Goal: Task Accomplishment & Management: Complete application form

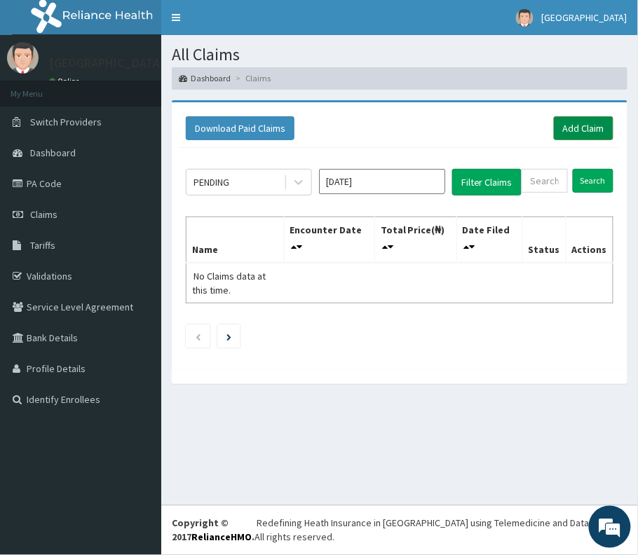
click at [595, 124] on link "Add Claim" at bounding box center [584, 128] width 60 height 24
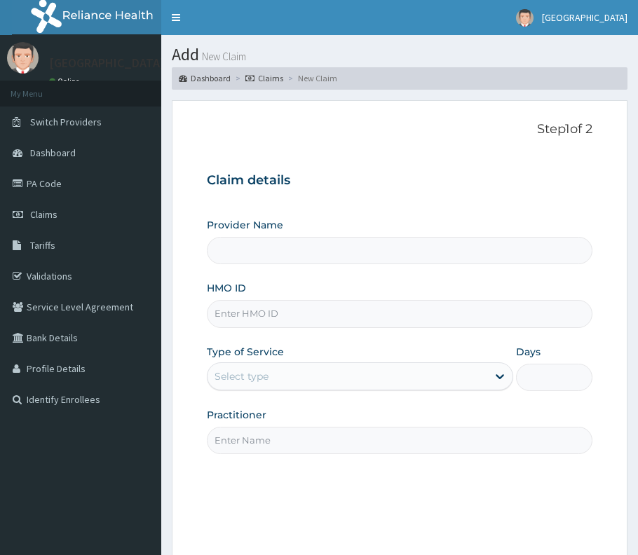
type input "[GEOGRAPHIC_DATA]"
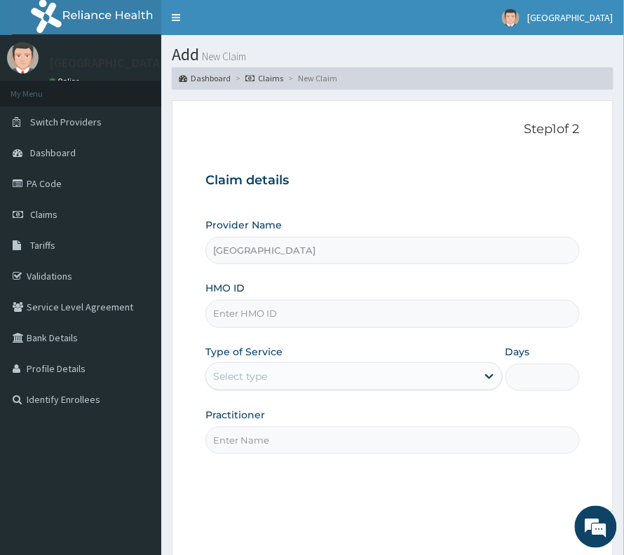
paste input "PWC/10522/C"
type input "PWC/10522/C"
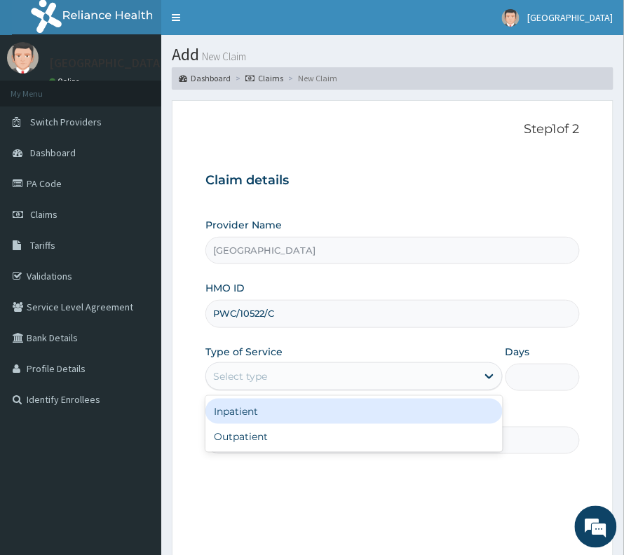
click at [294, 376] on div "Select type" at bounding box center [341, 376] width 271 height 22
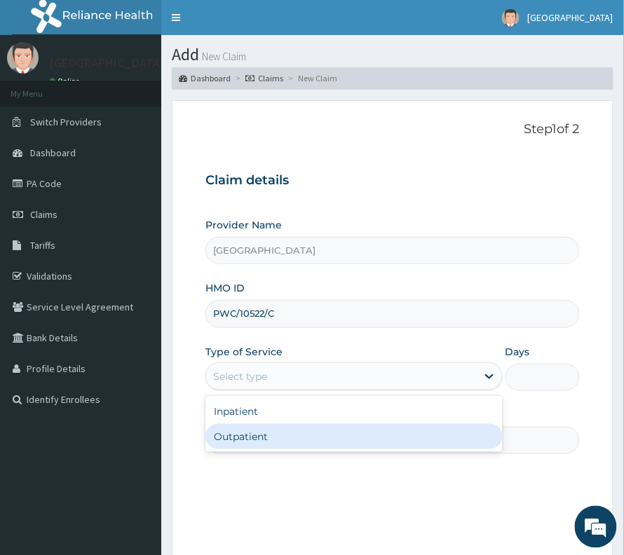
click at [275, 434] on div "Outpatient" at bounding box center [353, 436] width 297 height 25
type input "1"
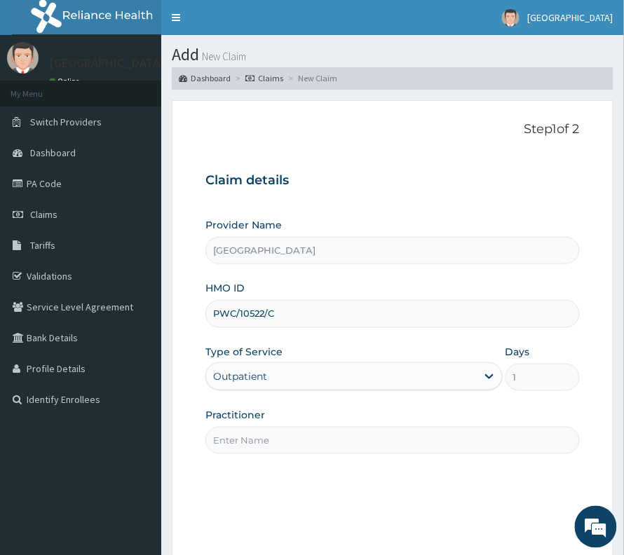
click at [275, 434] on input "Practitioner" at bounding box center [392, 440] width 374 height 27
type input "Dr Prosper"
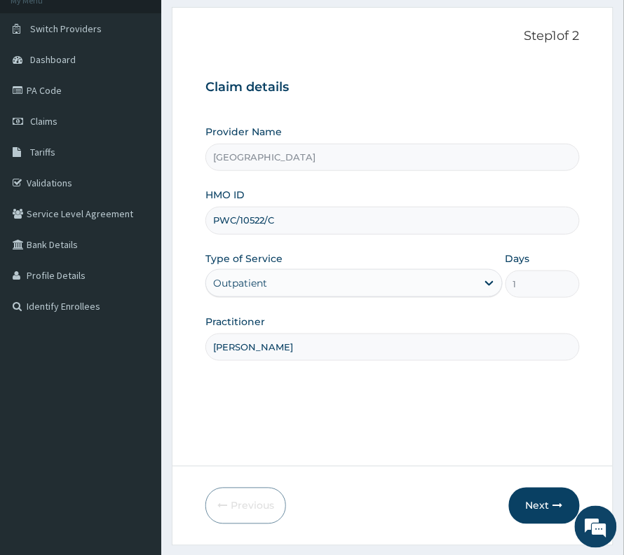
scroll to position [144, 0]
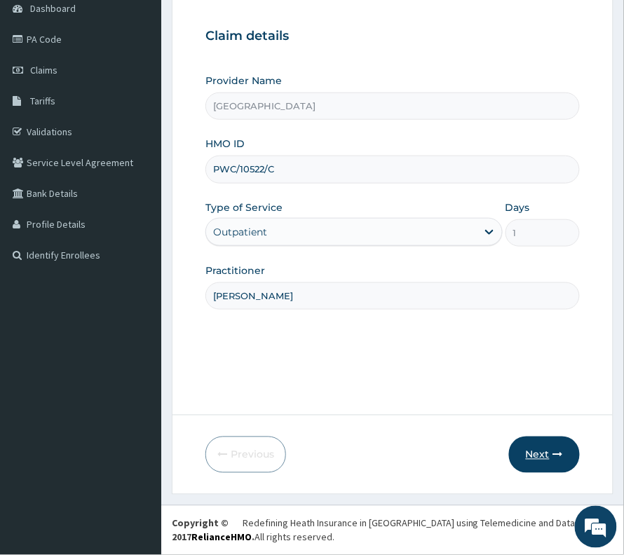
click at [547, 460] on button "Next" at bounding box center [544, 455] width 71 height 36
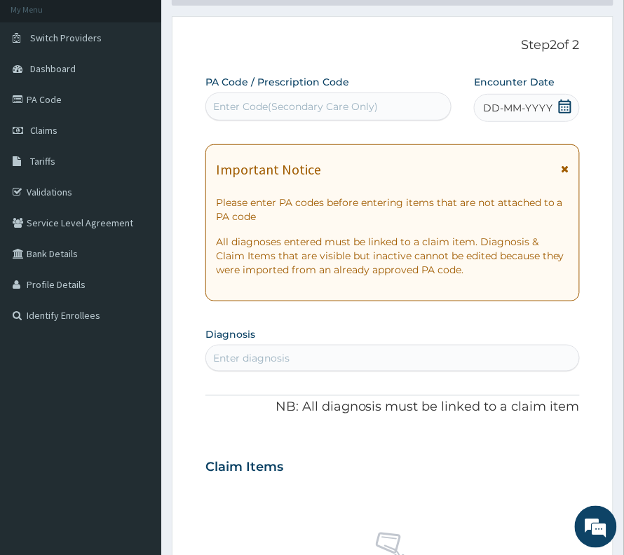
scroll to position [51, 0]
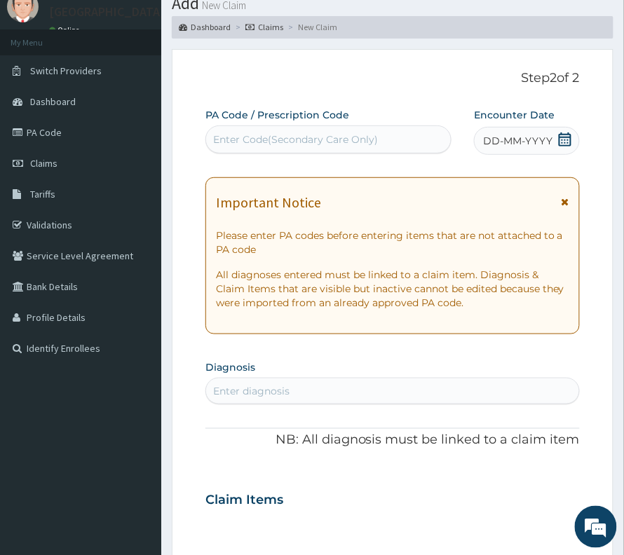
click at [278, 144] on div "Enter Code(Secondary Care Only)" at bounding box center [295, 139] width 165 height 14
click at [570, 146] on icon at bounding box center [565, 139] width 14 height 14
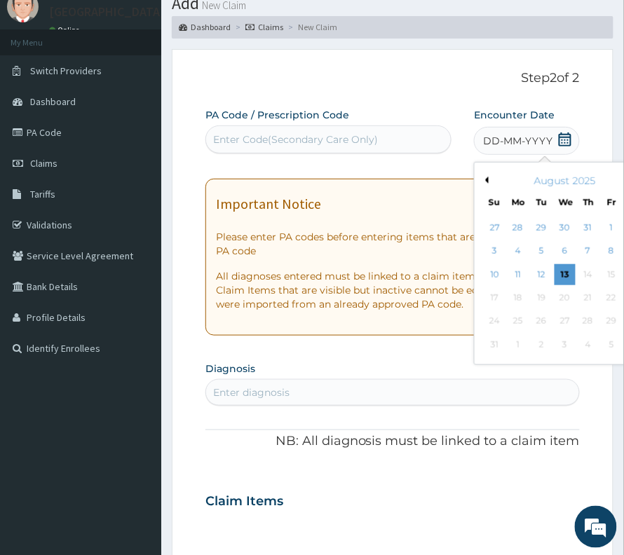
click at [481, 179] on button "Previous Month" at bounding box center [484, 180] width 7 height 7
click at [577, 231] on div "3" at bounding box center [587, 227] width 21 height 21
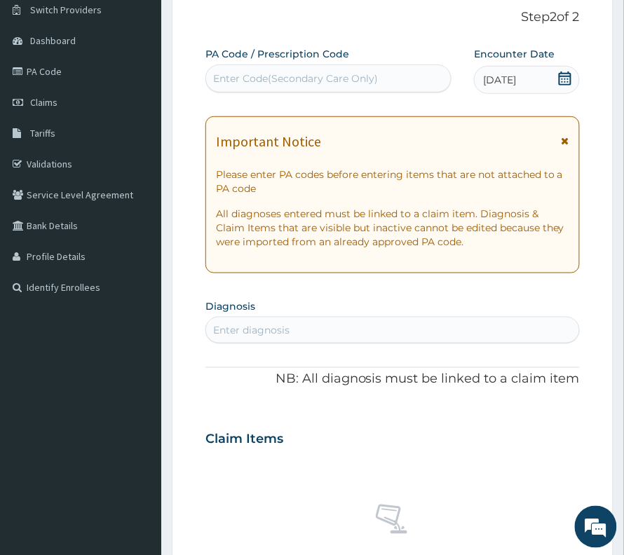
scroll to position [144, 0]
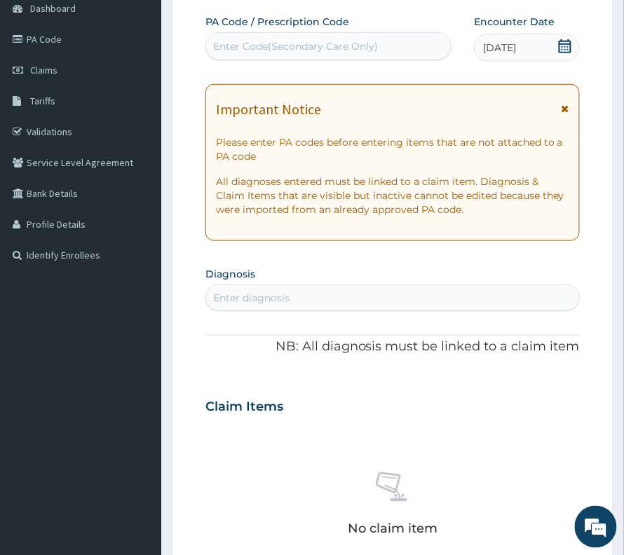
click at [306, 301] on div "Enter diagnosis" at bounding box center [392, 298] width 373 height 22
type input "complete proximal"
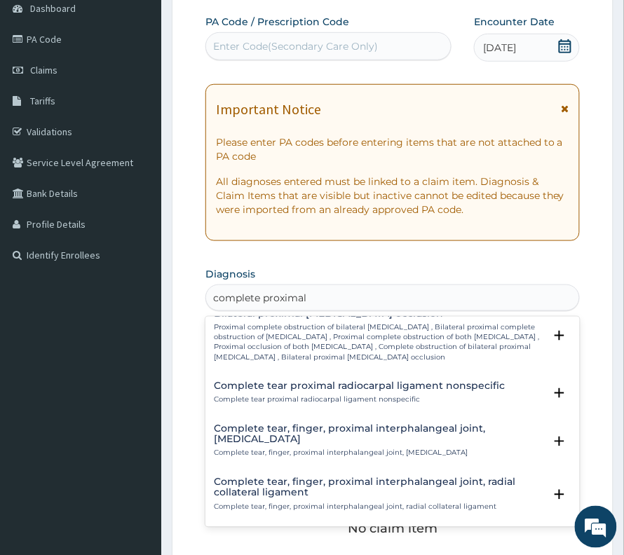
scroll to position [0, 0]
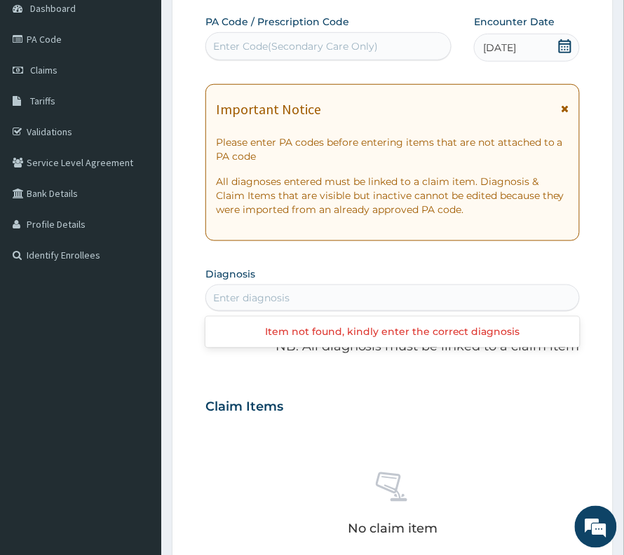
click at [317, 287] on div "Enter diagnosis" at bounding box center [392, 298] width 374 height 27
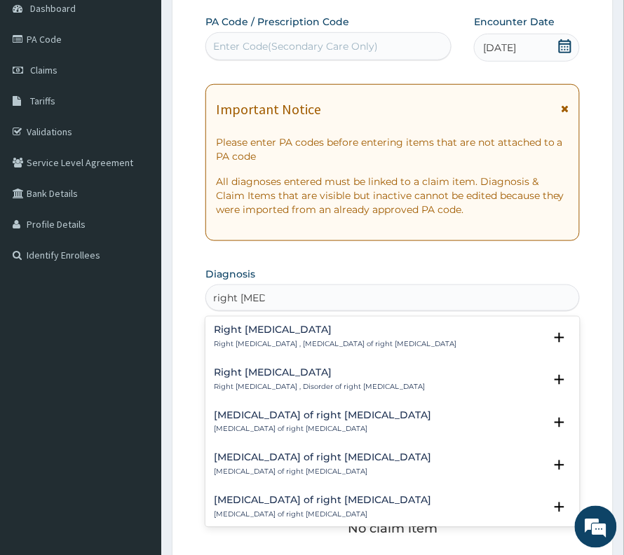
type input "right tibia f"
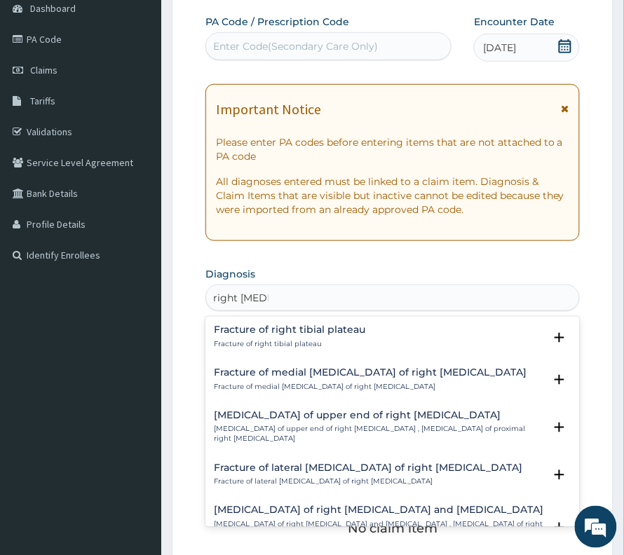
click at [306, 331] on h4 "Fracture of right tibial plateau" at bounding box center [289, 330] width 151 height 11
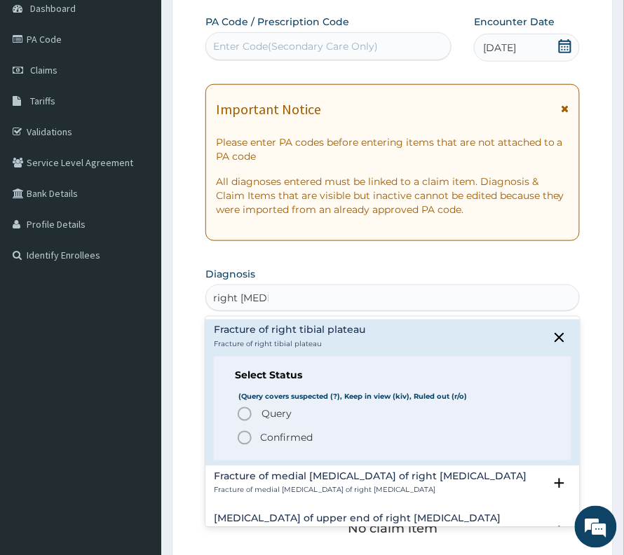
click at [278, 442] on p "Confirmed" at bounding box center [286, 438] width 53 height 14
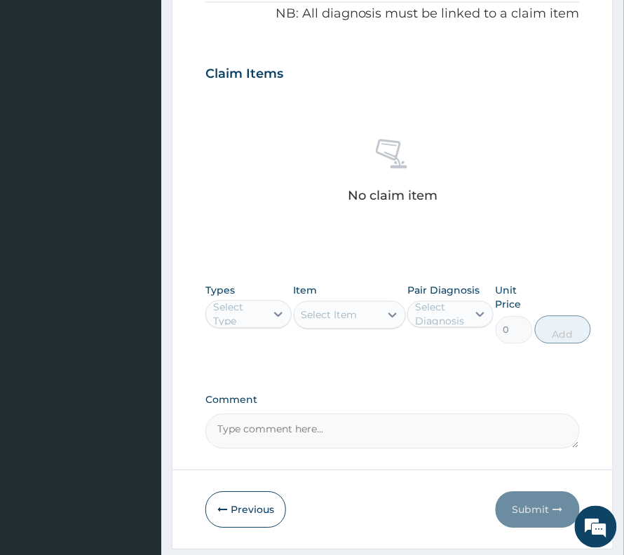
scroll to position [539, 0]
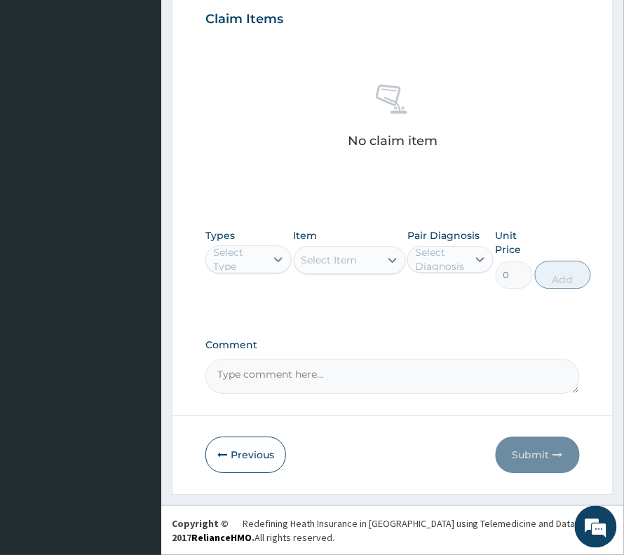
click at [253, 250] on div "Select Type" at bounding box center [238, 259] width 51 height 28
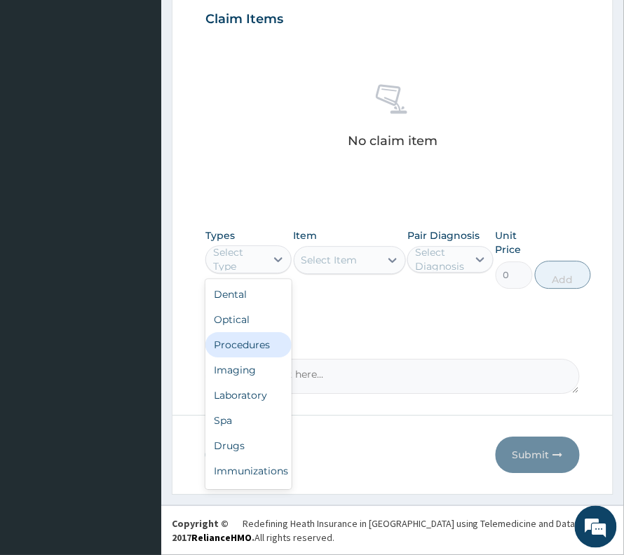
click at [242, 345] on div "Procedures" at bounding box center [248, 344] width 86 height 25
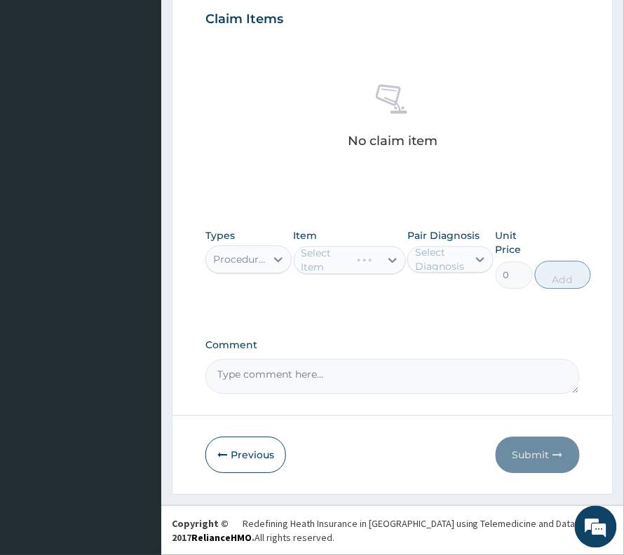
click at [438, 273] on div "Pair Diagnosis Select Diagnosis" at bounding box center [450, 258] width 86 height 60
drag, startPoint x: 447, startPoint y: 249, endPoint x: 444, endPoint y: 259, distance: 9.8
click at [444, 254] on div "Select Diagnosis" at bounding box center [440, 259] width 51 height 28
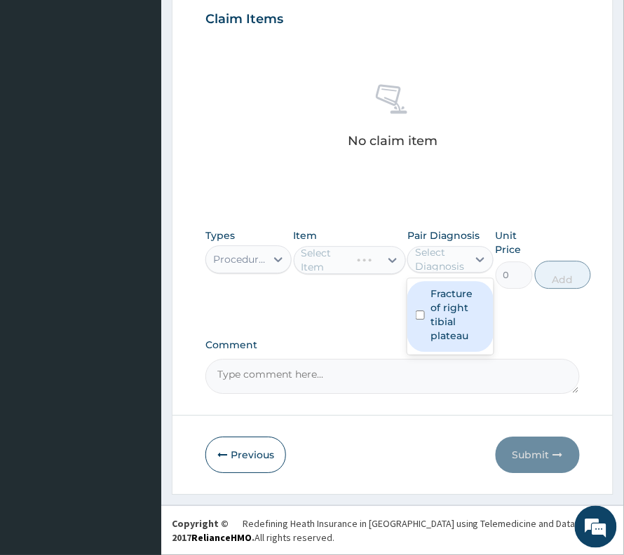
click at [429, 312] on div "Fracture of right tibial plateau" at bounding box center [450, 316] width 86 height 71
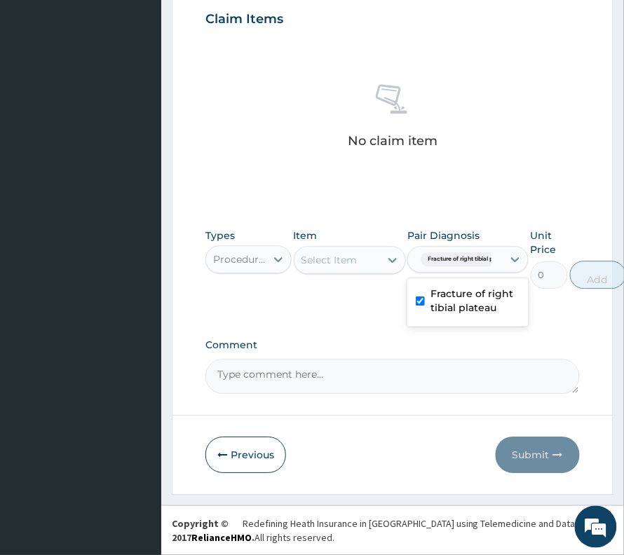
drag, startPoint x: 446, startPoint y: 296, endPoint x: 477, endPoint y: 304, distance: 32.0
click at [449, 299] on label "Fracture of right tibial plateau" at bounding box center [475, 301] width 90 height 28
click at [488, 295] on div "Fracture of right tibial plateau" at bounding box center [467, 302] width 121 height 43
checkbox input "true"
click at [350, 282] on div "Item Select Item" at bounding box center [350, 258] width 112 height 60
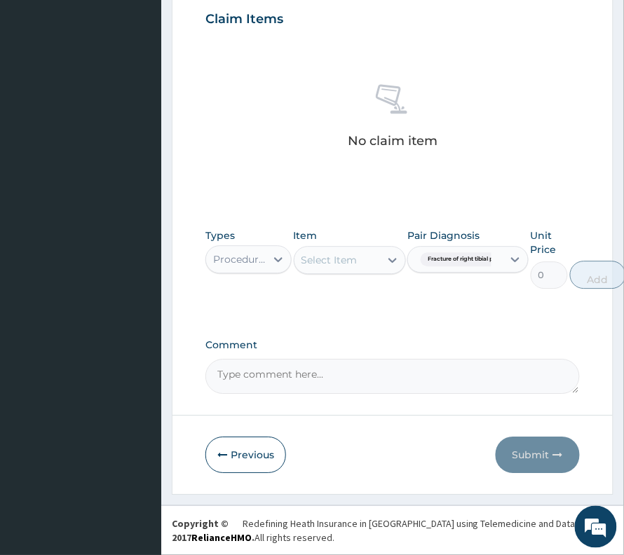
click at [359, 268] on div "Select Item" at bounding box center [336, 260] width 85 height 22
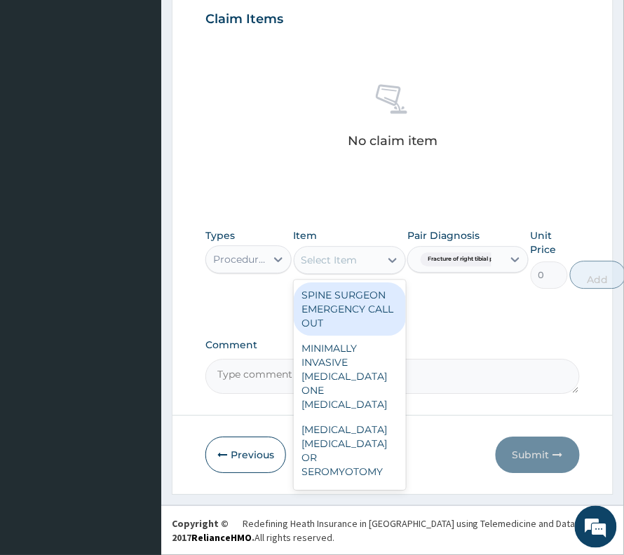
click at [359, 261] on div "Select Item" at bounding box center [336, 260] width 85 height 22
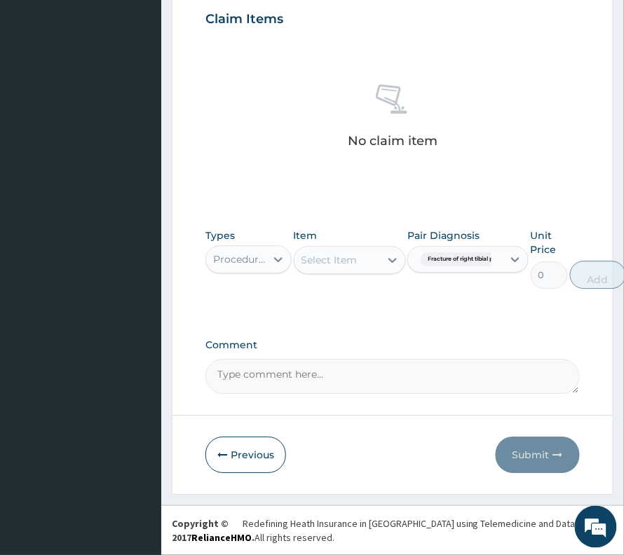
click at [359, 261] on div "Select Item" at bounding box center [336, 260] width 85 height 22
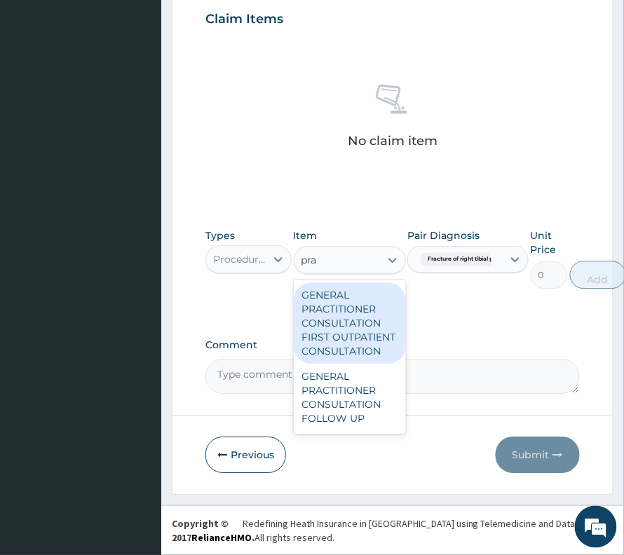
type input "prac"
click at [307, 320] on div "GENERAL PRACTITIONER CONSULTATION FIRST OUTPATIENT CONSULTATION" at bounding box center [350, 322] width 112 height 81
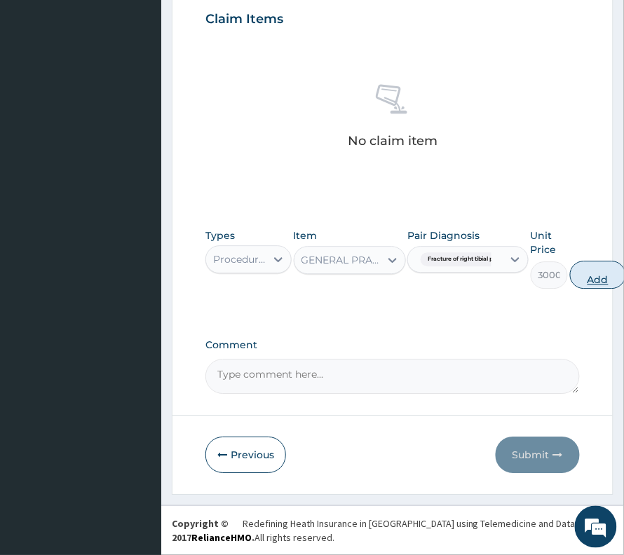
click at [589, 273] on button "Add" at bounding box center [598, 275] width 56 height 28
type input "0"
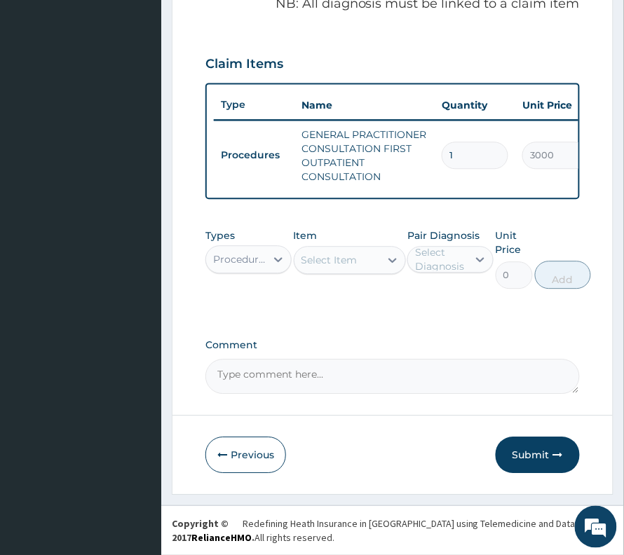
scroll to position [506, 0]
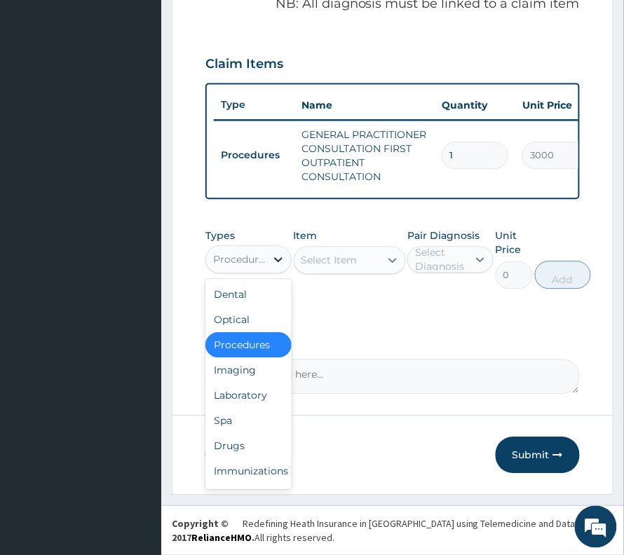
click at [284, 256] on icon at bounding box center [278, 259] width 14 height 14
click at [245, 454] on div "Drugs" at bounding box center [248, 445] width 86 height 25
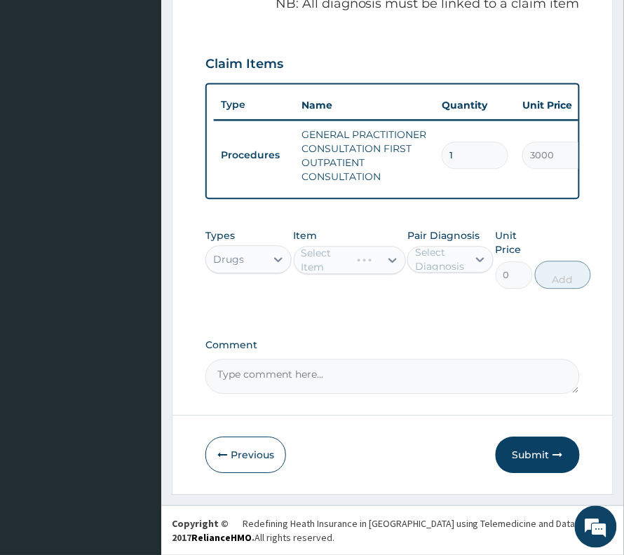
drag, startPoint x: 465, startPoint y: 251, endPoint x: 458, endPoint y: 275, distance: 24.8
click at [461, 261] on div "Select Diagnosis" at bounding box center [440, 259] width 51 height 28
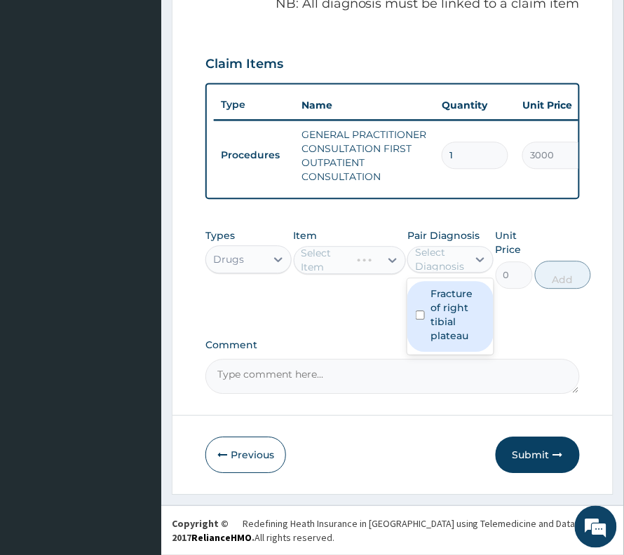
click at [454, 301] on label "Fracture of right tibial plateau" at bounding box center [457, 315] width 55 height 56
checkbox input "true"
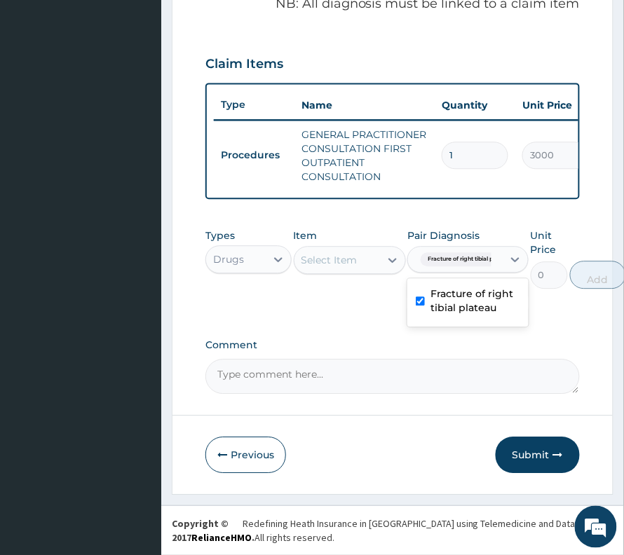
click at [326, 273] on div "Select Item" at bounding box center [350, 260] width 112 height 28
click at [327, 261] on div "Select Item" at bounding box center [329, 260] width 56 height 14
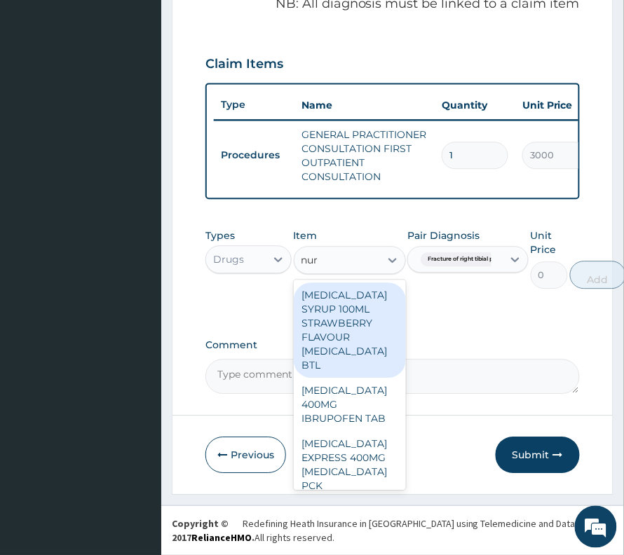
type input "nuro"
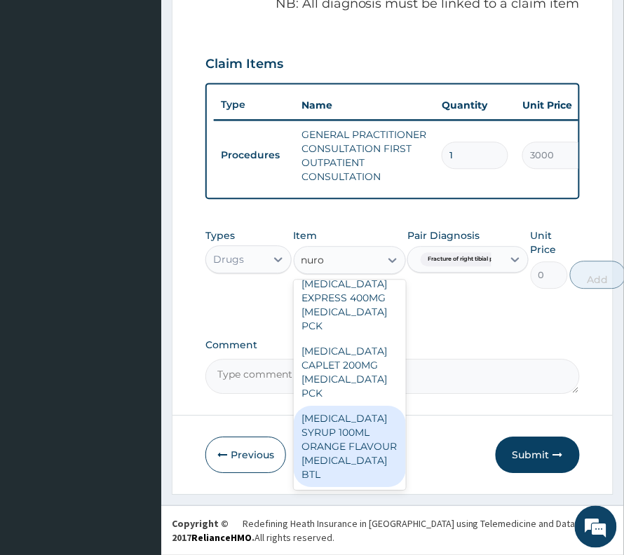
scroll to position [202, 0]
click at [360, 458] on div "NUROFEN SYRUP 100ML ORANGE FLAVOUR IBUPROFEN BTL" at bounding box center [350, 446] width 112 height 81
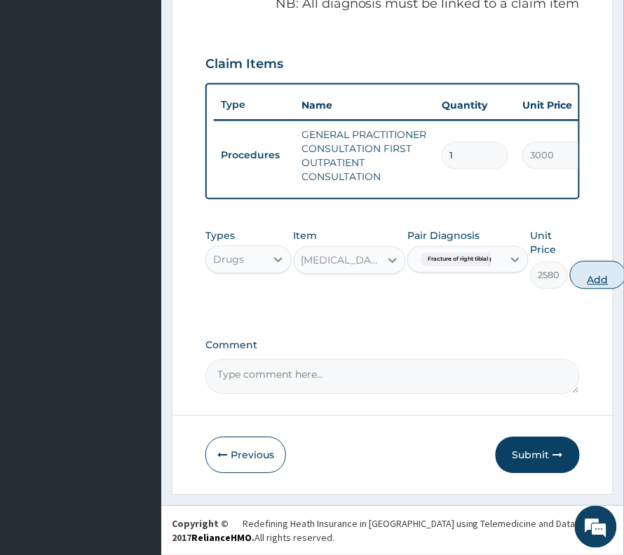
click at [604, 285] on button "Add" at bounding box center [598, 275] width 56 height 28
type input "0"
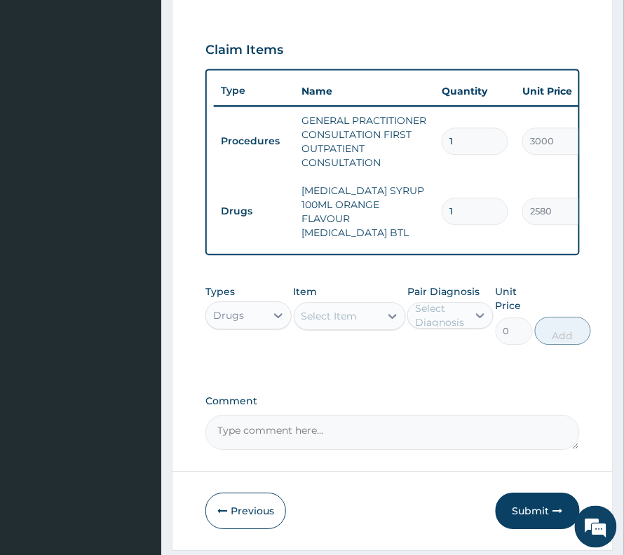
click at [357, 314] on div "Select Item" at bounding box center [336, 316] width 85 height 22
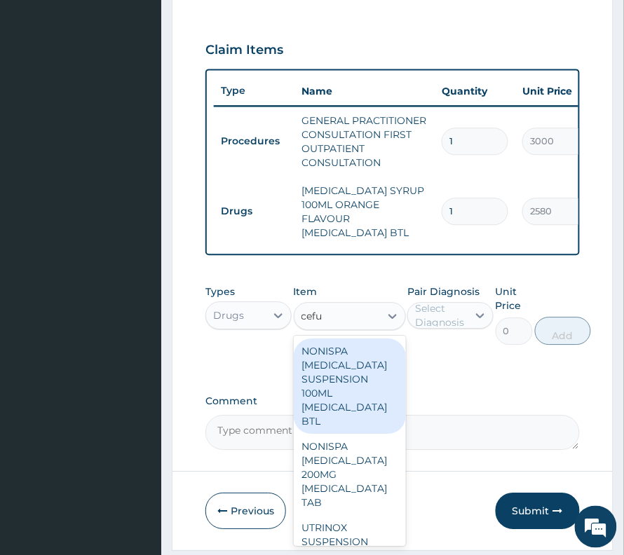
type input "cefur"
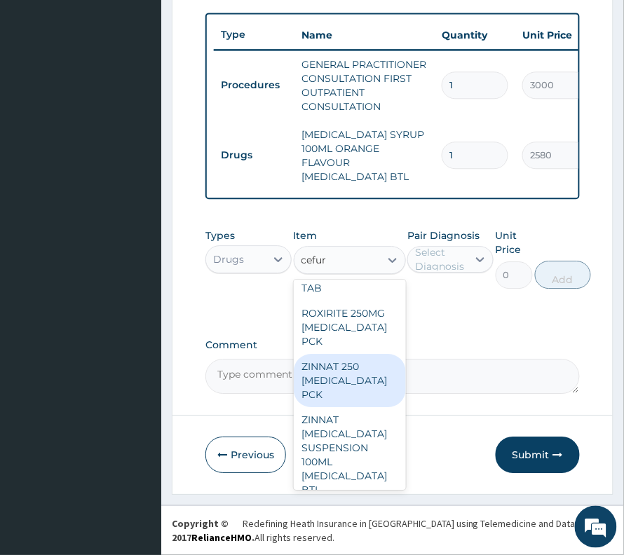
scroll to position [561, 0]
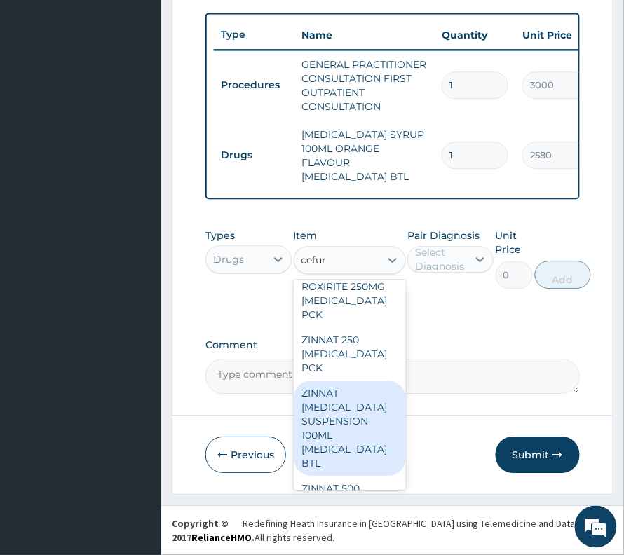
click at [353, 456] on div "ZINNAT CEFUROXIME SUSPENSION 100ML CEFUROXIME BTL" at bounding box center [350, 428] width 112 height 95
type input "360"
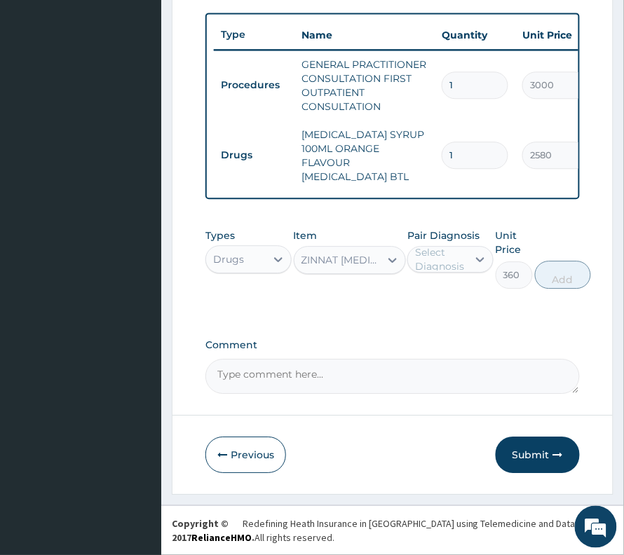
click at [352, 259] on div "ZINNAT CEFUROXIME SUSPENSION 100ML CEFUROXIME BTL" at bounding box center [341, 260] width 80 height 14
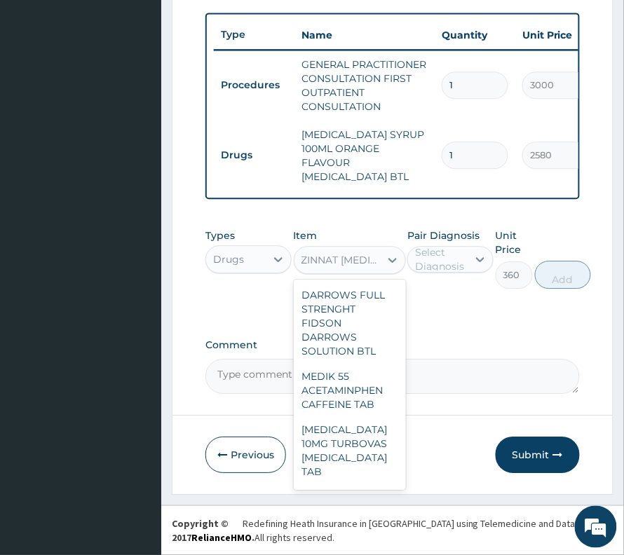
scroll to position [43675, 0]
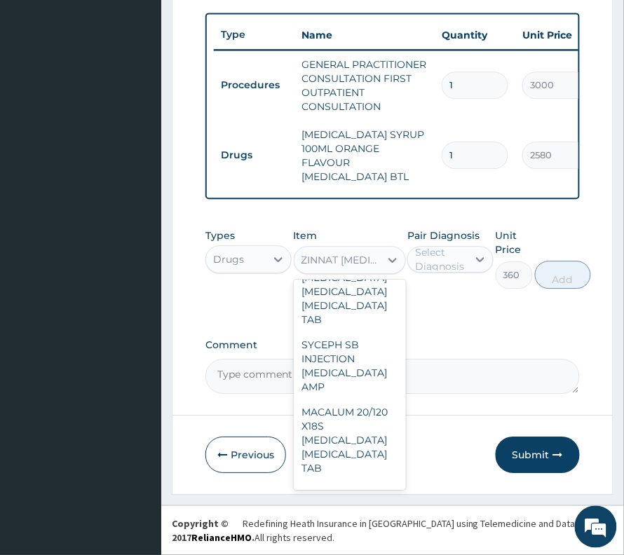
click at [354, 250] on div "ZINNAT CEFUROXIME SUSPENSION 100ML CEFUROXIME BTL" at bounding box center [336, 260] width 85 height 22
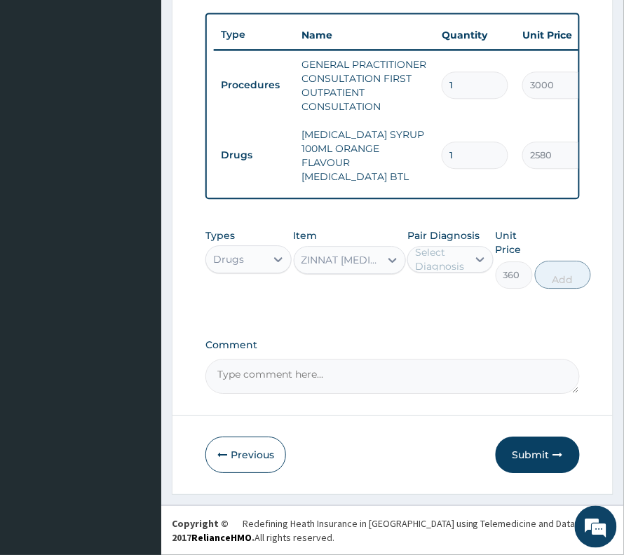
paste input "NONISPA CEFUROXIME SUSPENSION 100ML CEFUROXIME BTL"
type input "NONISPA CEFUROXIME SUSPENSION 100ML CEFUROXIME BTL"
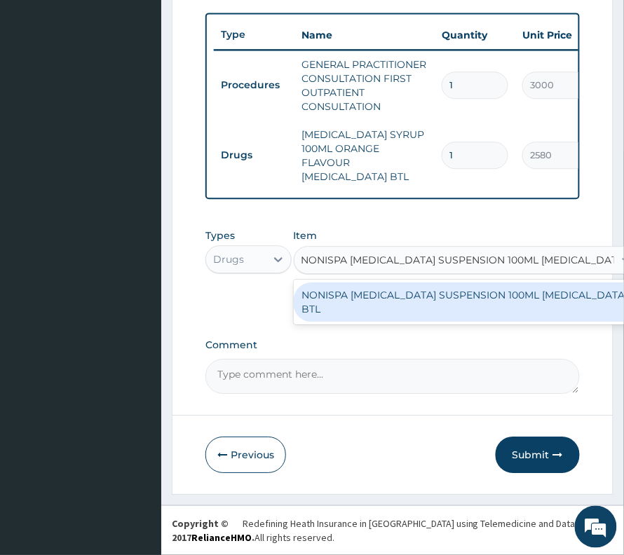
scroll to position [0, 18]
click at [348, 300] on div "NONISPA [MEDICAL_DATA] SUSPENSION 100ML [MEDICAL_DATA] BTL" at bounding box center [467, 301] width 346 height 39
type input "1200"
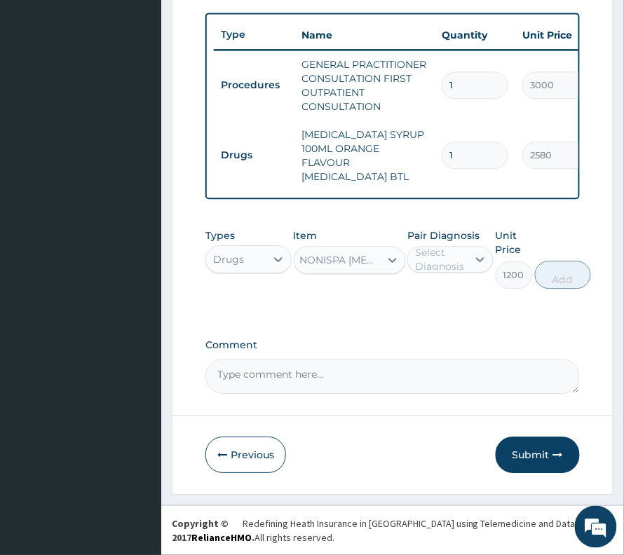
scroll to position [0, 1]
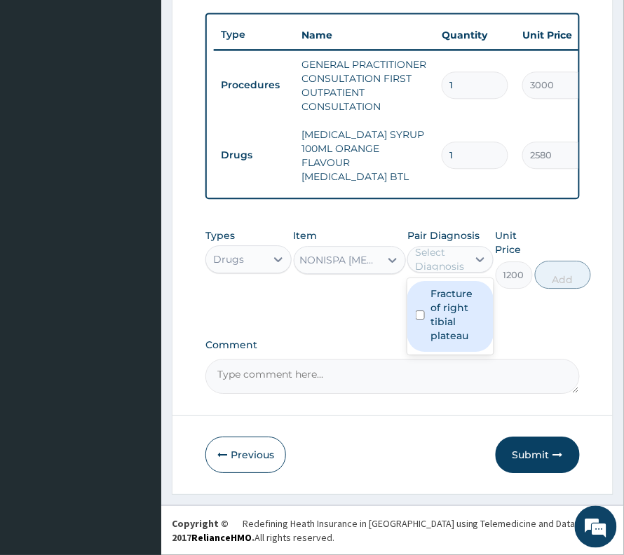
click at [444, 259] on div "Select Diagnosis" at bounding box center [440, 259] width 51 height 28
click at [449, 331] on div "Fracture of right tibial plateau" at bounding box center [450, 316] width 86 height 71
checkbox input "true"
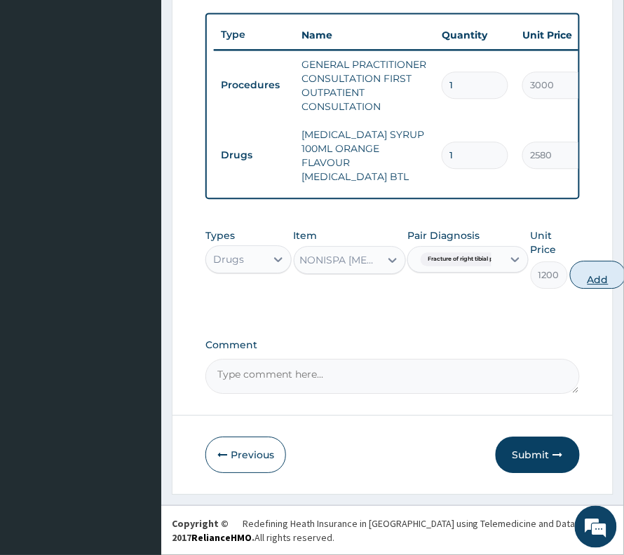
click at [587, 278] on button "Add" at bounding box center [598, 275] width 56 height 28
type input "0"
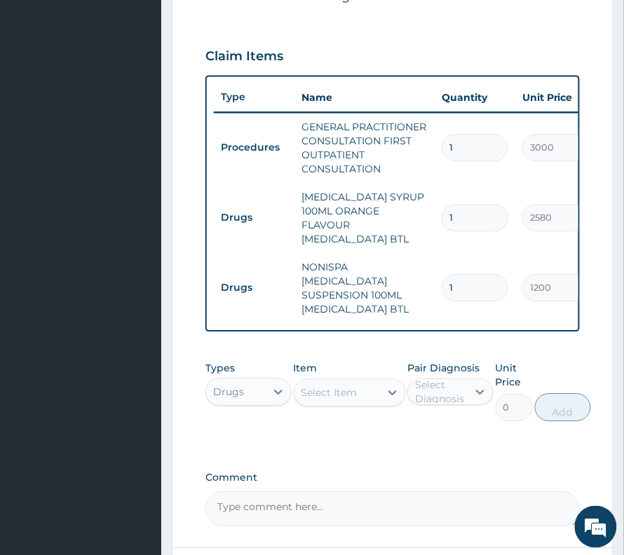
scroll to position [469, 0]
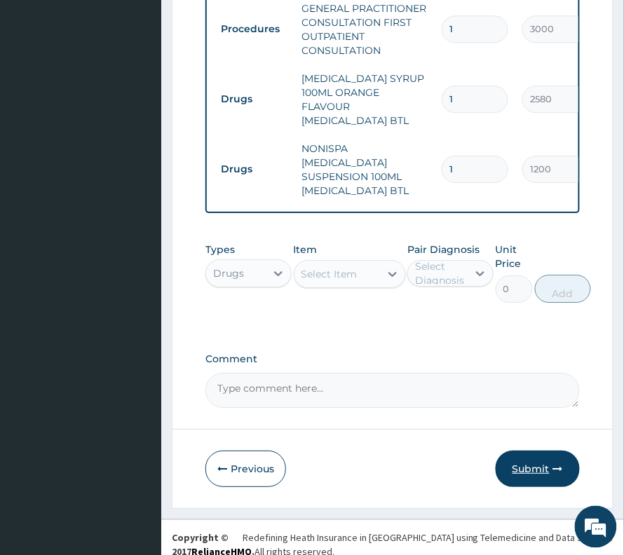
click at [520, 452] on button "Submit" at bounding box center [537, 469] width 84 height 36
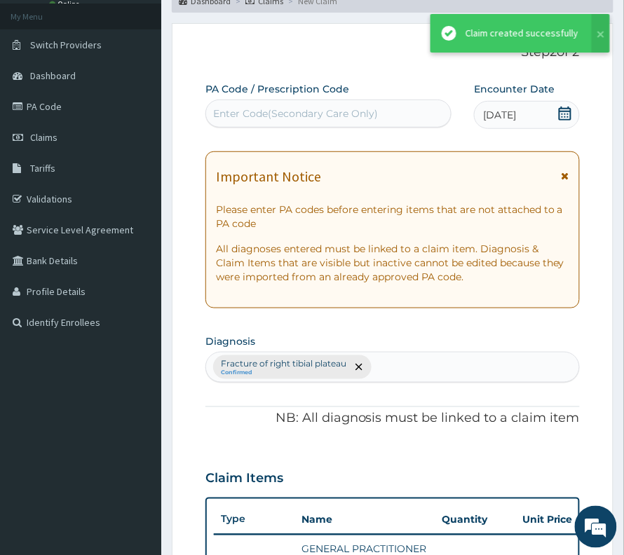
scroll to position [618, 0]
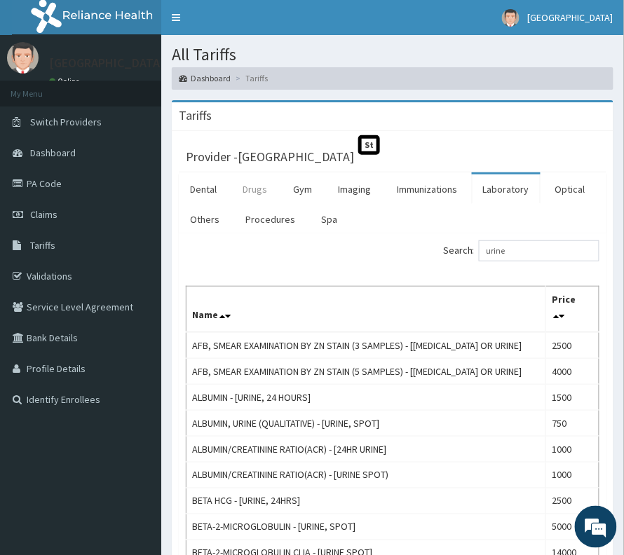
click at [261, 188] on link "Drugs" at bounding box center [254, 189] width 47 height 29
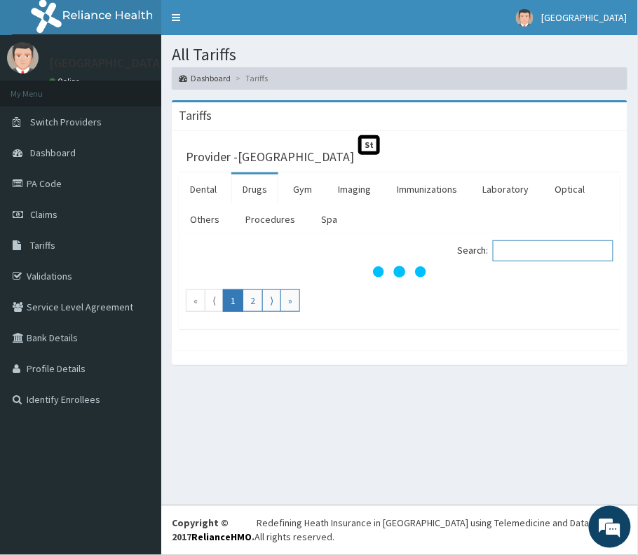
click at [517, 258] on input "Search:" at bounding box center [553, 250] width 121 height 21
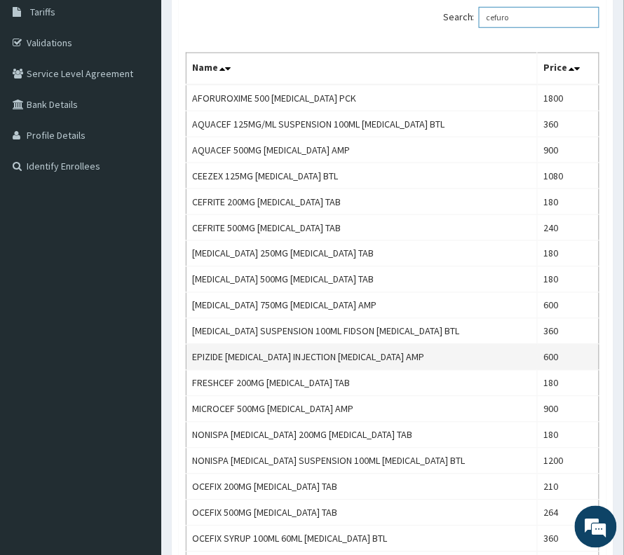
scroll to position [280, 0]
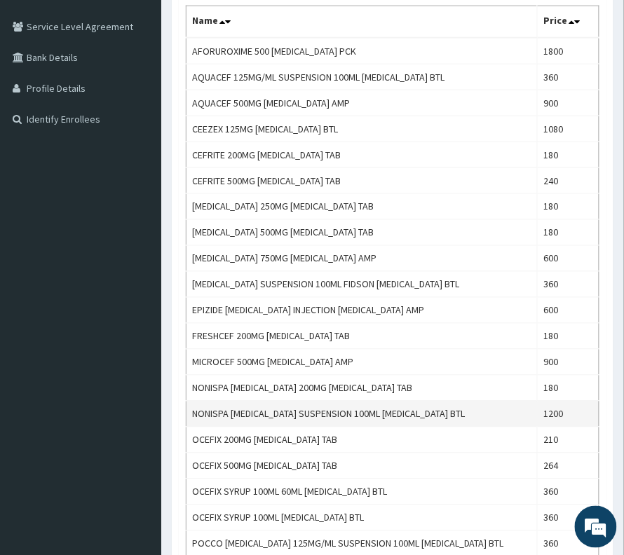
type input "cefuro"
click at [514, 416] on td "NONISPA CEFUROXIME SUSPENSION 100ML CEFUROXIME BTL" at bounding box center [361, 414] width 351 height 26
click at [453, 416] on td "NONISPA [MEDICAL_DATA] SUSPENSION 100ML [MEDICAL_DATA] BTL" at bounding box center [361, 414] width 351 height 26
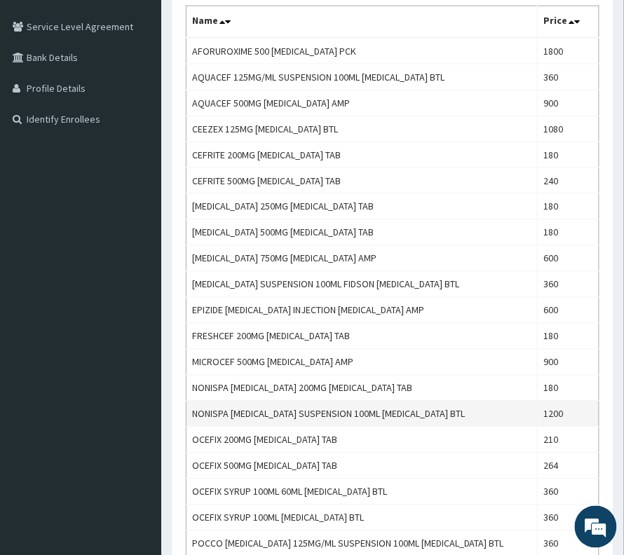
click at [413, 413] on td "NONISPA [MEDICAL_DATA] SUSPENSION 100ML [MEDICAL_DATA] BTL" at bounding box center [361, 414] width 351 height 26
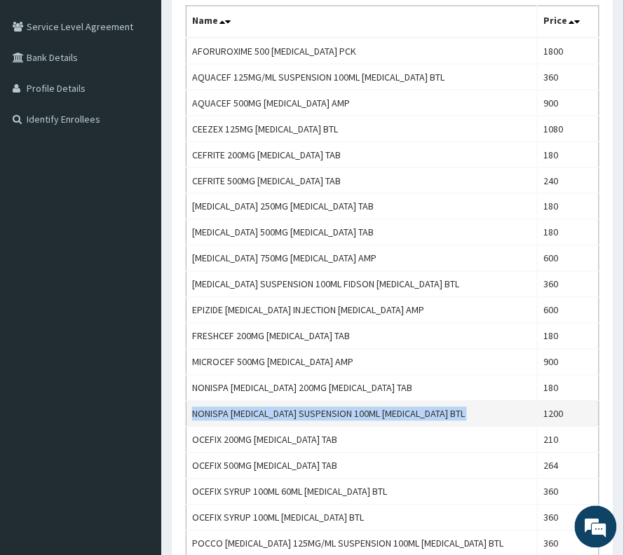
click at [413, 413] on td "NONISPA [MEDICAL_DATA] SUSPENSION 100ML [MEDICAL_DATA] BTL" at bounding box center [361, 414] width 351 height 26
copy td "NONISPA [MEDICAL_DATA] SUSPENSION 100ML [MEDICAL_DATA] BTL"
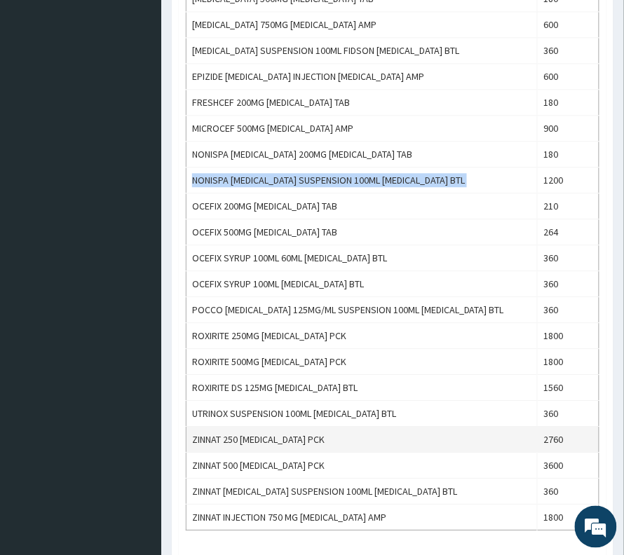
scroll to position [561, 0]
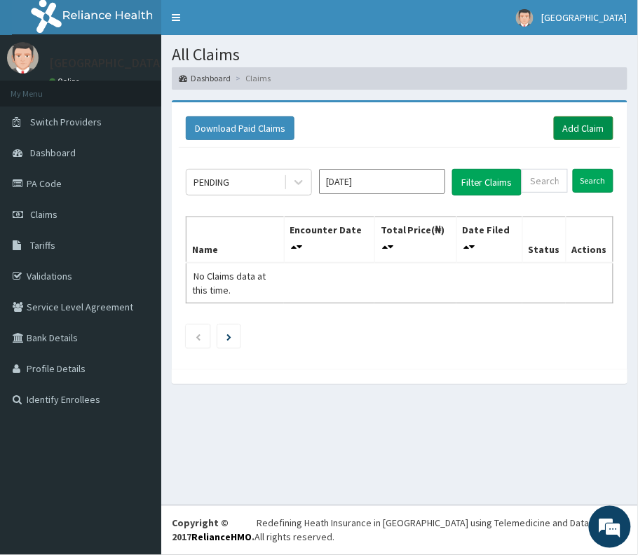
click at [582, 128] on link "Add Claim" at bounding box center [584, 128] width 60 height 24
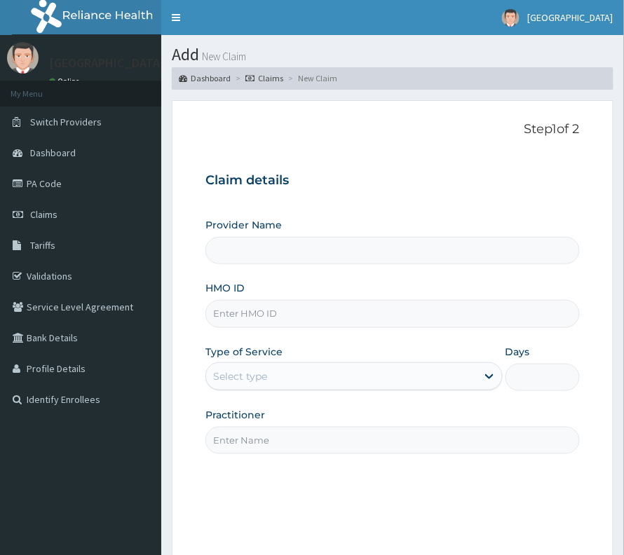
type input "LTR/10293/A"
type input "[GEOGRAPHIC_DATA]"
type input "LTR/10293/A"
click at [231, 367] on div "Select type" at bounding box center [341, 376] width 271 height 22
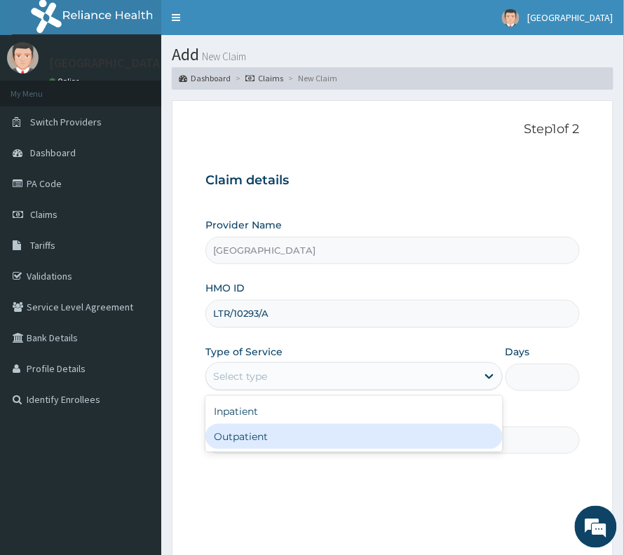
click at [235, 463] on div "Step 1 of 2 Claim details Provider Name Vima Hospital HMO ID LTR/10293/A Type o…" at bounding box center [392, 330] width 374 height 416
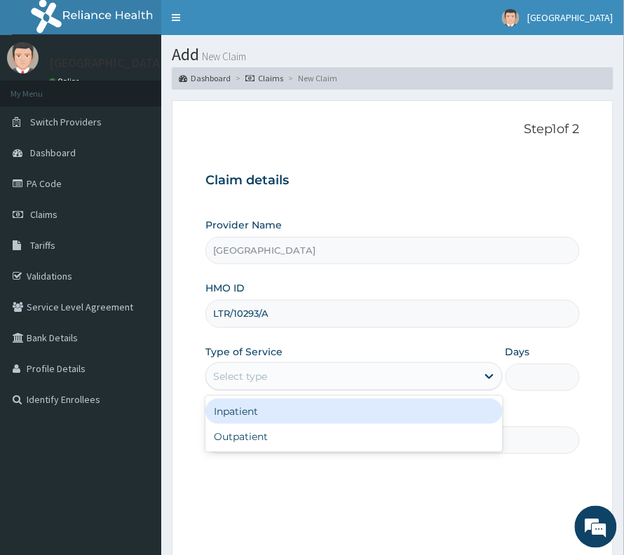
drag, startPoint x: 241, startPoint y: 381, endPoint x: 224, endPoint y: 432, distance: 53.2
click at [224, 390] on div "option Inpatient focused, 1 of 2. 2 results available. Use Up and Down to choos…" at bounding box center [353, 376] width 297 height 28
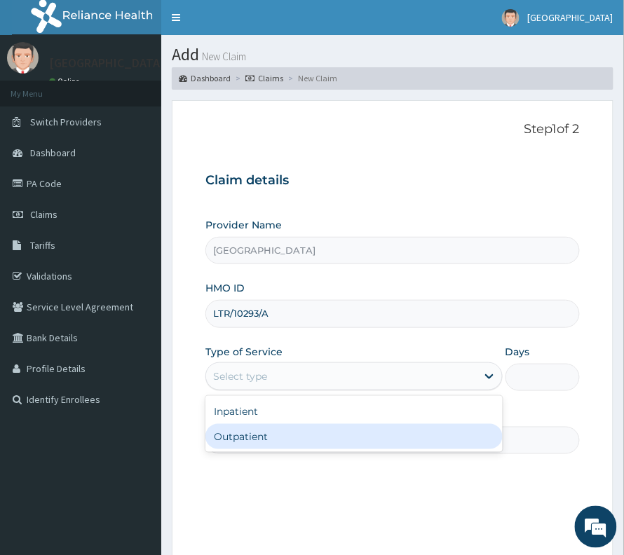
click at [224, 433] on div "Outpatient" at bounding box center [353, 436] width 297 height 25
type input "1"
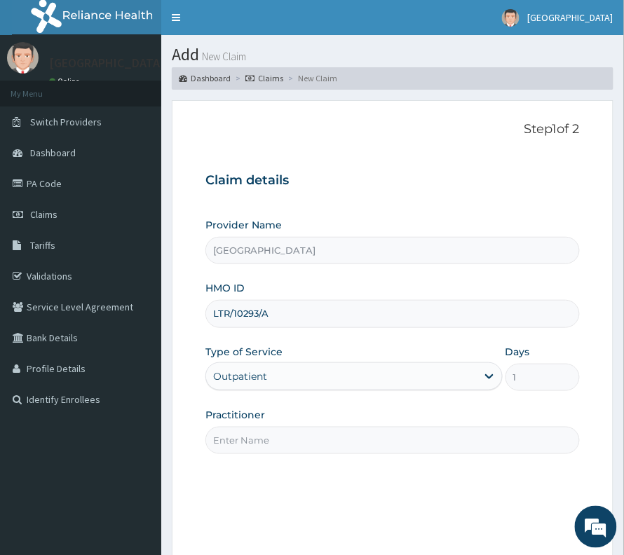
click at [228, 432] on input "Practitioner" at bounding box center [392, 440] width 374 height 27
type input "[PERSON_NAME]"
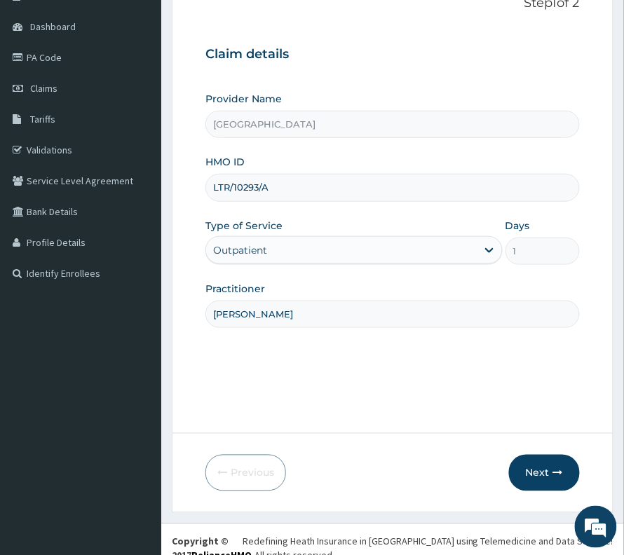
scroll to position [144, 0]
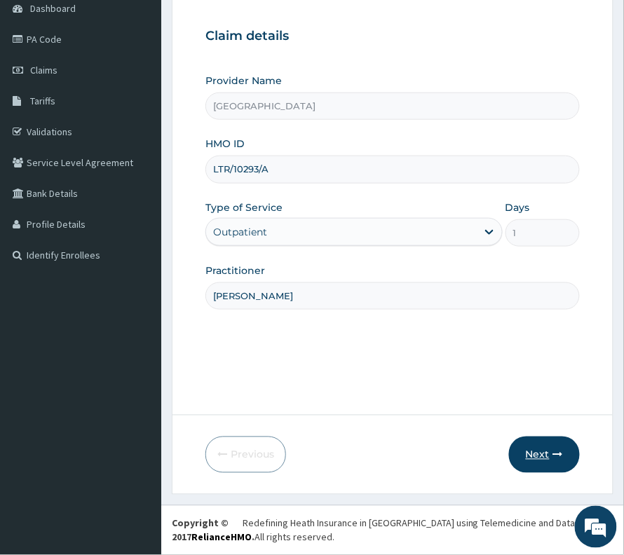
click at [522, 449] on button "Next" at bounding box center [544, 455] width 71 height 36
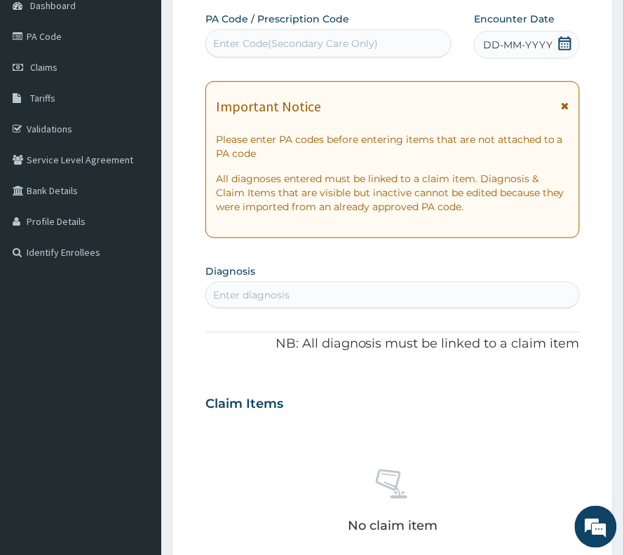
scroll to position [186, 0]
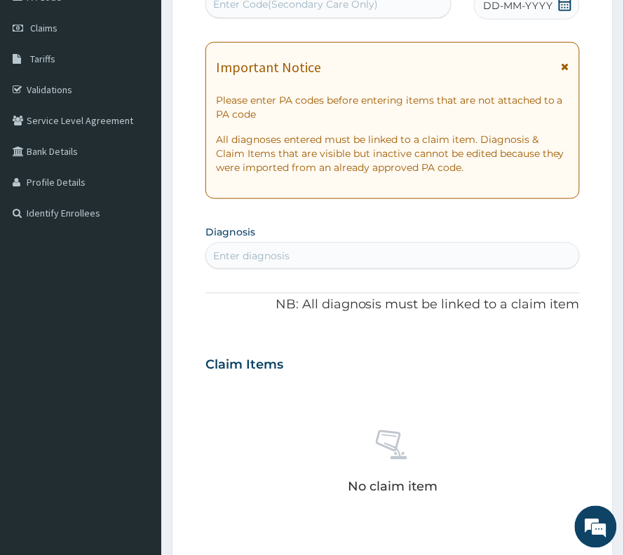
click at [303, 258] on div "Enter diagnosis" at bounding box center [392, 256] width 373 height 22
type input "m"
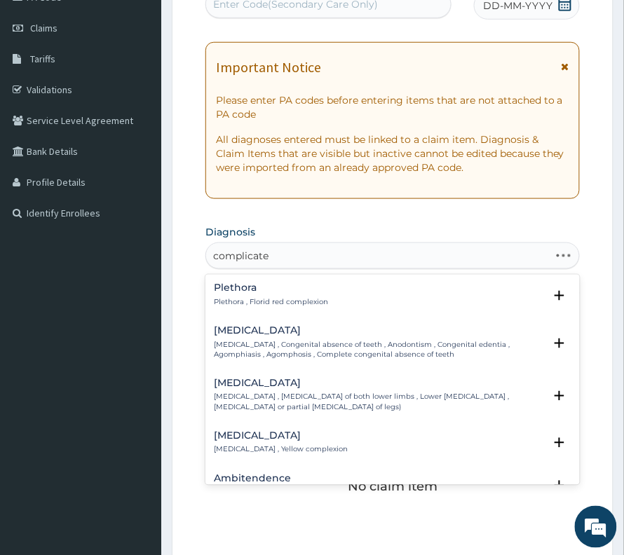
type input "complicated"
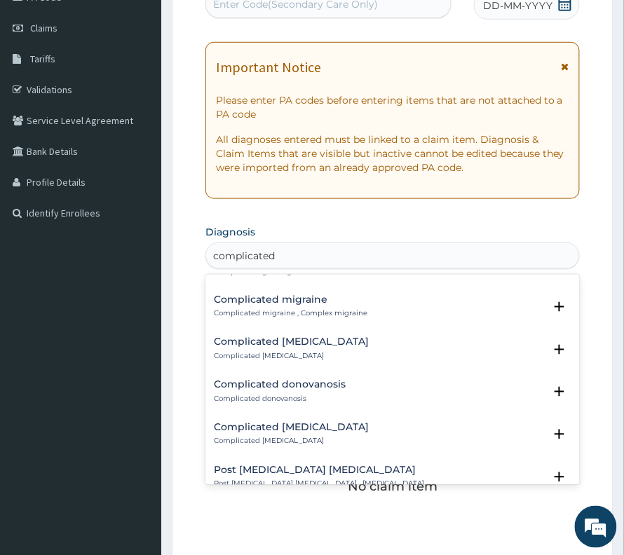
scroll to position [0, 0]
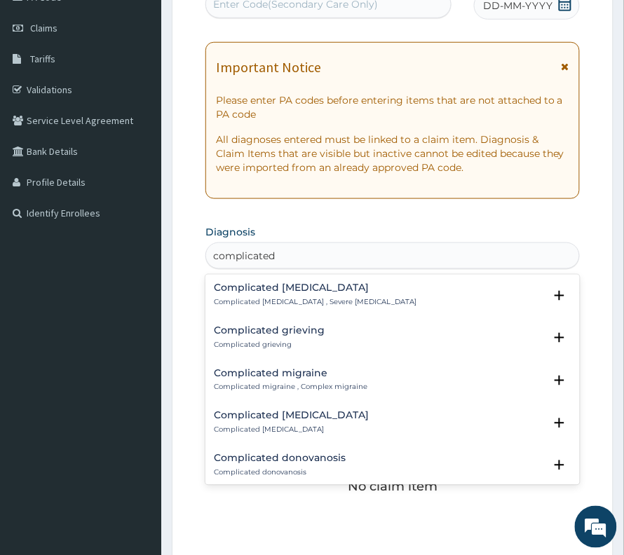
click at [265, 294] on h4 "Complicated malaria" at bounding box center [315, 288] width 203 height 11
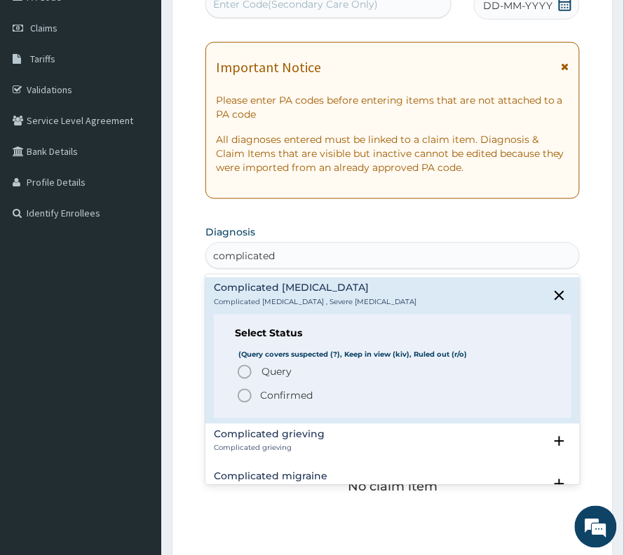
click at [270, 387] on div "Query Query covers suspected (?), Keep in view (kiv), Ruled out (r/o) Confirmed" at bounding box center [392, 384] width 315 height 41
click at [268, 401] on p "Confirmed" at bounding box center [286, 396] width 53 height 14
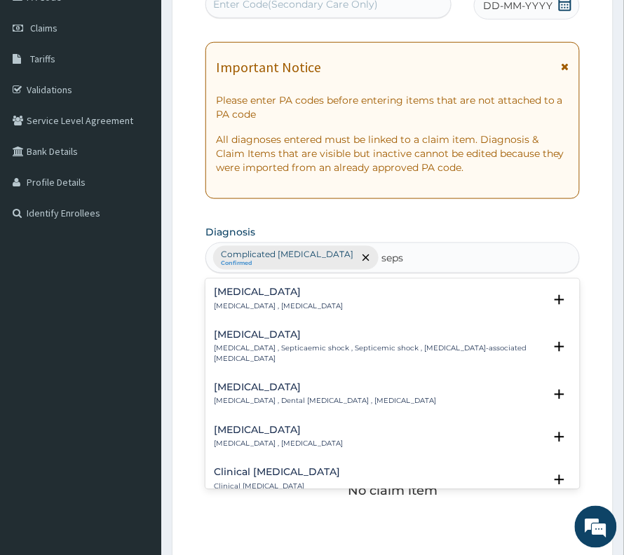
type input "sepsi"
click at [245, 297] on h4 "Sepsis" at bounding box center [278, 292] width 129 height 11
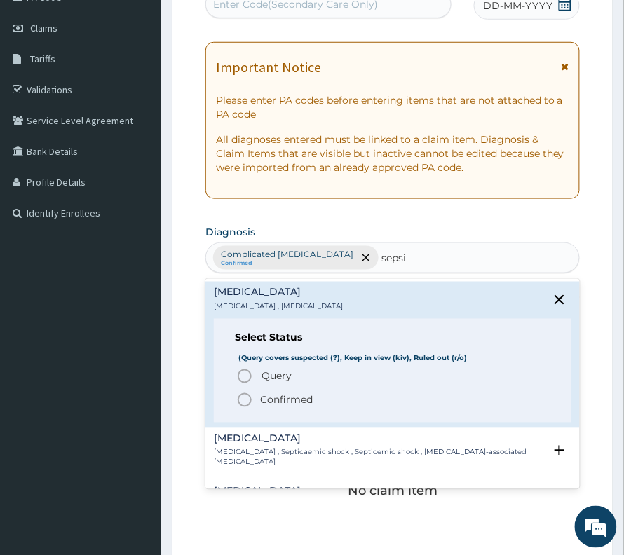
click at [304, 404] on p "Confirmed" at bounding box center [286, 400] width 53 height 14
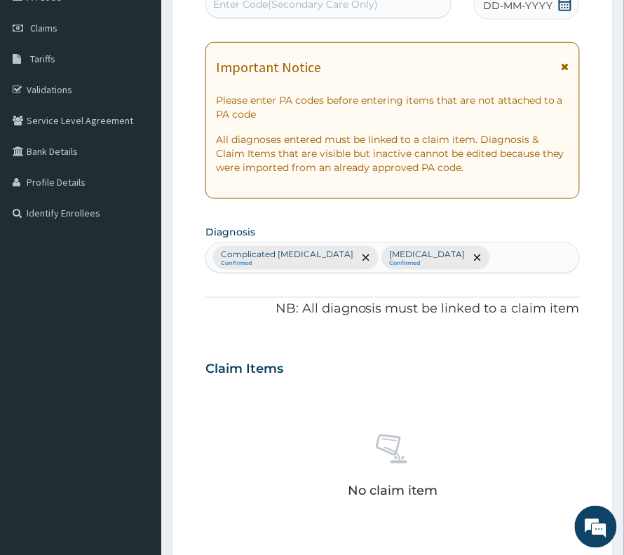
click at [450, 259] on div "Complicated malaria Confirmed Sepsis Confirmed" at bounding box center [392, 257] width 373 height 29
type input "muscul"
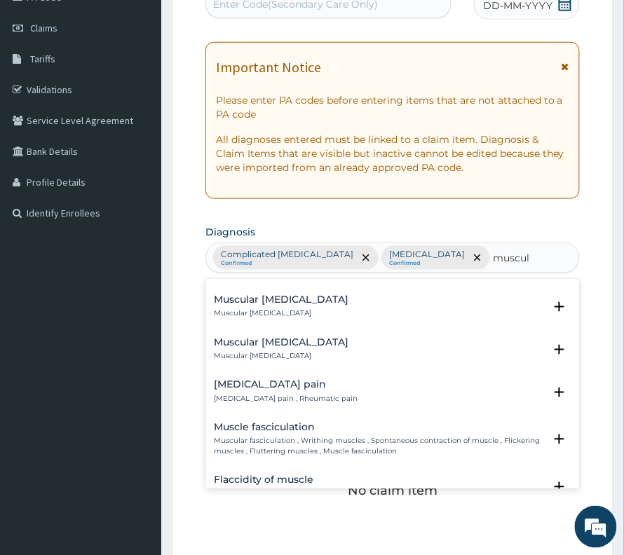
scroll to position [467, 0]
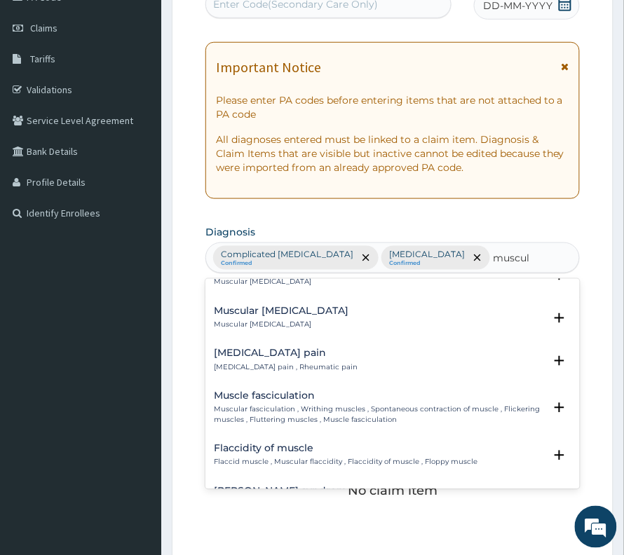
click at [278, 370] on p "Musculoskeletal pain , Rheumatic pain" at bounding box center [286, 368] width 144 height 10
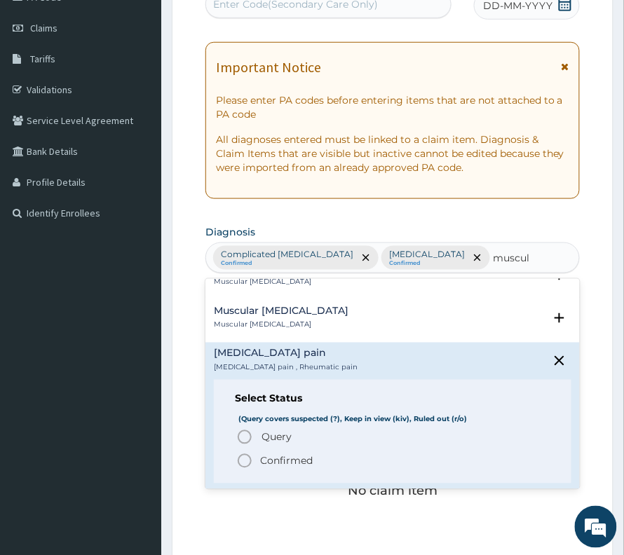
click at [267, 465] on p "Confirmed" at bounding box center [286, 461] width 53 height 14
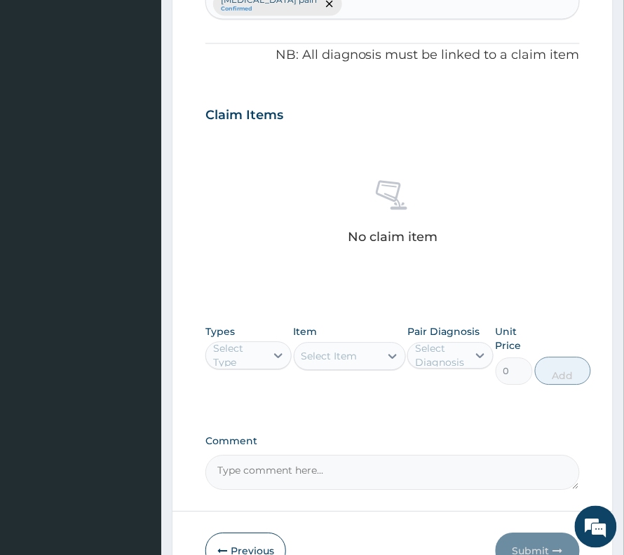
click at [248, 342] on div "Select Type" at bounding box center [238, 356] width 51 height 28
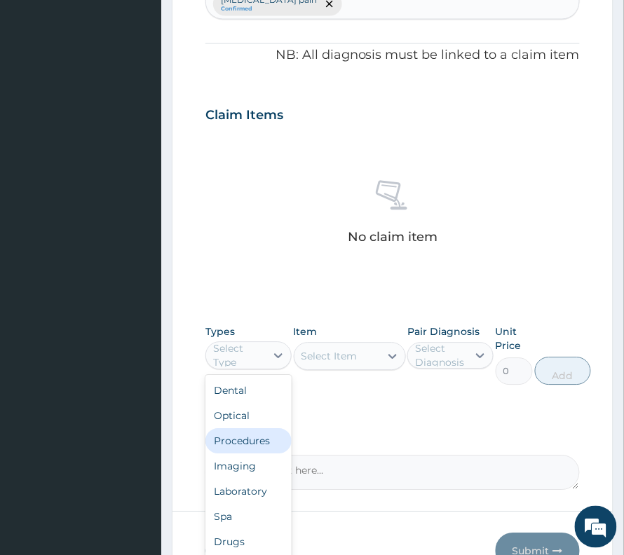
click at [238, 429] on div "Procedures" at bounding box center [248, 441] width 86 height 25
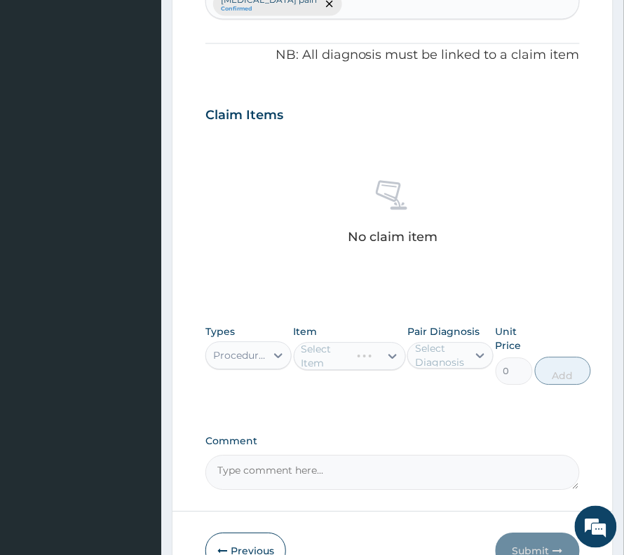
click at [467, 351] on div "Pair Diagnosis Select Diagnosis" at bounding box center [450, 355] width 86 height 60
click at [450, 342] on div "Select Diagnosis" at bounding box center [440, 356] width 51 height 28
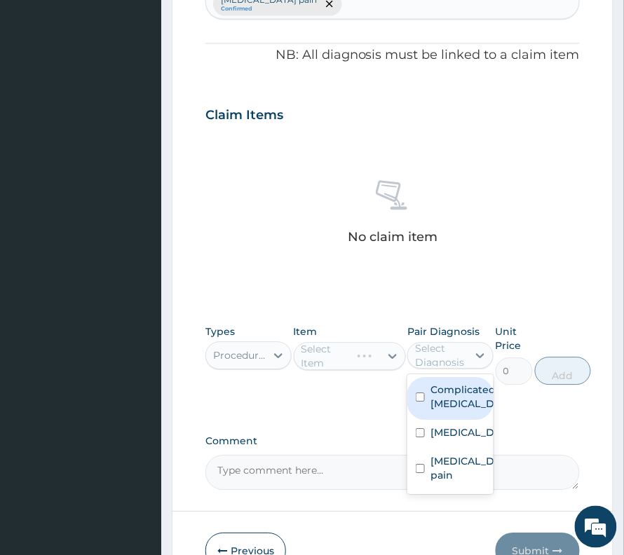
click at [461, 383] on label "Complicated malaria" at bounding box center [464, 397] width 69 height 28
checkbox input "true"
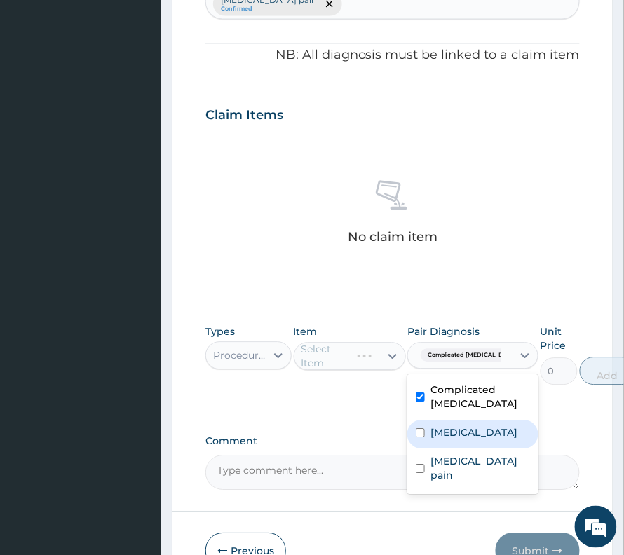
click at [446, 420] on div "Sepsis" at bounding box center [472, 434] width 131 height 29
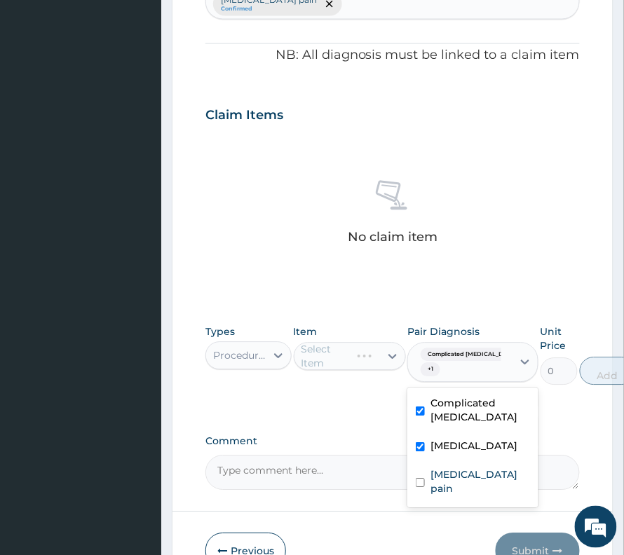
click at [437, 435] on div "Sepsis" at bounding box center [472, 448] width 131 height 29
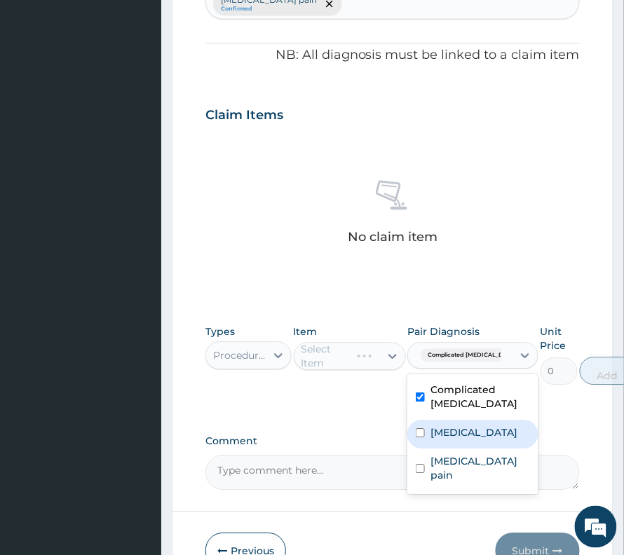
click at [436, 426] on label "Sepsis" at bounding box center [473, 433] width 87 height 14
checkbox input "true"
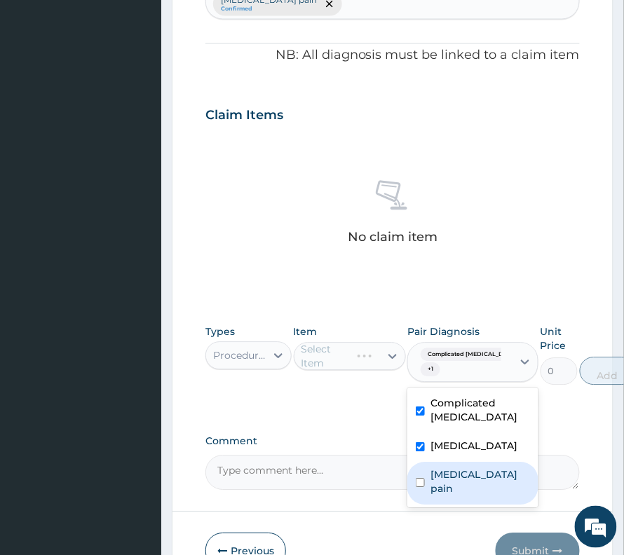
click at [425, 463] on div "Musculoskeletal pain" at bounding box center [472, 484] width 131 height 43
checkbox input "true"
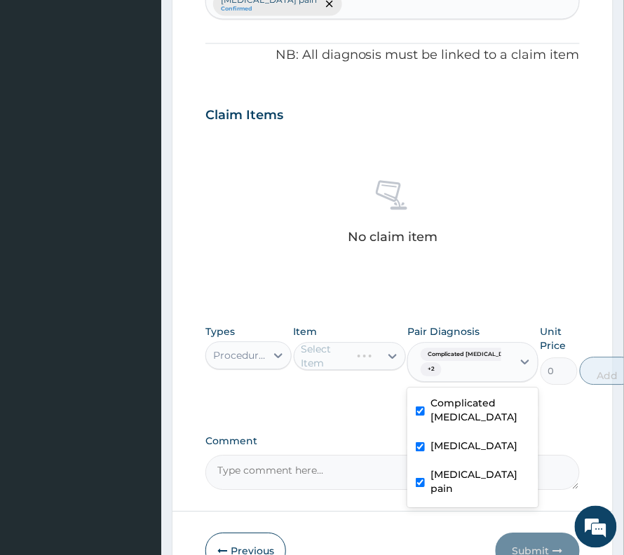
click at [355, 343] on div "Select Item" at bounding box center [350, 357] width 112 height 28
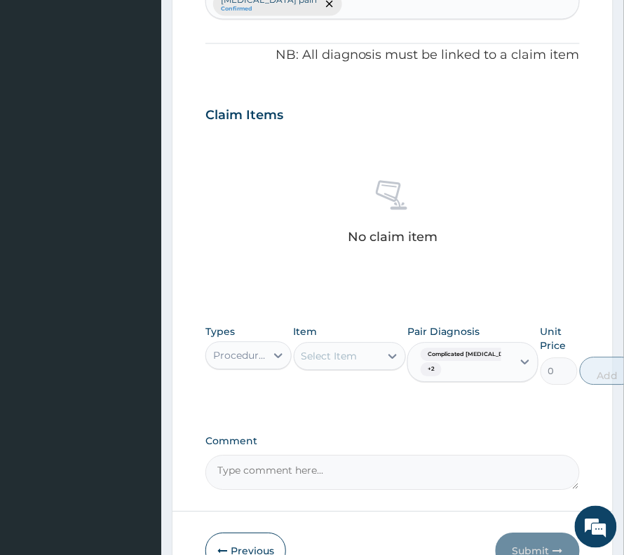
click at [342, 350] on div "Select Item" at bounding box center [329, 357] width 56 height 14
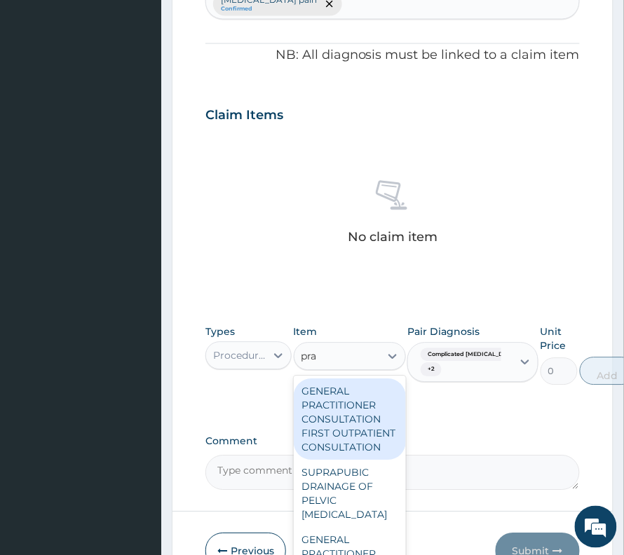
type input "prac"
click at [339, 379] on div "GENERAL PRACTITIONER CONSULTATION FIRST OUTPATIENT CONSULTATION" at bounding box center [350, 419] width 112 height 81
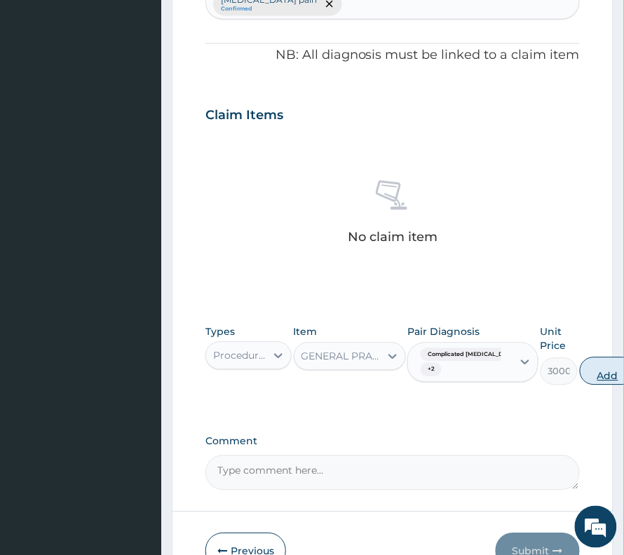
click at [580, 357] on button "Add" at bounding box center [608, 371] width 56 height 28
type input "0"
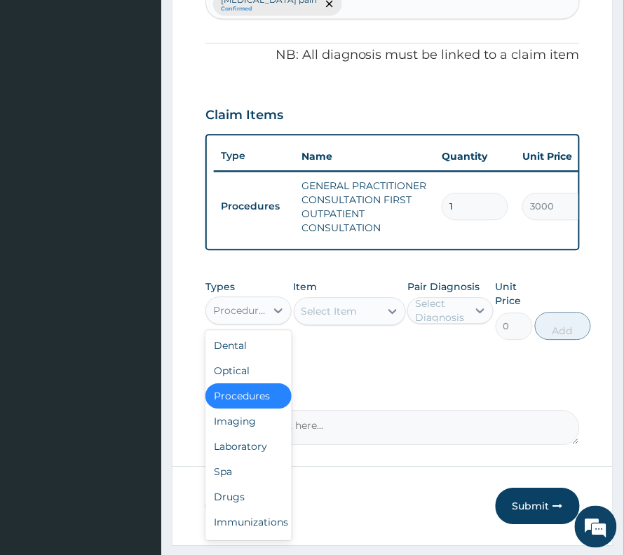
click at [261, 304] on div "Procedures" at bounding box center [240, 311] width 54 height 14
click at [235, 434] on div "Laboratory" at bounding box center [248, 446] width 86 height 25
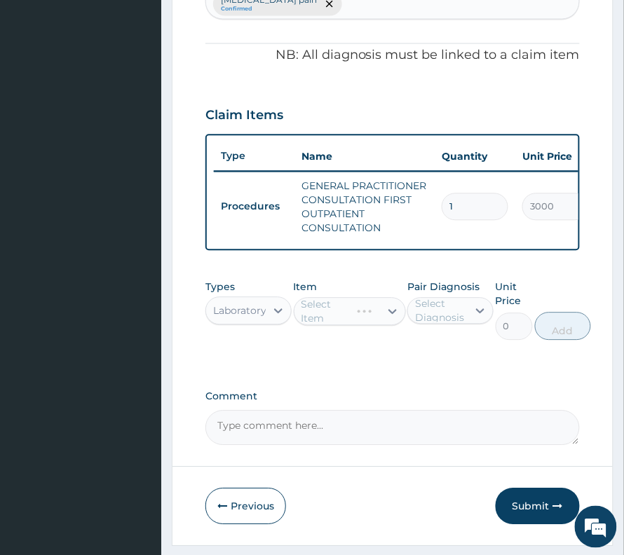
click at [458, 297] on div "Select Diagnosis" at bounding box center [440, 311] width 51 height 28
click at [366, 301] on div "Select Item" at bounding box center [336, 312] width 85 height 22
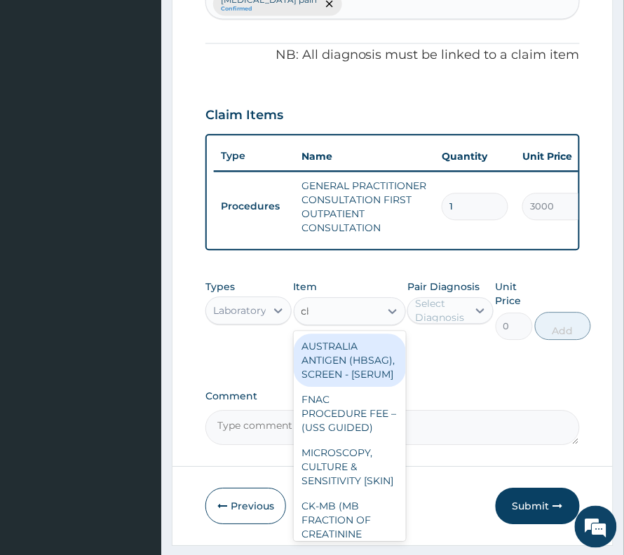
type input "cbc"
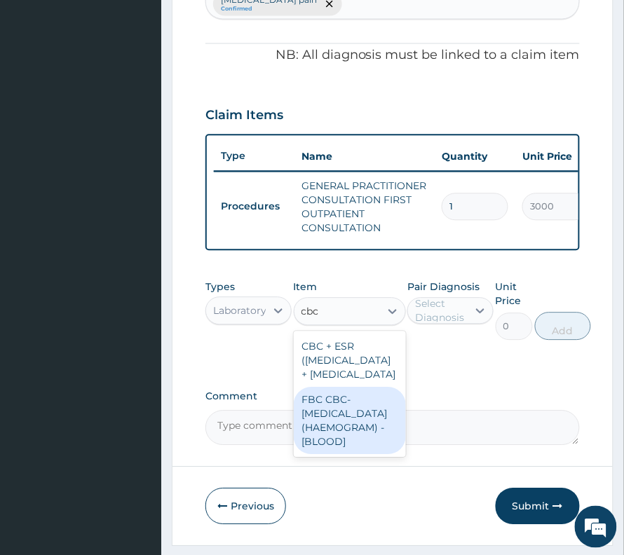
click at [364, 455] on div "FBC CBC-COMPLETE BLOOD COUNT (HAEMOGRAM) - [BLOOD]" at bounding box center [350, 421] width 112 height 67
type input "3000"
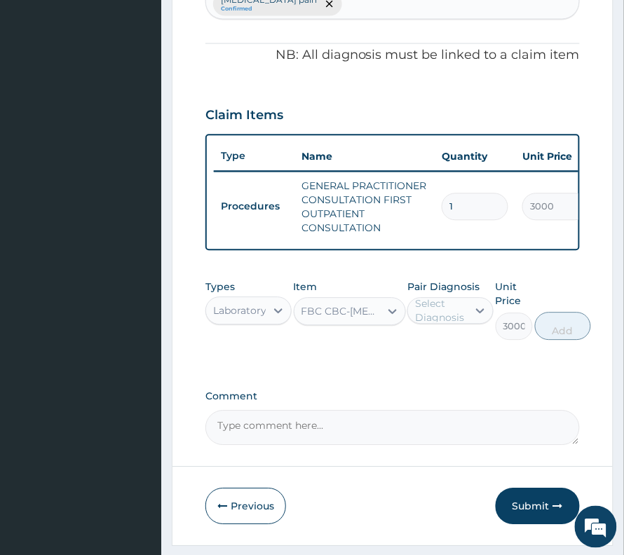
drag, startPoint x: 443, startPoint y: 292, endPoint x: 441, endPoint y: 306, distance: 13.5
click at [442, 297] on div "Select Diagnosis" at bounding box center [440, 311] width 51 height 28
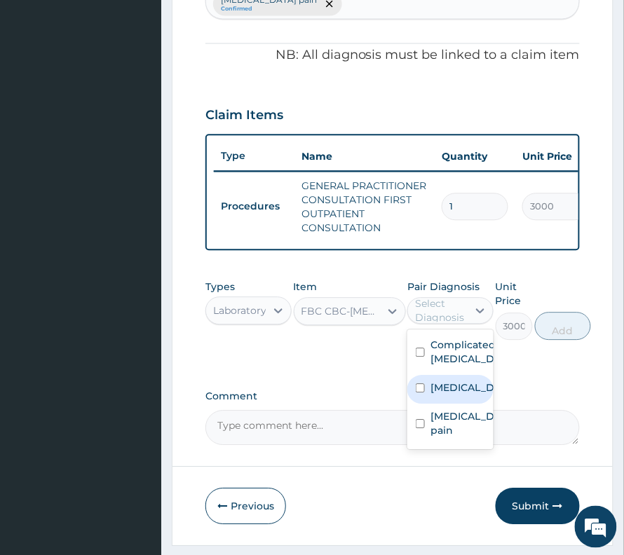
click at [460, 381] on label "Sepsis" at bounding box center [464, 388] width 69 height 14
checkbox input "true"
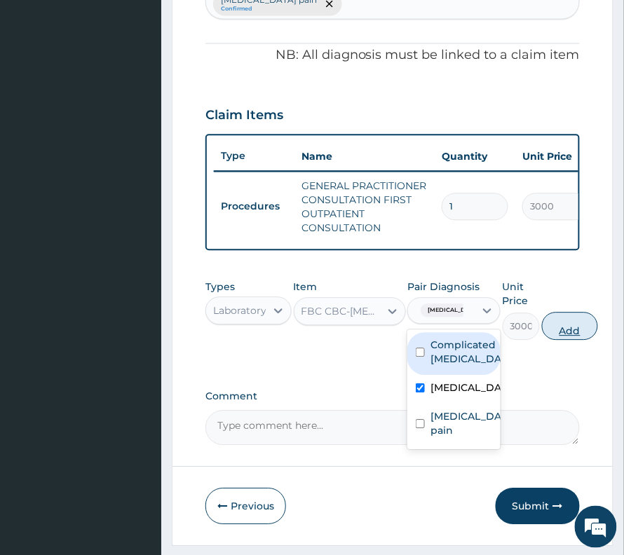
click at [567, 320] on button "Add" at bounding box center [570, 327] width 56 height 28
type input "0"
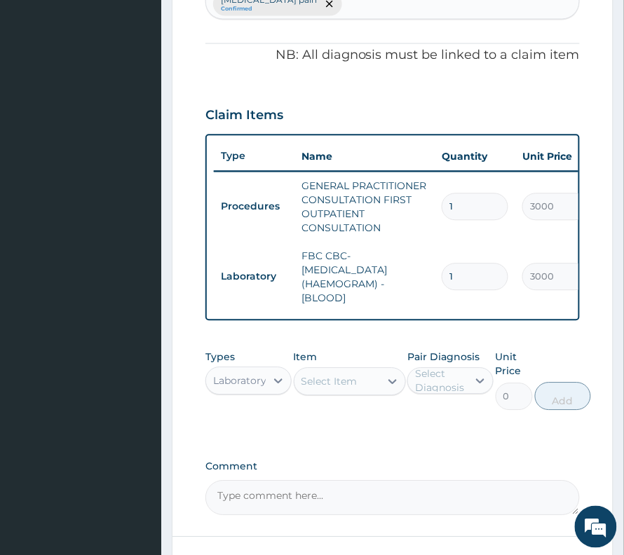
click at [334, 375] on div "Select Item" at bounding box center [329, 382] width 56 height 14
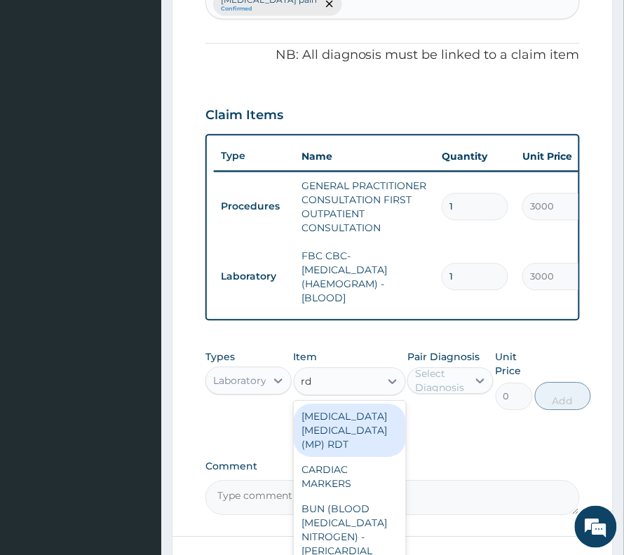
type input "rdt"
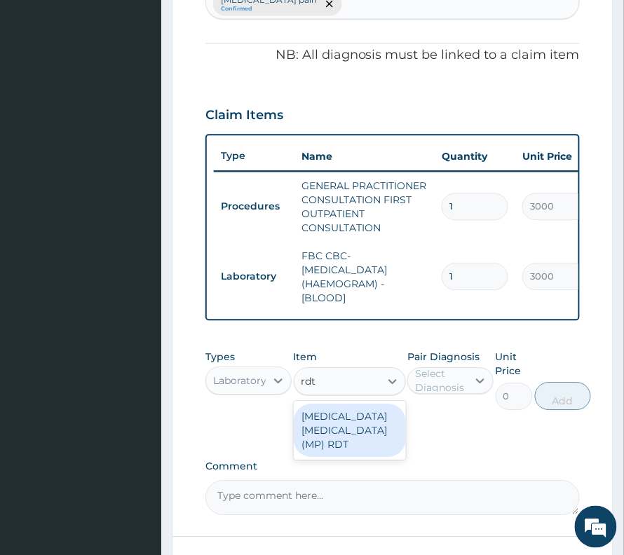
click at [328, 430] on div "MALARIA PARASITE (MP) RDT" at bounding box center [350, 430] width 112 height 53
type input "1500"
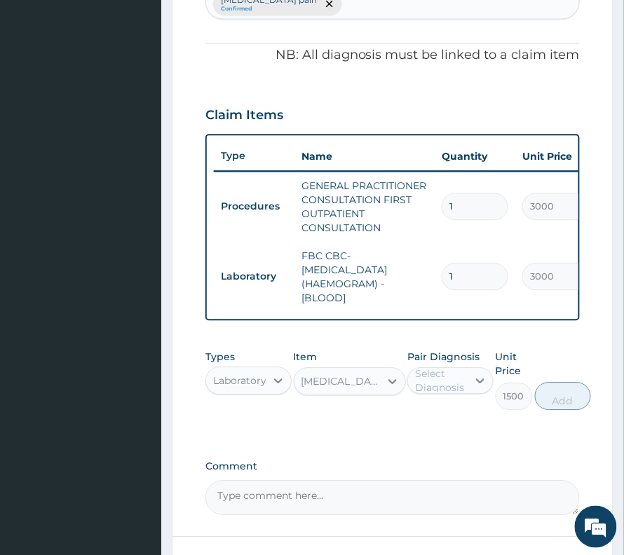
click at [409, 370] on div "Select Diagnosis" at bounding box center [438, 381] width 60 height 22
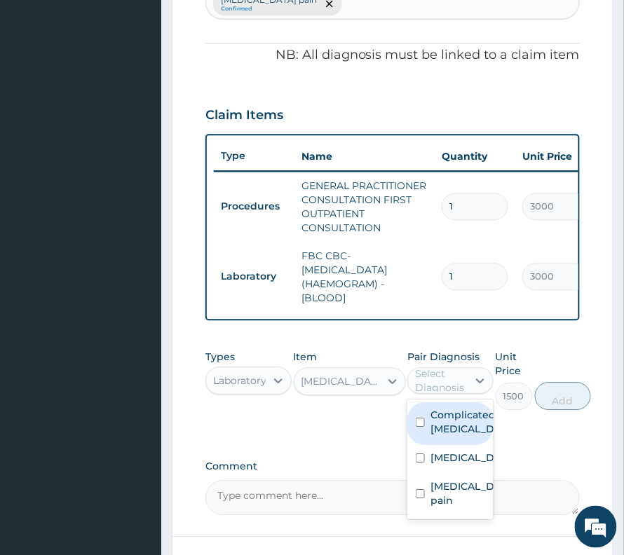
click at [440, 420] on label "Complicated [MEDICAL_DATA]" at bounding box center [464, 423] width 69 height 28
checkbox input "true"
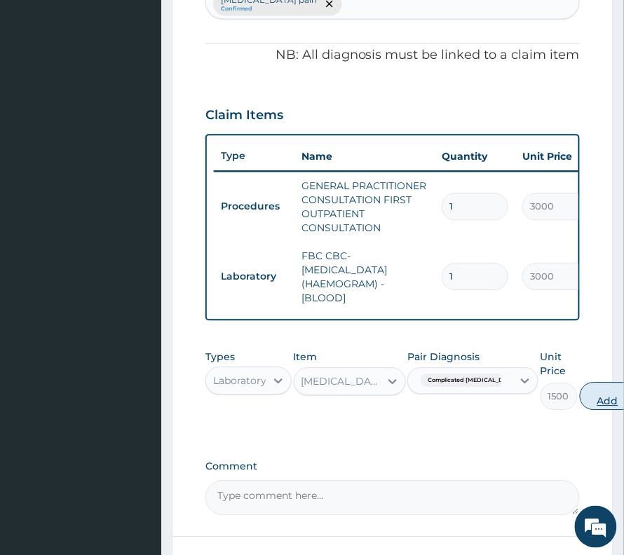
click at [587, 383] on button "Add" at bounding box center [608, 397] width 56 height 28
type input "0"
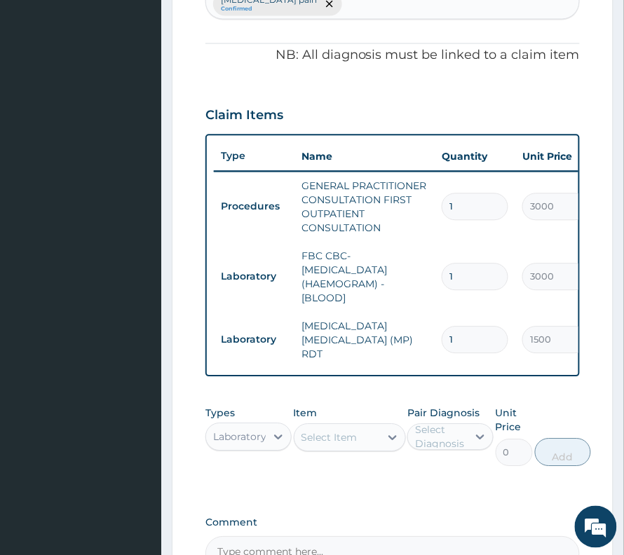
click at [341, 431] on div "Select Item" at bounding box center [329, 438] width 56 height 14
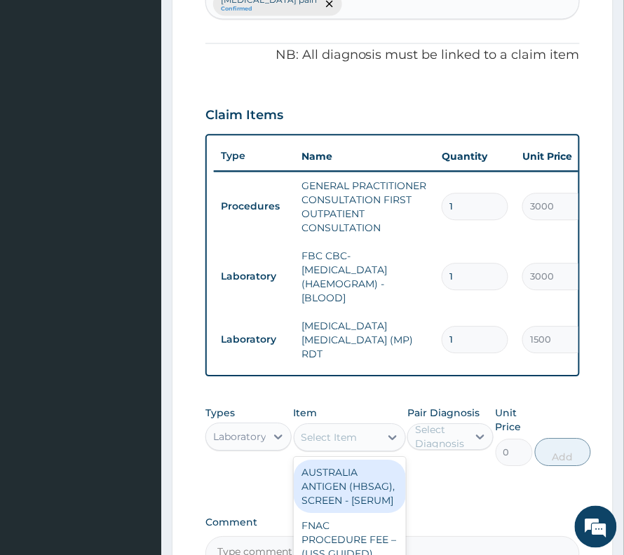
type input "a"
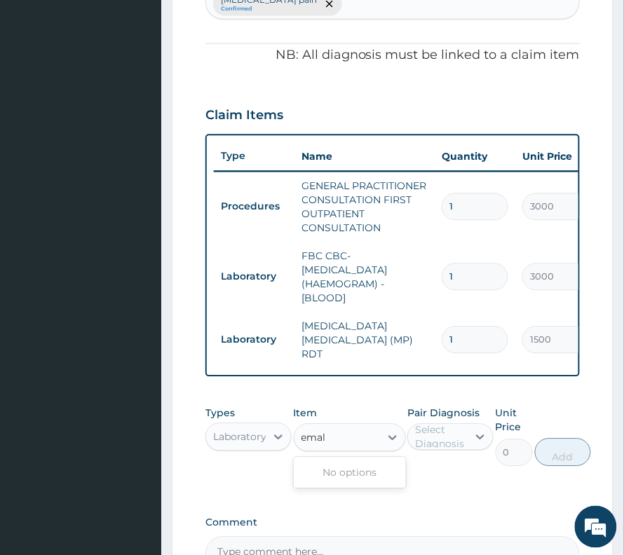
type input "emal"
click at [256, 423] on div "Laboratory" at bounding box center [248, 437] width 86 height 28
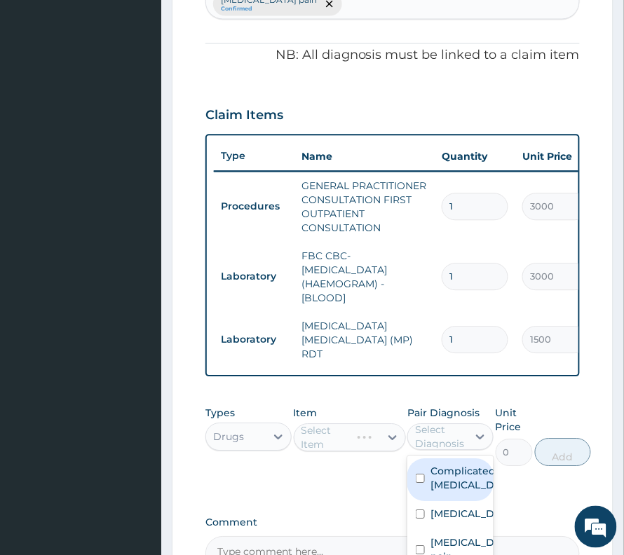
drag, startPoint x: 425, startPoint y: 411, endPoint x: 425, endPoint y: 426, distance: 15.4
click at [425, 423] on div "Select Diagnosis" at bounding box center [440, 437] width 51 height 28
click at [437, 467] on label "Complicated [MEDICAL_DATA]" at bounding box center [464, 479] width 69 height 28
checkbox input "true"
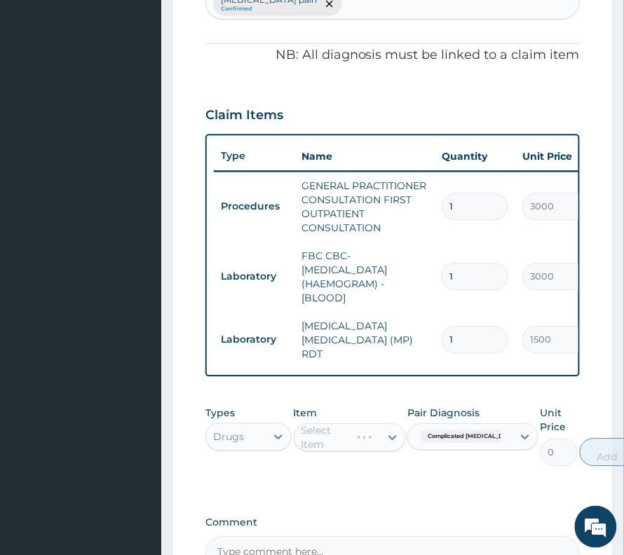
click at [322, 424] on div "Select Item" at bounding box center [350, 438] width 112 height 28
click at [322, 431] on div "Select Item" at bounding box center [329, 438] width 56 height 14
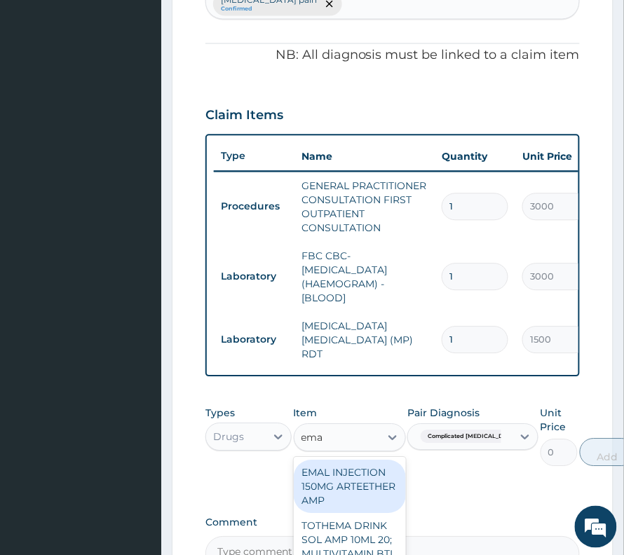
type input "emal"
click at [345, 461] on div "EMAL INJECTION 150MG ARTEETHER AMP" at bounding box center [350, 486] width 112 height 53
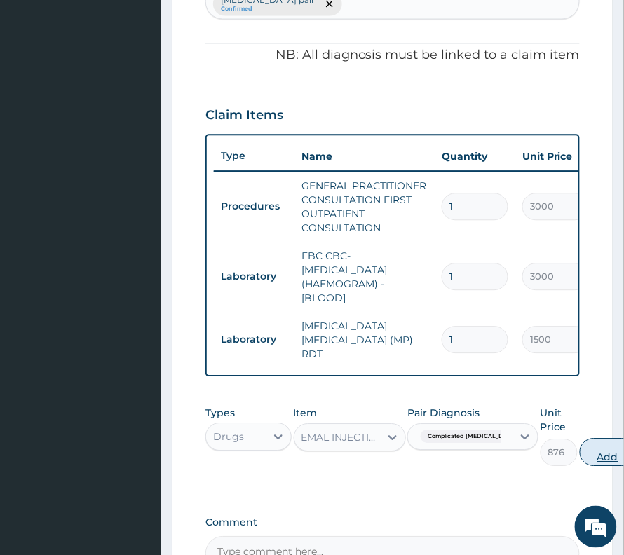
click at [580, 439] on button "Add" at bounding box center [608, 453] width 56 height 28
type input "0"
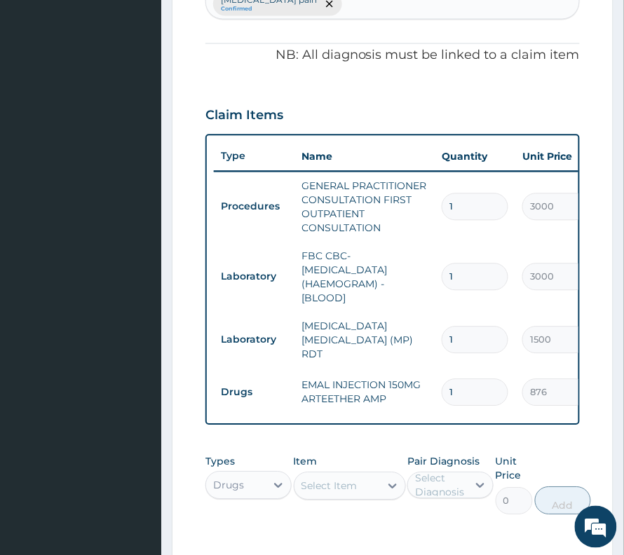
click at [336, 479] on div "Select Item" at bounding box center [329, 486] width 56 height 14
type input "diclofena"
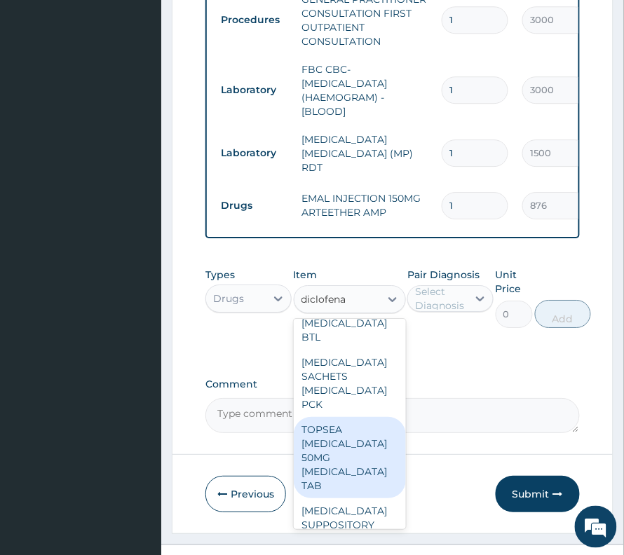
scroll to position [186, 0]
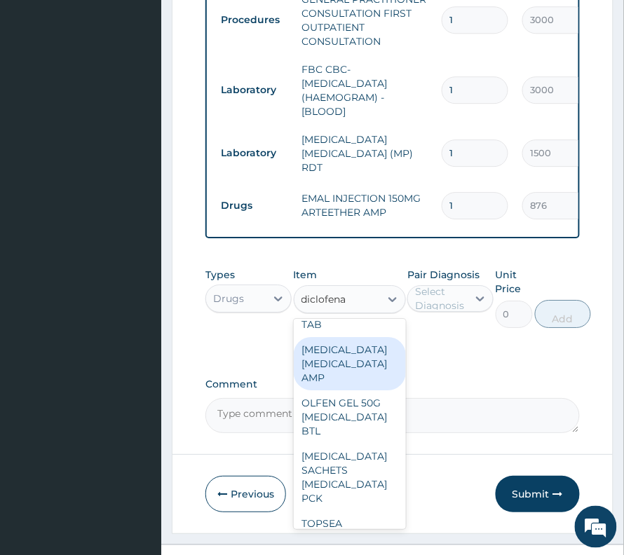
click at [368, 376] on div "[MEDICAL_DATA] [MEDICAL_DATA] AMP" at bounding box center [350, 363] width 112 height 53
type input "288"
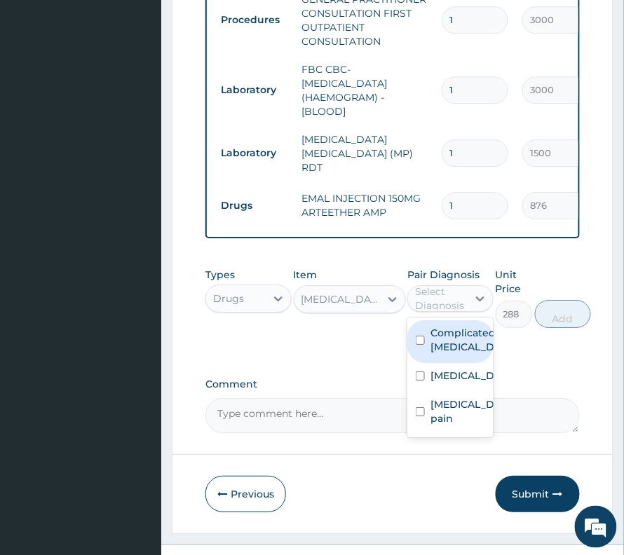
click at [435, 285] on div "Select Diagnosis" at bounding box center [440, 299] width 51 height 28
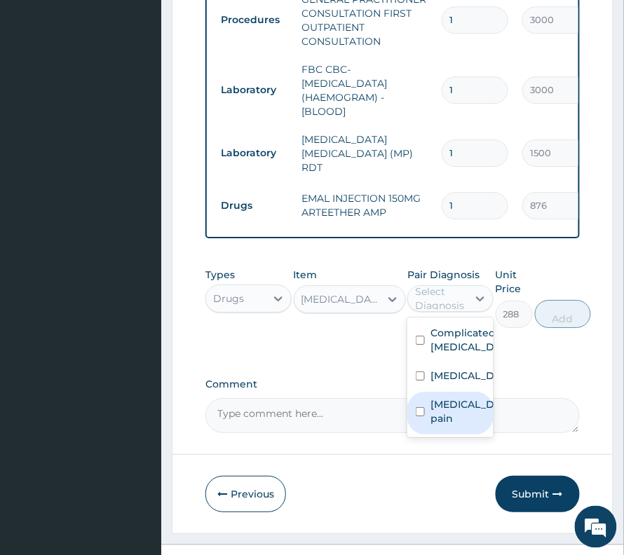
drag, startPoint x: 432, startPoint y: 374, endPoint x: 430, endPoint y: 391, distance: 17.0
click at [430, 391] on div "Complicated malaria Sepsis Musculoskeletal pain" at bounding box center [450, 377] width 86 height 120
drag, startPoint x: 430, startPoint y: 391, endPoint x: 491, endPoint y: 337, distance: 81.4
click at [430, 397] on label "Musculoskeletal pain" at bounding box center [464, 411] width 69 height 28
checkbox input "true"
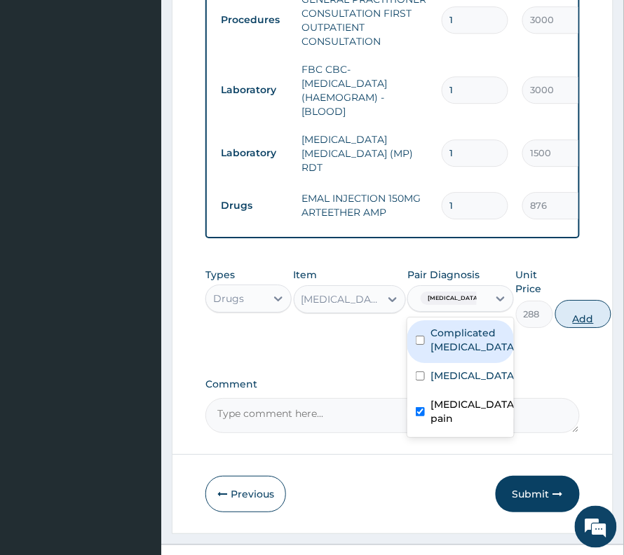
click at [587, 300] on button "Add" at bounding box center [583, 314] width 56 height 28
type input "0"
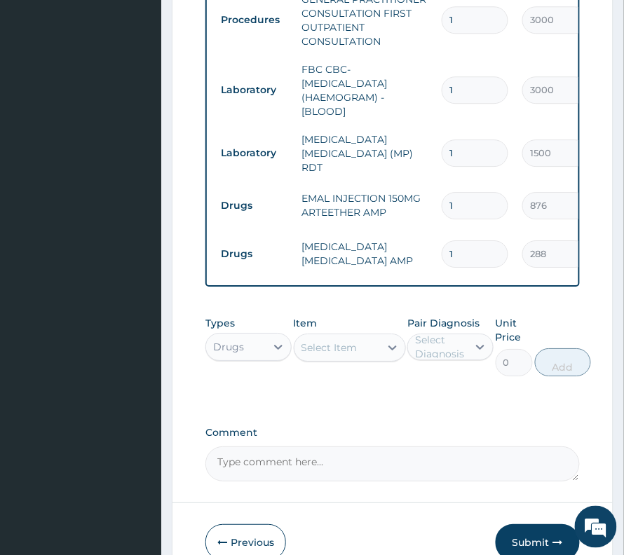
click at [334, 336] on div "Select Item" at bounding box center [336, 347] width 85 height 22
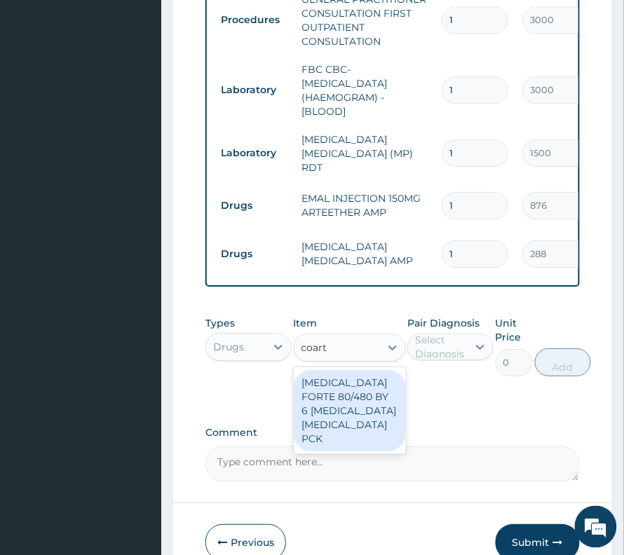
type input "coarte"
click at [343, 370] on div "COARTEM FORTE 80/480 BY 6 ARTEMETHER LUMEFANTRINE PCK" at bounding box center [350, 410] width 112 height 81
type input "3360"
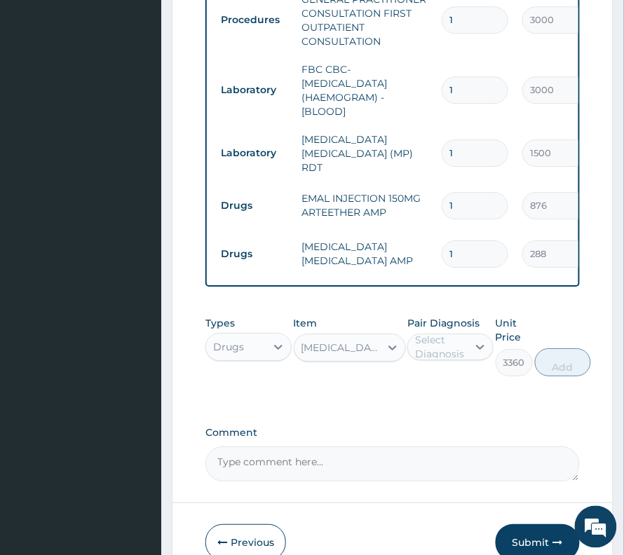
click at [449, 316] on div "Pair Diagnosis Select Diagnosis" at bounding box center [450, 346] width 86 height 60
click at [446, 333] on div "Select Diagnosis" at bounding box center [440, 347] width 51 height 28
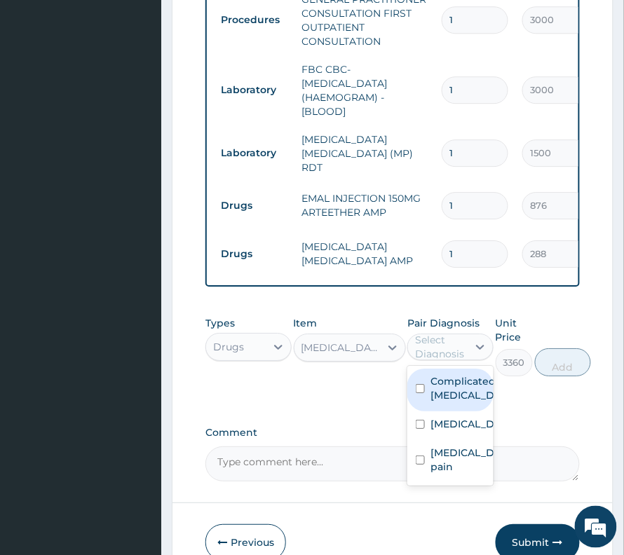
click at [452, 376] on label "Complicated malaria" at bounding box center [464, 388] width 69 height 28
checkbox input "true"
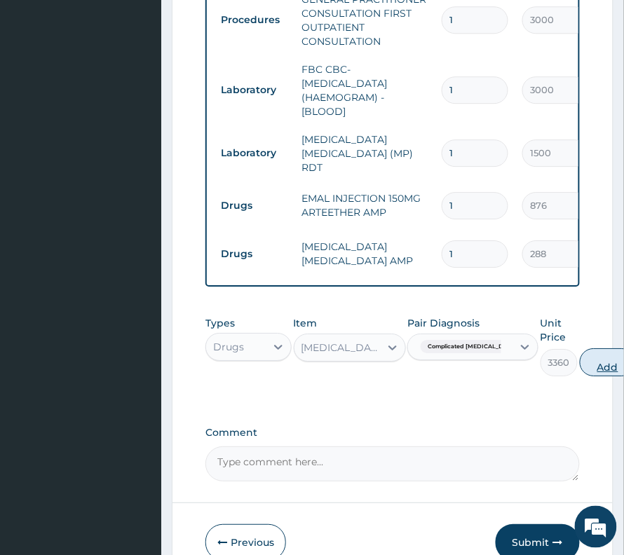
click at [580, 348] on button "Add" at bounding box center [608, 362] width 56 height 28
type input "0"
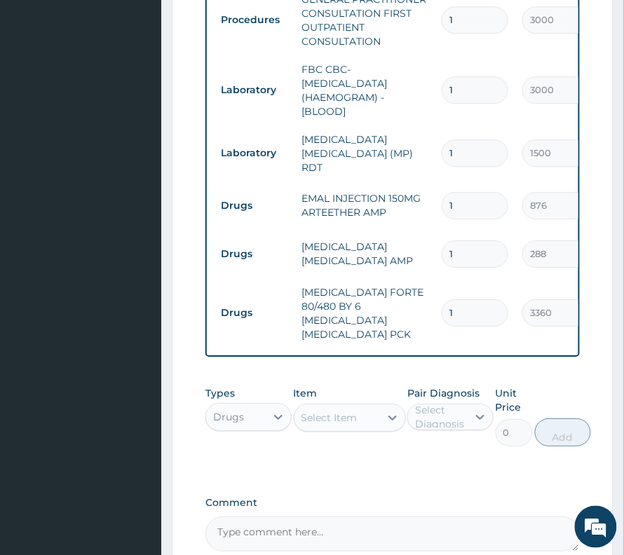
click at [334, 411] on div "Select Item" at bounding box center [329, 418] width 56 height 14
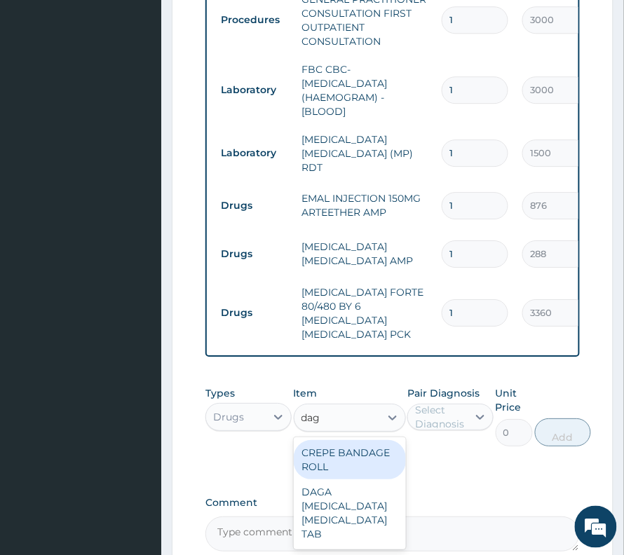
type input "daga"
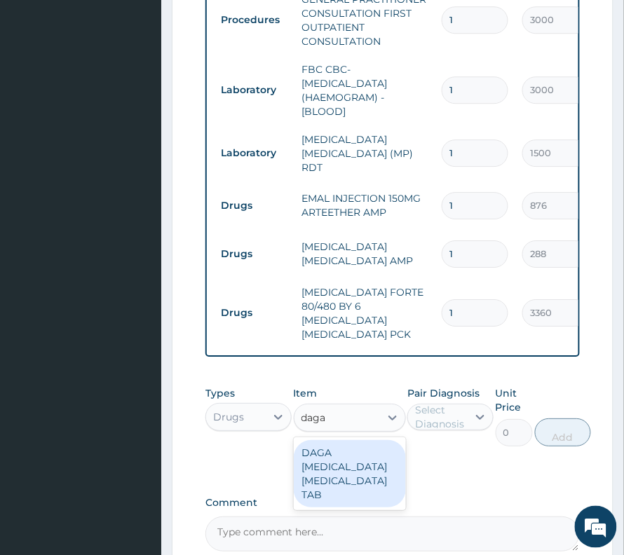
click at [327, 440] on div "DAGA PARACETAMOL ACETAMINOPHEN TAB" at bounding box center [350, 473] width 112 height 67
type input "24"
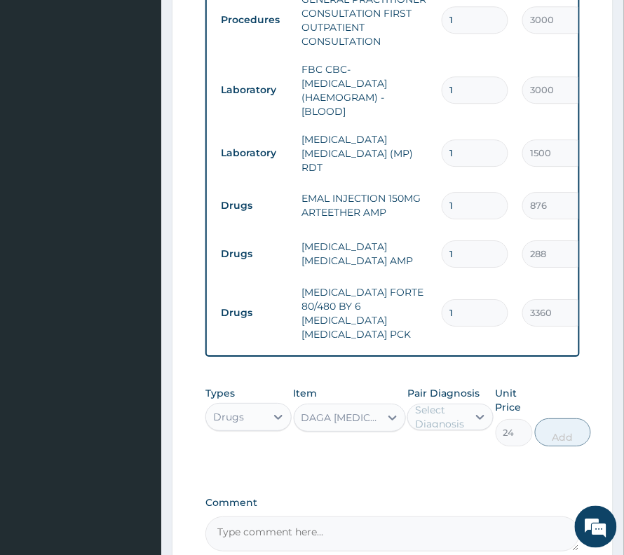
click at [432, 403] on div "Select Diagnosis" at bounding box center [440, 417] width 51 height 28
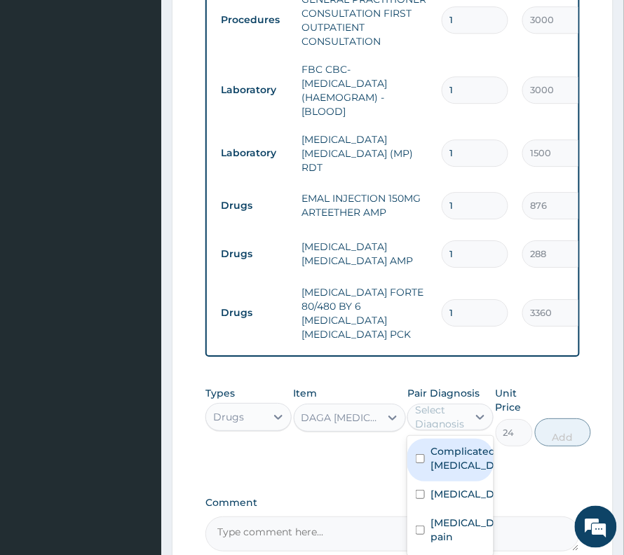
click at [440, 444] on label "Complicated malaria" at bounding box center [464, 458] width 69 height 28
checkbox input "true"
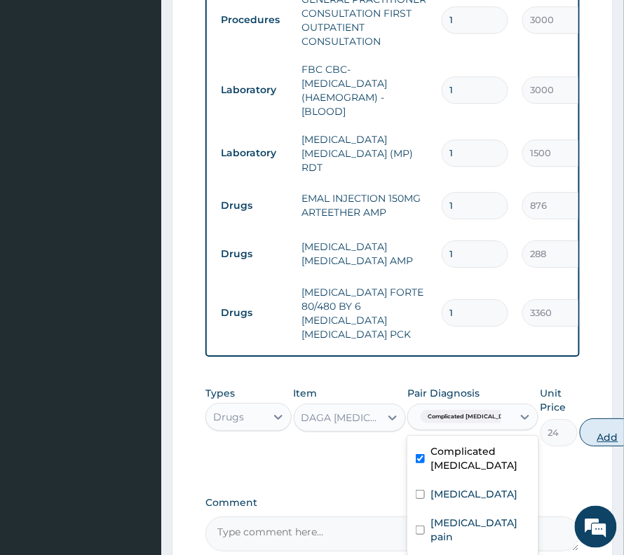
click at [580, 418] on button "Add" at bounding box center [608, 432] width 56 height 28
type input "0"
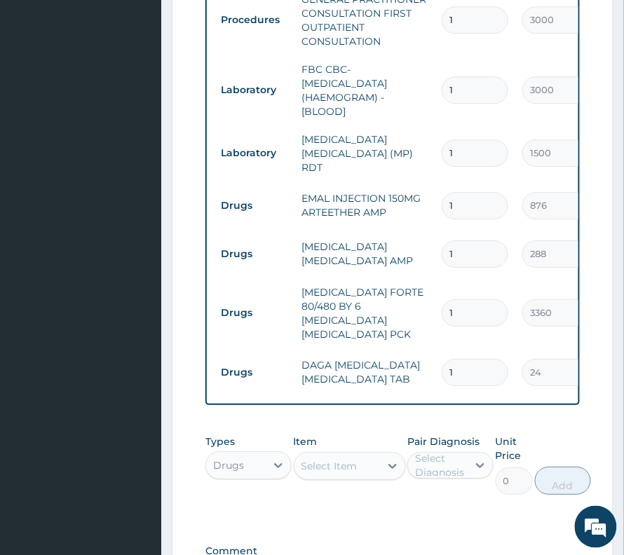
type input "18"
type input "432.00"
type input "18"
click at [315, 459] on div "Select Item" at bounding box center [329, 466] width 56 height 14
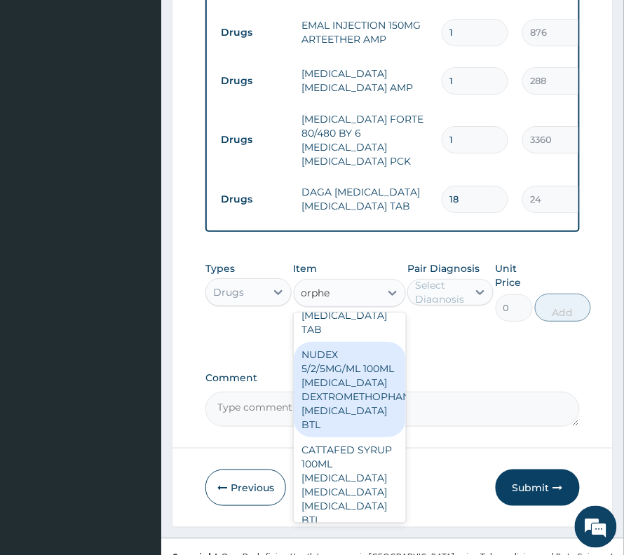
scroll to position [1598, 0]
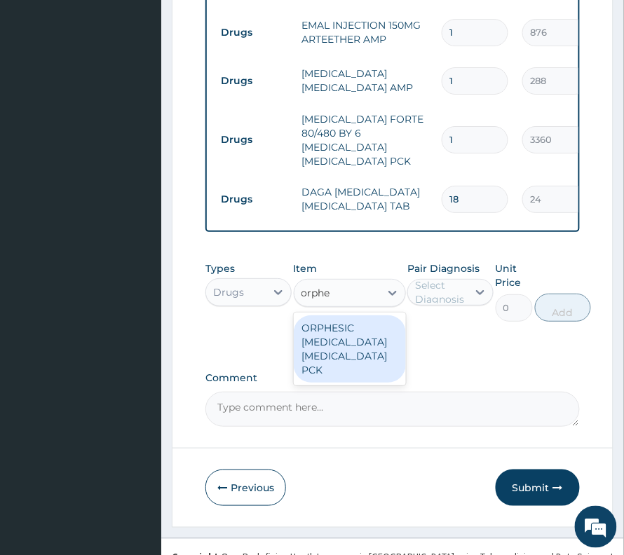
type input "orphes"
click at [328, 315] on div "ORPHESIC [MEDICAL_DATA] [MEDICAL_DATA] PCK" at bounding box center [350, 348] width 112 height 67
type input "156"
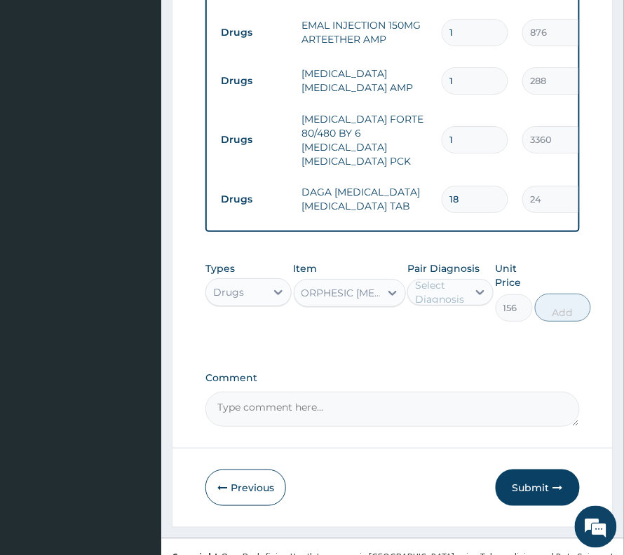
click at [436, 278] on div "Select Diagnosis" at bounding box center [440, 292] width 51 height 28
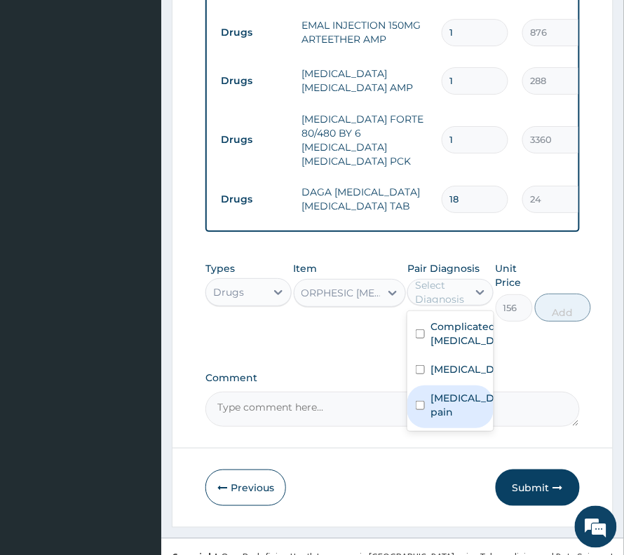
click at [442, 391] on label "Musculoskeletal pain" at bounding box center [464, 405] width 69 height 28
checkbox input "true"
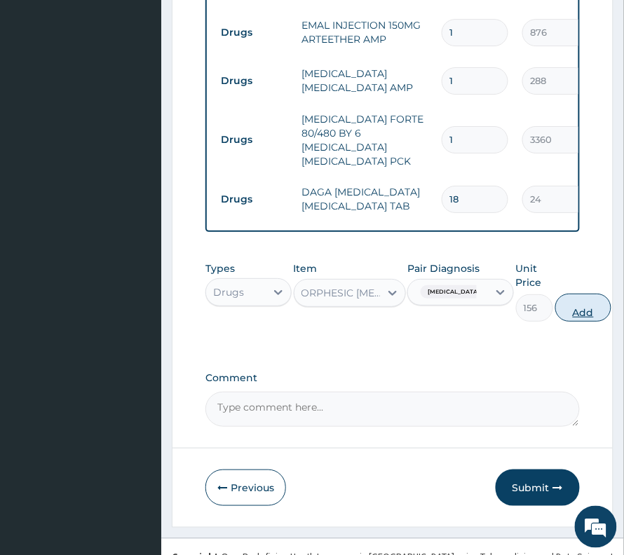
click at [579, 294] on button "Add" at bounding box center [583, 308] width 56 height 28
type input "0"
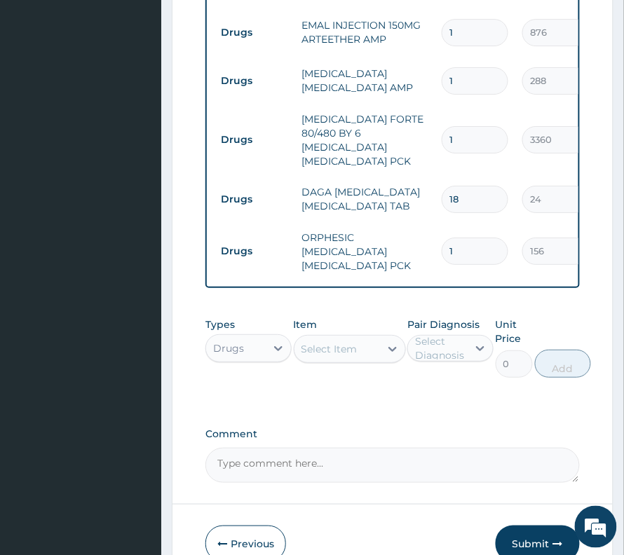
drag, startPoint x: 450, startPoint y: 158, endPoint x: 460, endPoint y: 166, distance: 12.5
click at [460, 179] on td "18" at bounding box center [474, 199] width 81 height 41
type input "2"
type input "48.00"
type input "20"
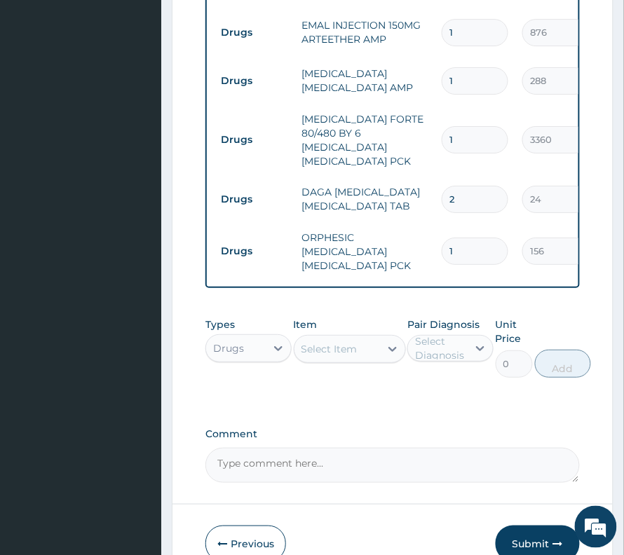
type input "480.00"
type input "20"
click at [468, 238] on input "1" at bounding box center [475, 251] width 67 height 27
type input "10"
type input "1560.00"
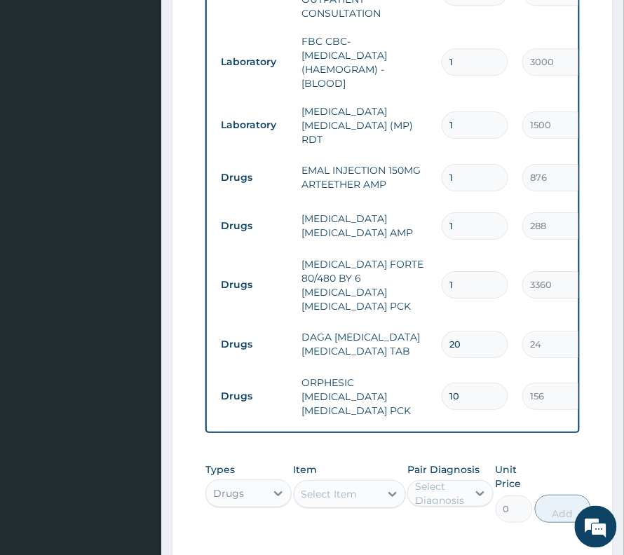
scroll to position [640, 0]
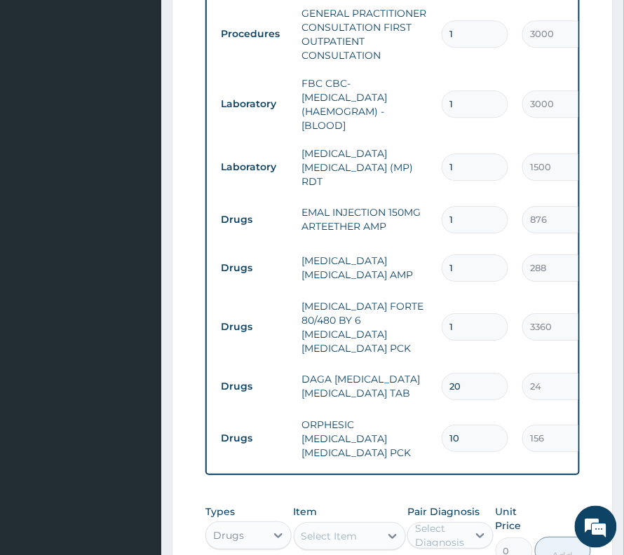
type input "10"
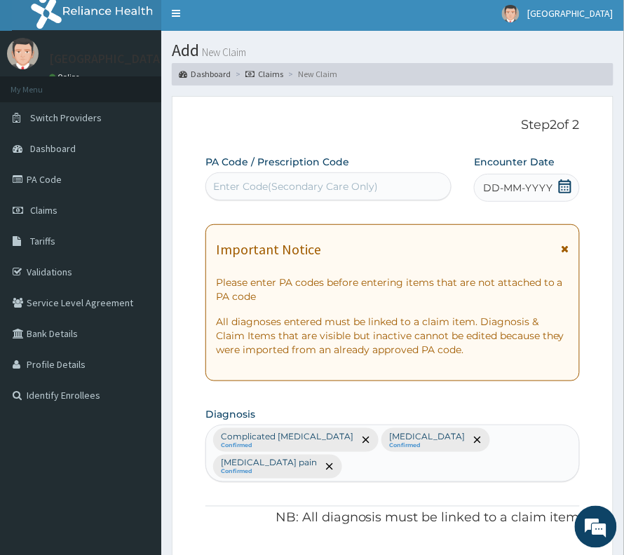
scroll to position [0, 0]
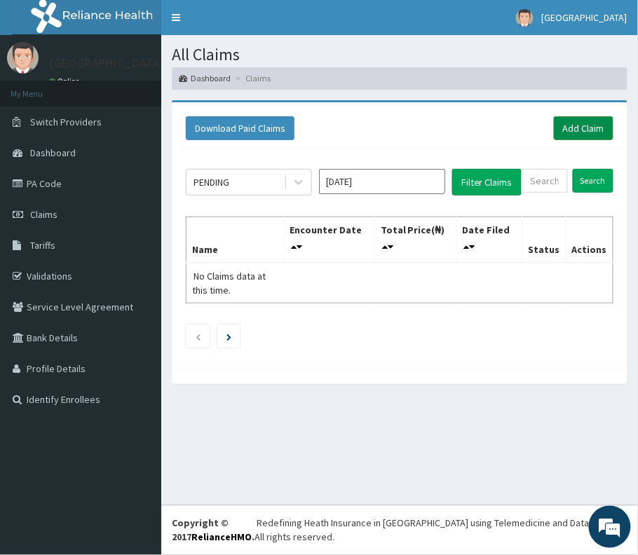
click at [577, 129] on link "Add Claim" at bounding box center [584, 128] width 60 height 24
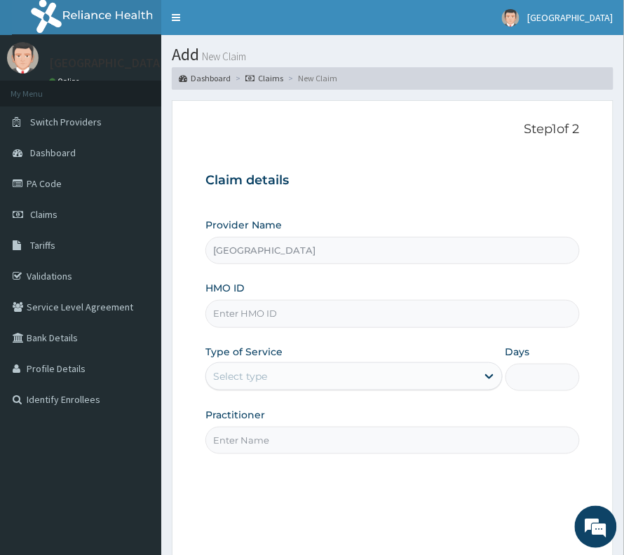
click at [256, 320] on input "HMO ID" at bounding box center [392, 313] width 374 height 27
paste input "HBN/10020/A"
type input "HBN/10020/A"
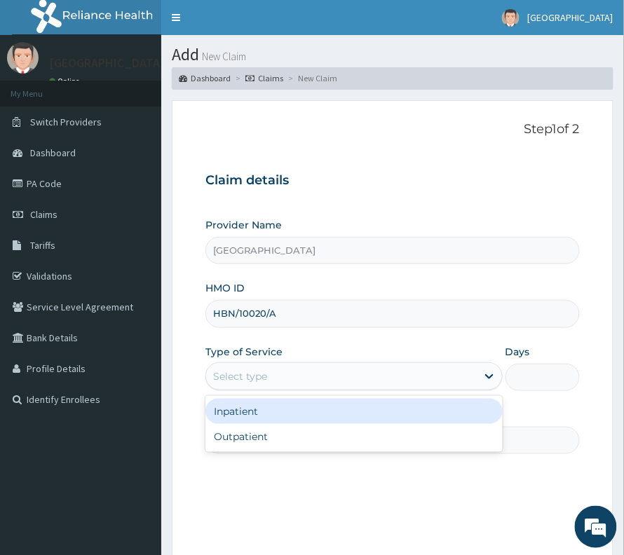
click at [281, 371] on div "Select type" at bounding box center [341, 376] width 271 height 22
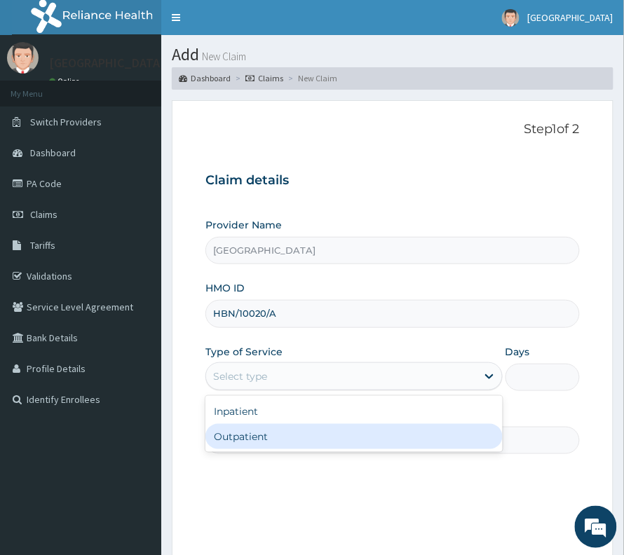
click at [254, 442] on div "Outpatient" at bounding box center [353, 436] width 297 height 25
type input "1"
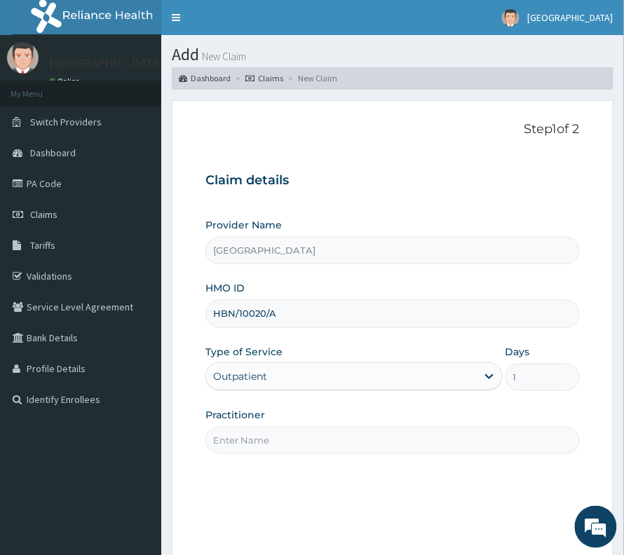
click at [385, 460] on div "Step 1 of 2 Claim details Provider Name [GEOGRAPHIC_DATA] HMO ID HBN/10020/A Ty…" at bounding box center [392, 330] width 374 height 416
click at [388, 454] on input "Practitioner" at bounding box center [392, 440] width 374 height 27
type input "[PERSON_NAME]"
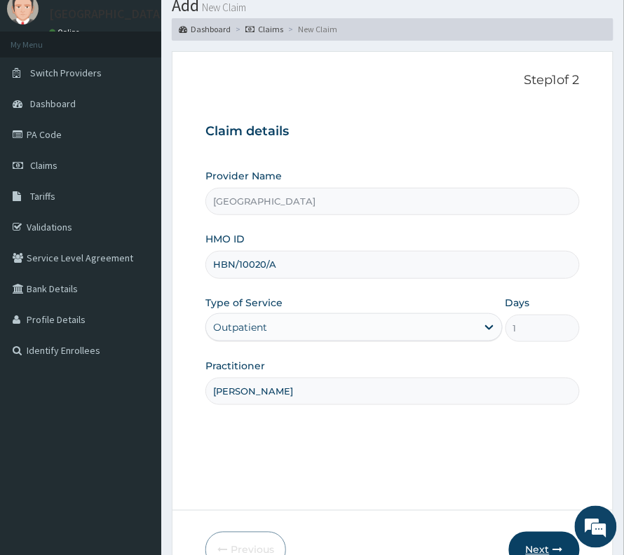
scroll to position [144, 0]
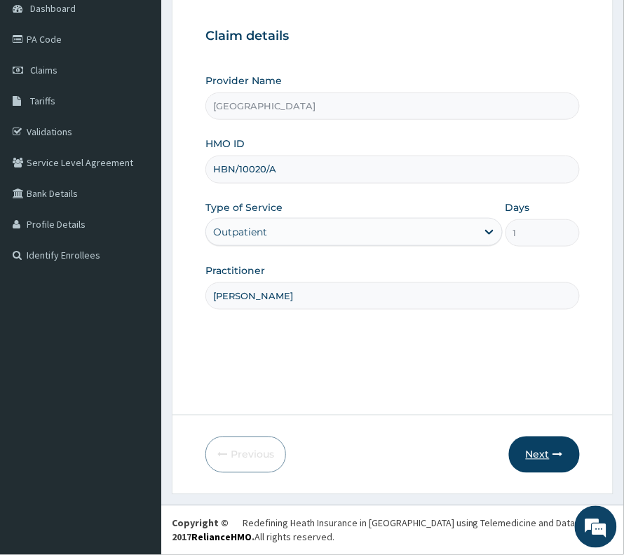
click at [545, 452] on button "Next" at bounding box center [544, 455] width 71 height 36
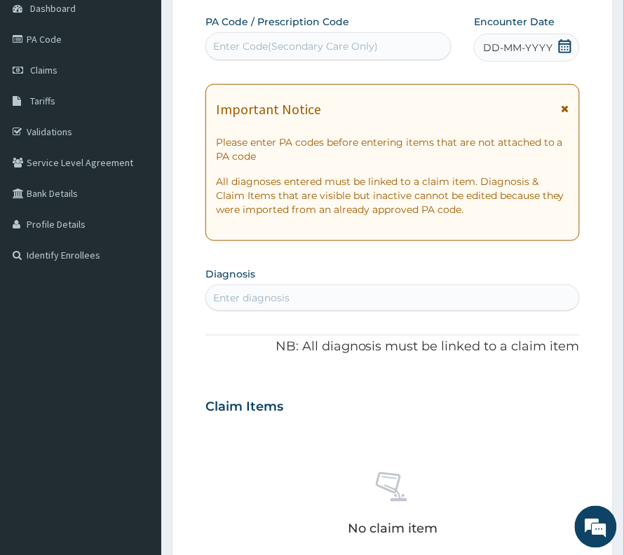
click at [258, 50] on div "Enter Code(Secondary Care Only)" at bounding box center [295, 46] width 165 height 14
paste input "PA/5640E0"
type input "PA/5640E0"
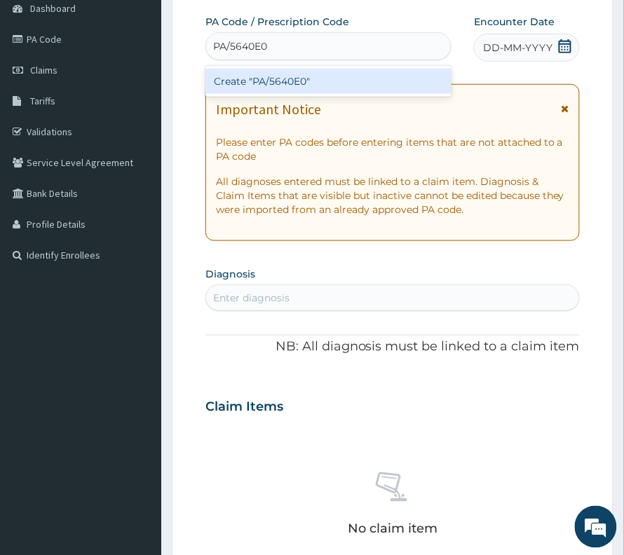
click at [290, 76] on div "Create "PA/5640E0"" at bounding box center [328, 81] width 246 height 25
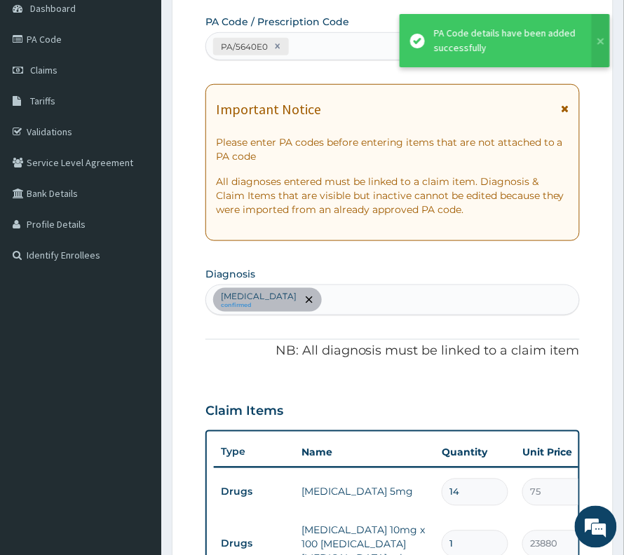
scroll to position [457, 0]
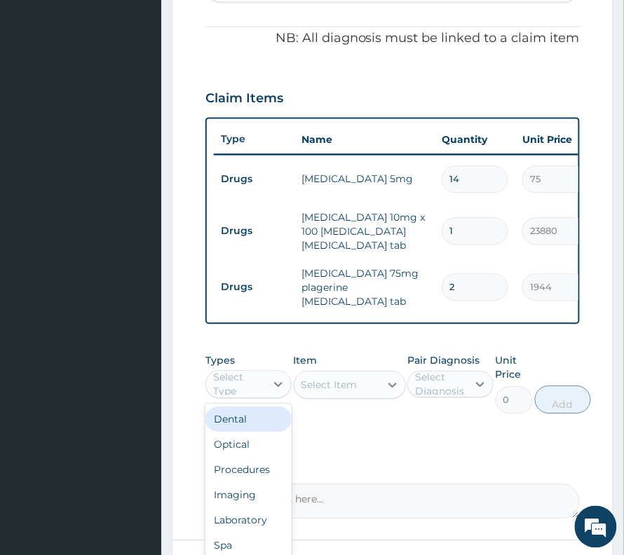
click at [244, 376] on div "Select Type" at bounding box center [238, 385] width 51 height 28
click at [249, 465] on div "Procedures" at bounding box center [248, 470] width 86 height 25
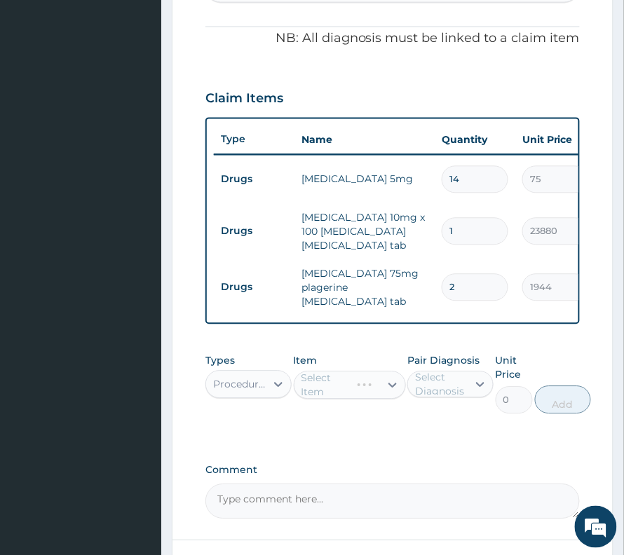
click at [460, 399] on div "Pair Diagnosis Select Diagnosis" at bounding box center [450, 384] width 86 height 60
click at [463, 390] on div "Select Diagnosis" at bounding box center [440, 385] width 51 height 28
click at [443, 426] on label "[MEDICAL_DATA]" at bounding box center [464, 419] width 69 height 14
checkbox input "true"
click at [367, 391] on div "Select Item" at bounding box center [336, 385] width 85 height 22
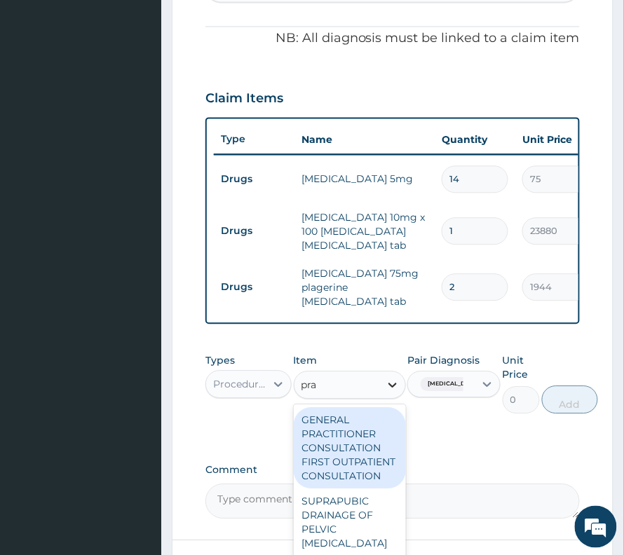
type input "prac"
click at [337, 411] on div "GENERAL PRACTITIONER CONSULTATION FIRST OUTPATIENT CONSULTATION" at bounding box center [350, 448] width 112 height 81
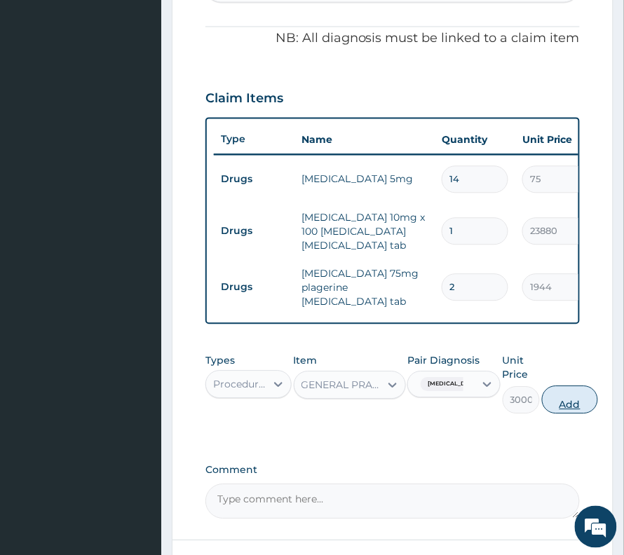
click at [594, 394] on button "Add" at bounding box center [570, 400] width 56 height 28
type input "0"
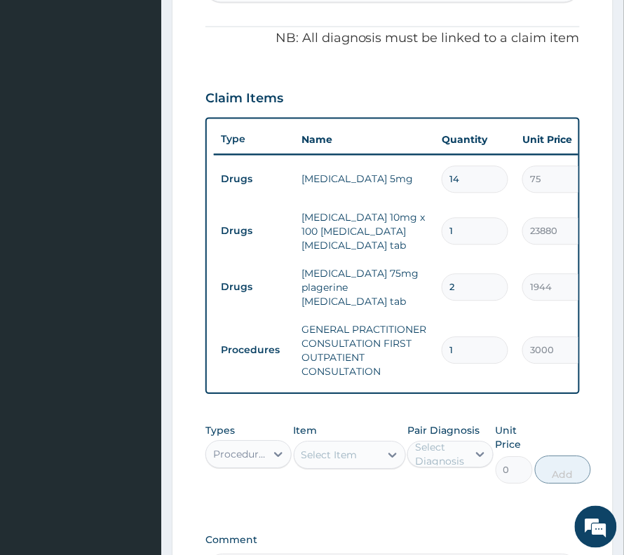
drag, startPoint x: 460, startPoint y: 182, endPoint x: 443, endPoint y: 191, distance: 19.1
click at [443, 191] on div "14" at bounding box center [475, 179] width 67 height 27
type input "2"
type input "150.00"
type input "28"
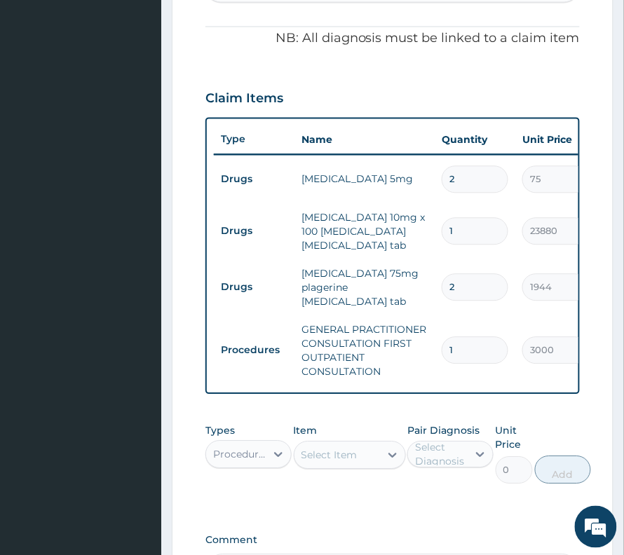
type input "2100.00"
type input "28"
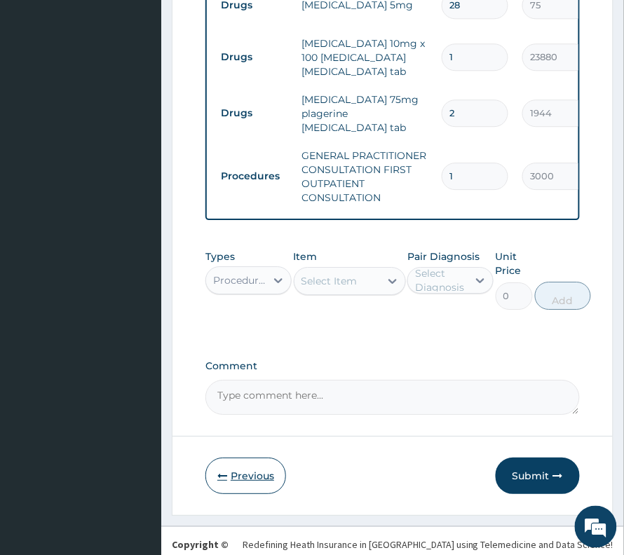
scroll to position [643, 0]
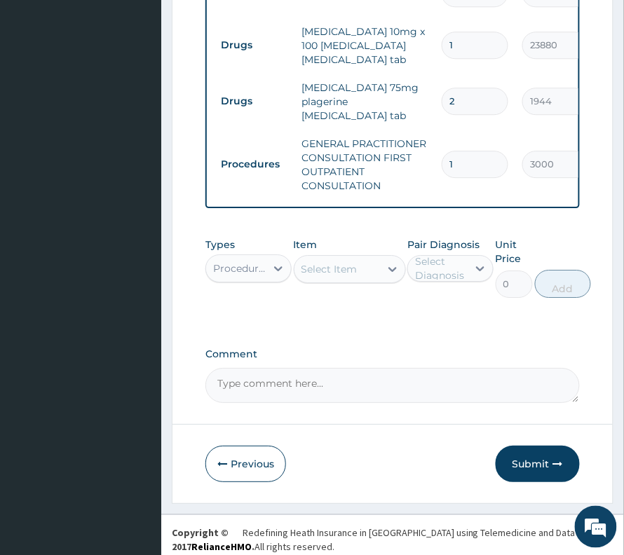
click at [237, 376] on textarea "Comment" at bounding box center [392, 385] width 374 height 35
paste textarea "[MEDICAL_DATA] 10mg Dosage: 10mg Daily for 14 days"
drag, startPoint x: 276, startPoint y: 383, endPoint x: 269, endPoint y: 377, distance: 9.0
click at [269, 377] on textarea "[MEDICAL_DATA] 10mg Dosage: 10mg Daily for 14 days" at bounding box center [392, 385] width 374 height 35
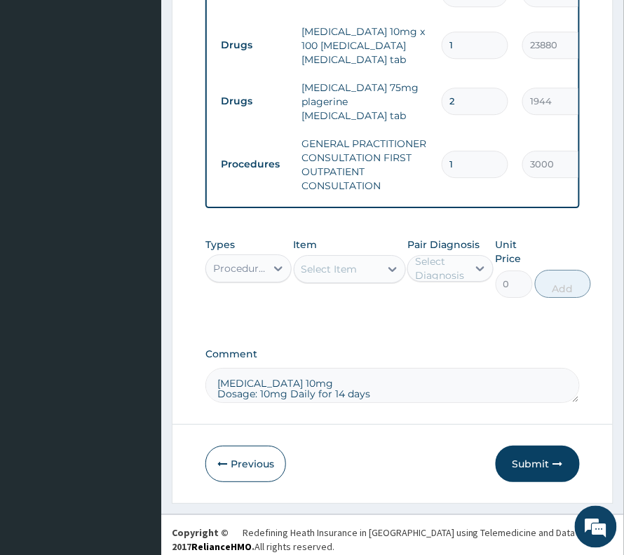
click at [303, 378] on textarea "[MEDICAL_DATA] 10mg Dosage: 10mg Daily for 14 days" at bounding box center [392, 385] width 374 height 35
click at [219, 385] on textarea "[MEDICAL_DATA] 10mg Dosage: 10mg Daily for 14 days" at bounding box center [392, 385] width 374 height 35
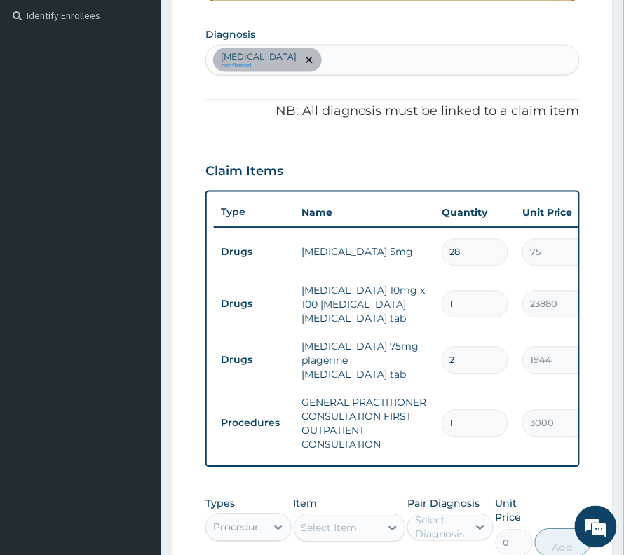
scroll to position [363, 0]
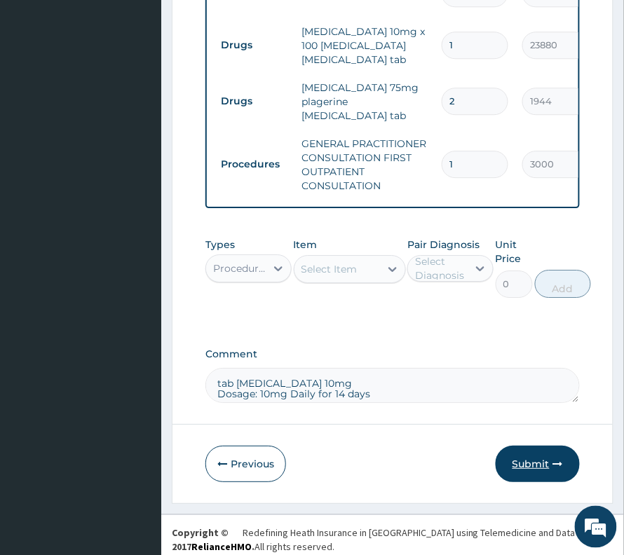
type textarea "tab [MEDICAL_DATA] 10mg Dosage: 10mg Daily for 14 days"
click at [561, 455] on button "Submit" at bounding box center [537, 464] width 84 height 36
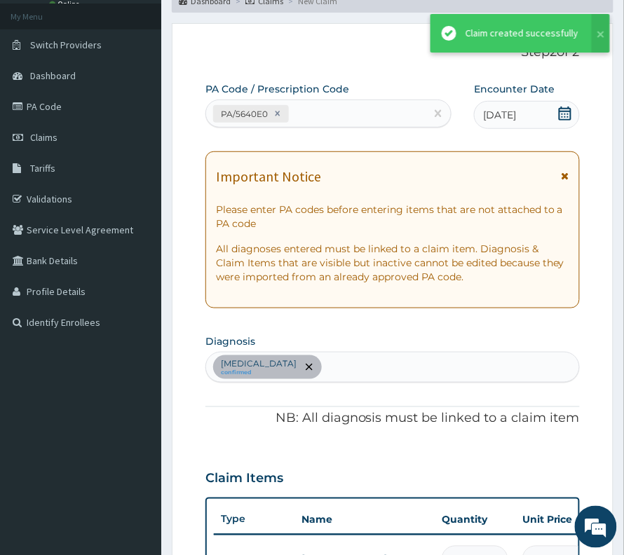
scroll to position [643, 0]
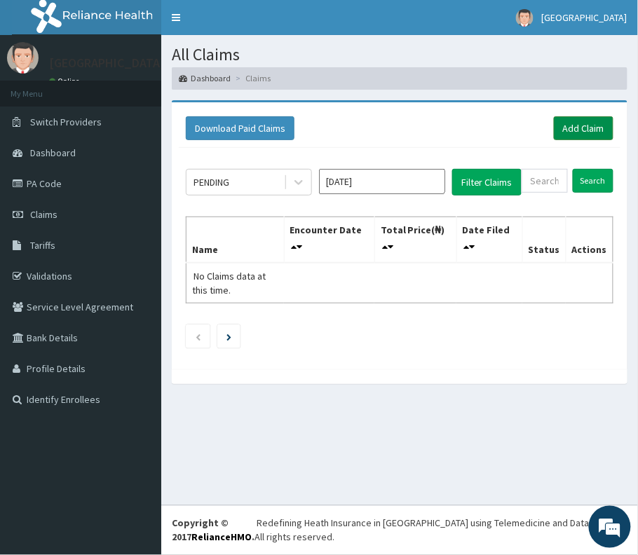
click at [593, 132] on link "Add Claim" at bounding box center [584, 128] width 60 height 24
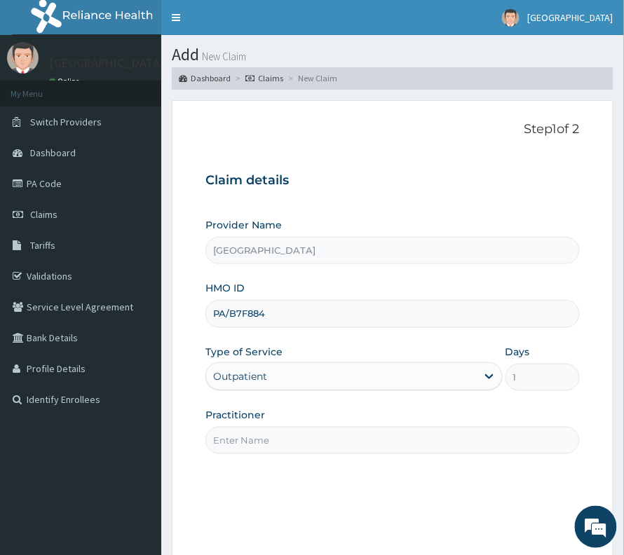
drag, startPoint x: 238, startPoint y: 446, endPoint x: 238, endPoint y: 463, distance: 16.8
click at [238, 446] on input "Practitioner" at bounding box center [392, 440] width 374 height 27
type input "[PERSON_NAME]"
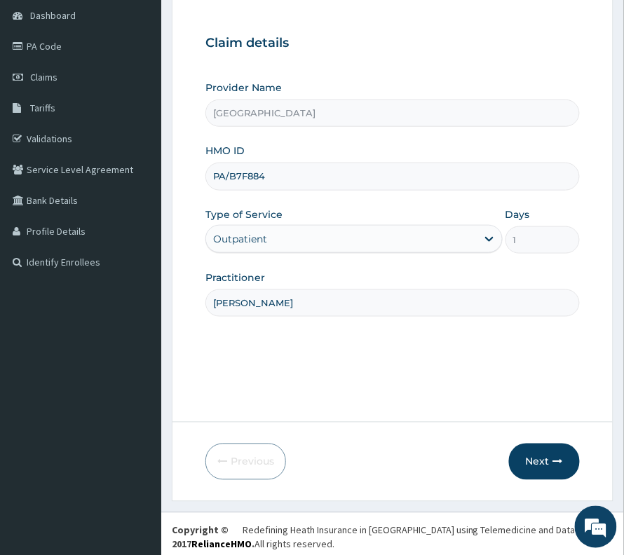
scroll to position [144, 0]
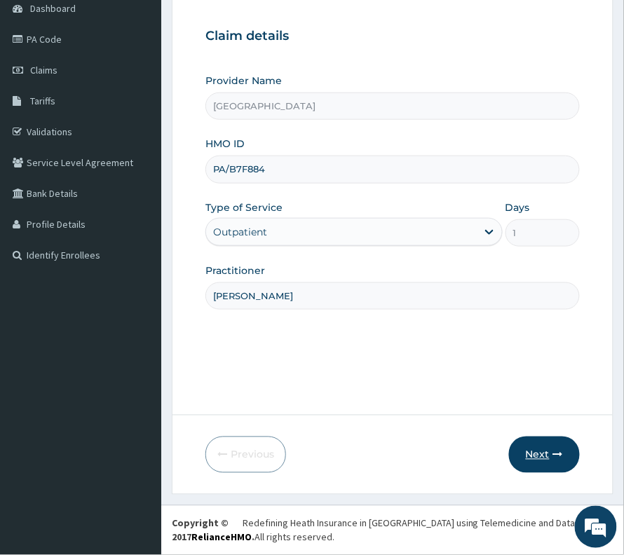
click at [526, 446] on button "Next" at bounding box center [544, 455] width 71 height 36
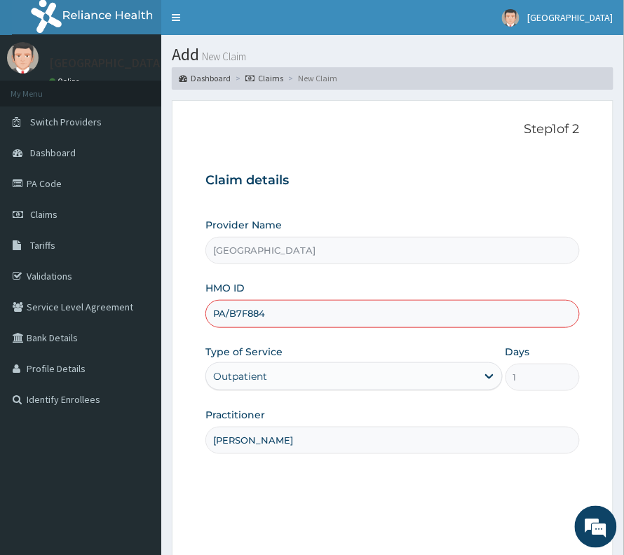
scroll to position [0, 0]
click at [289, 315] on input "PA/B7F884" at bounding box center [392, 313] width 374 height 27
click at [251, 314] on input "PA/B7F884" at bounding box center [392, 313] width 374 height 27
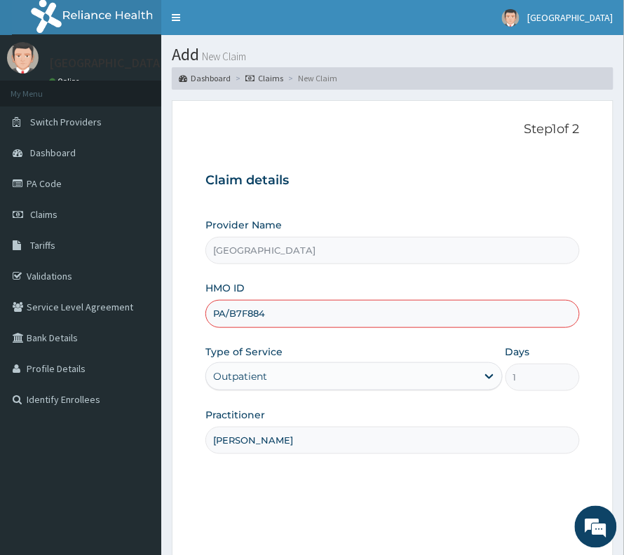
paste input "DTN/10252/A"
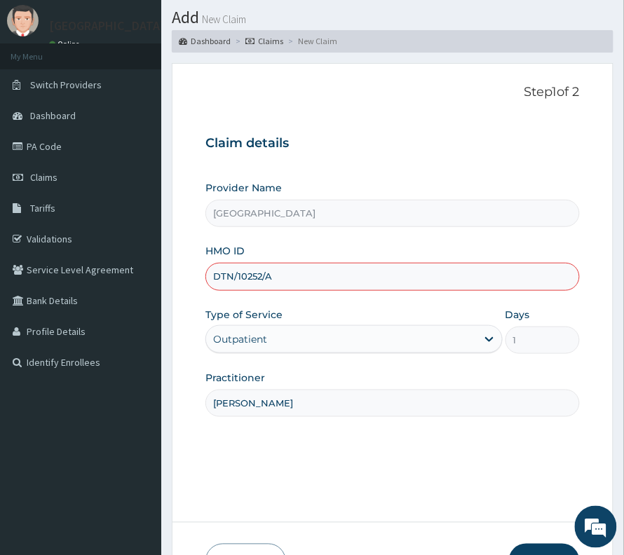
scroll to position [93, 0]
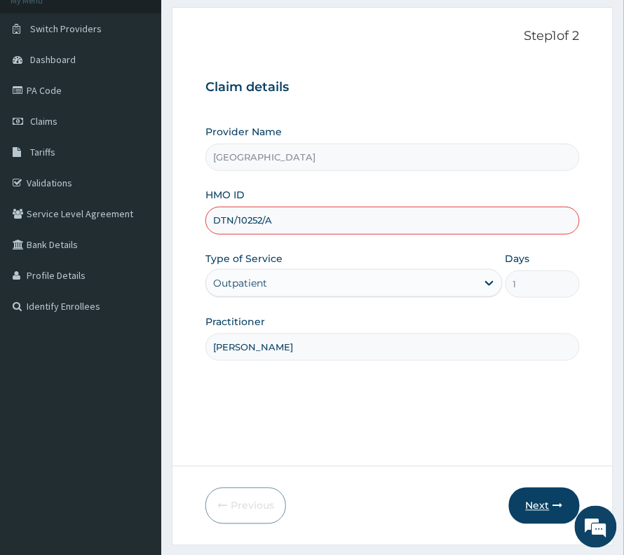
type input "DTN/10252/A"
click at [531, 502] on button "Next" at bounding box center [544, 506] width 71 height 36
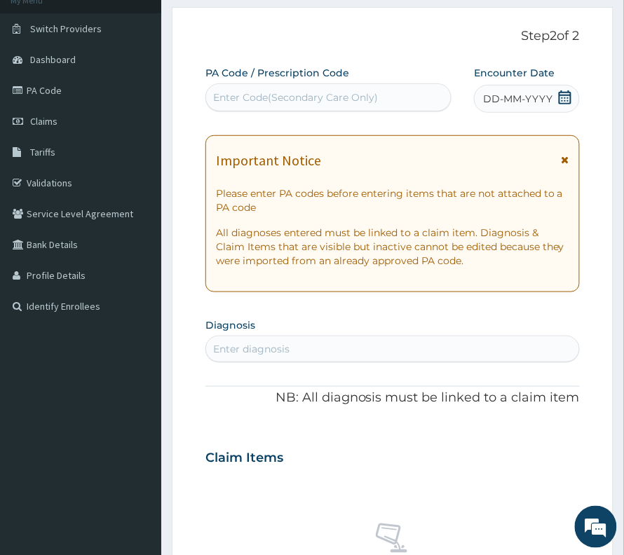
click at [244, 90] on div "Enter Code(Secondary Care Only)" at bounding box center [295, 97] width 165 height 14
paste input "PA/B7F884"
type input "PA/B7F884"
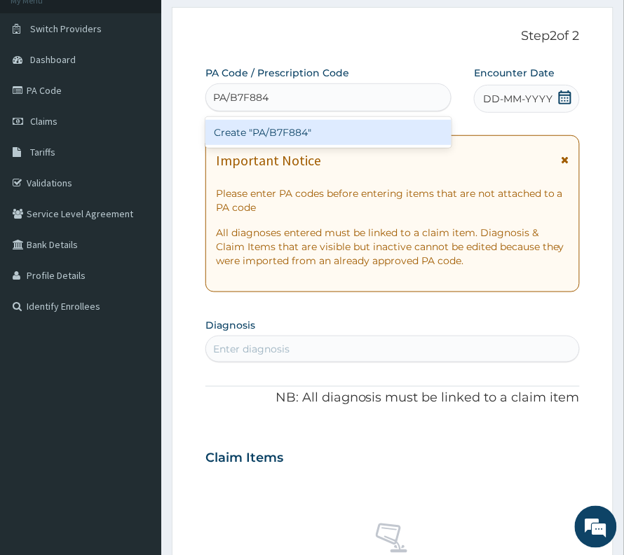
click at [292, 132] on div "Create "PA/B7F884"" at bounding box center [328, 132] width 246 height 25
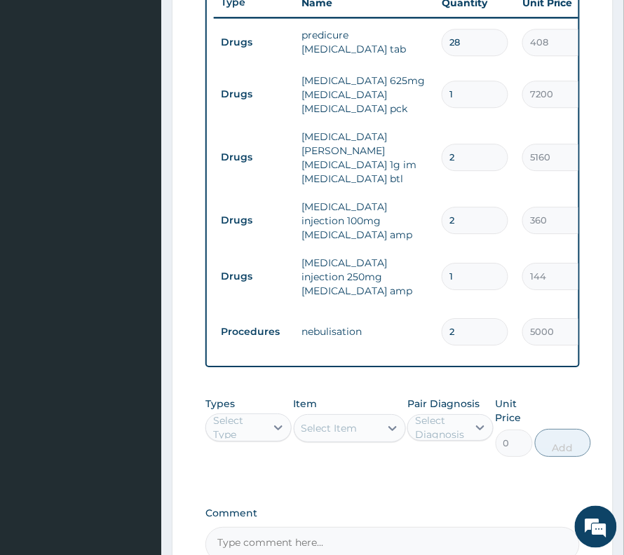
scroll to position [654, 0]
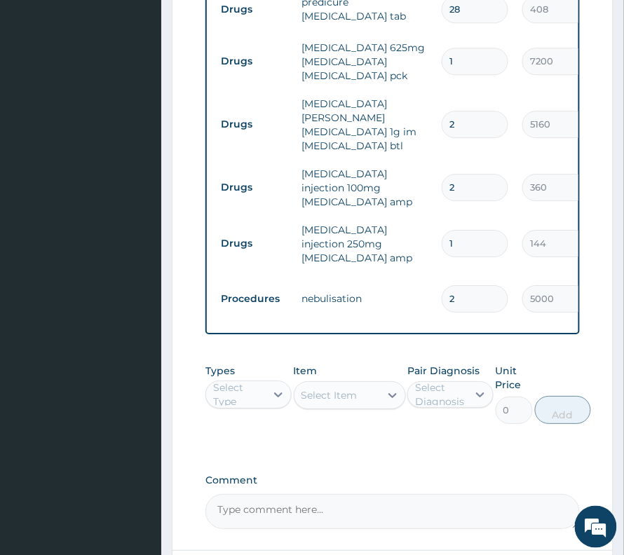
click at [247, 381] on div "Select Type" at bounding box center [238, 395] width 51 height 28
drag, startPoint x: 249, startPoint y: 451, endPoint x: 458, endPoint y: 384, distance: 219.4
click at [250, 467] on div "Procedures" at bounding box center [248, 479] width 86 height 25
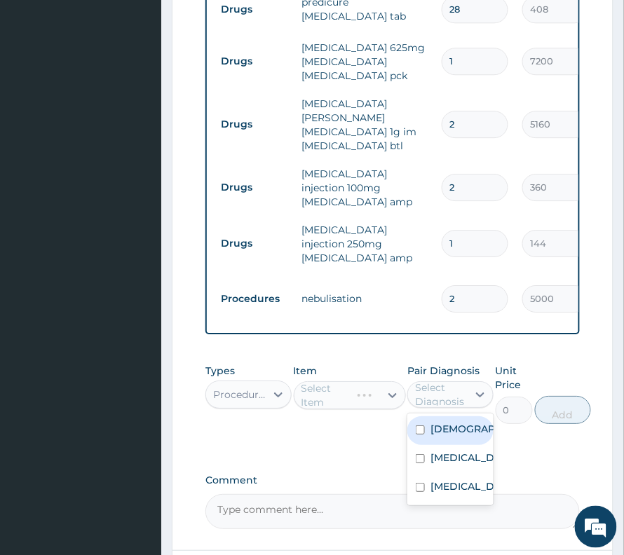
click at [432, 381] on div "Select Diagnosis" at bounding box center [440, 395] width 51 height 28
click at [440, 416] on div "Asthma" at bounding box center [450, 430] width 86 height 29
checkbox input "true"
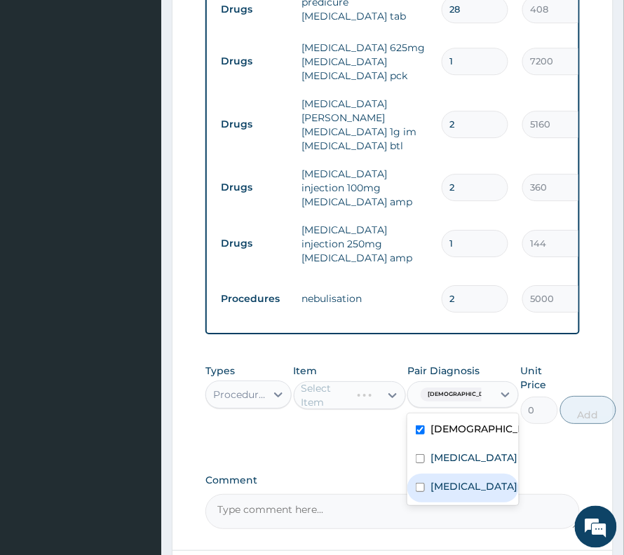
click at [449, 479] on label "Upper respiratory infection" at bounding box center [473, 486] width 87 height 14
checkbox input "true"
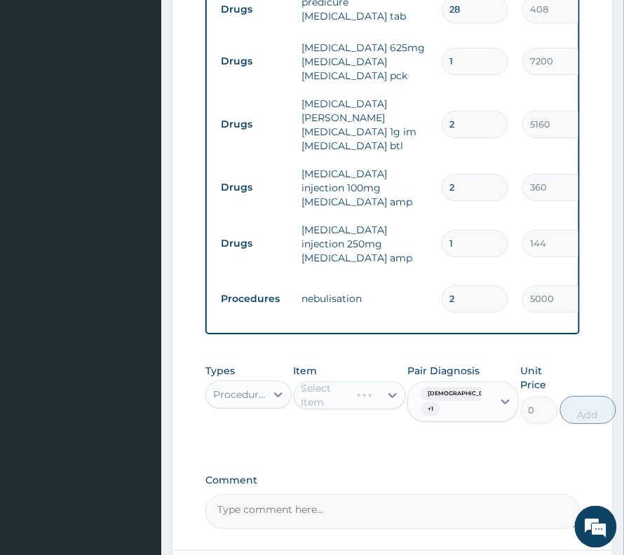
click at [354, 381] on div "Select Item" at bounding box center [350, 395] width 112 height 28
click at [454, 385] on div "Asthma + 1" at bounding box center [448, 402] width 67 height 34
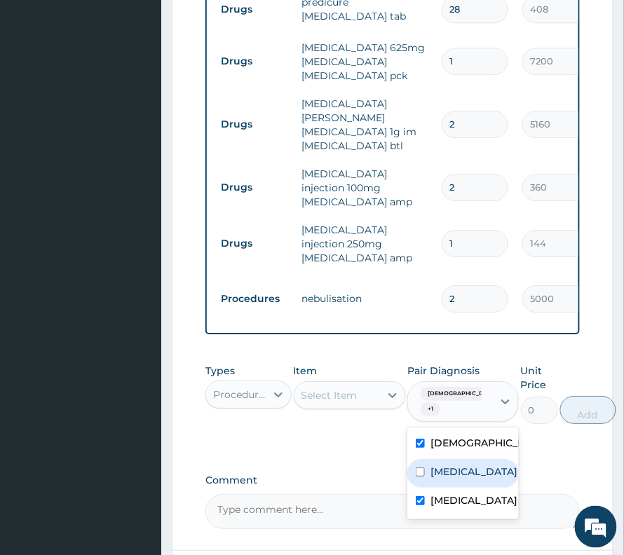
click at [452, 465] on label "[MEDICAL_DATA]" at bounding box center [473, 472] width 87 height 14
checkbox input "true"
click at [332, 388] on div "Select Item" at bounding box center [329, 395] width 56 height 14
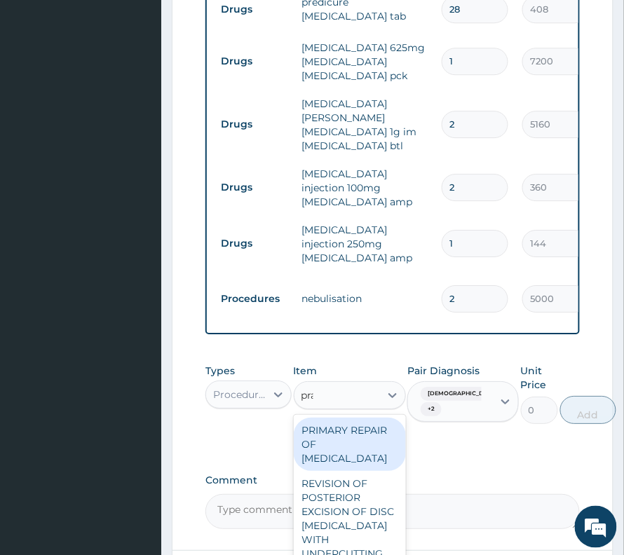
type input "prac"
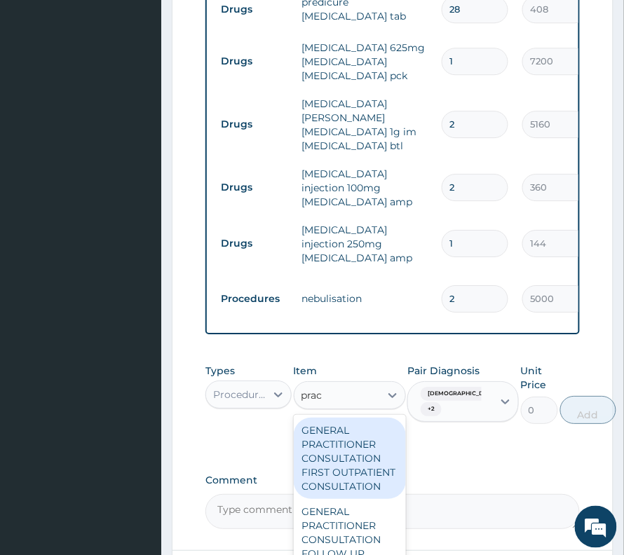
click at [325, 422] on div "GENERAL PRACTITIONER CONSULTATION FIRST OUTPATIENT CONSULTATION" at bounding box center [350, 458] width 112 height 81
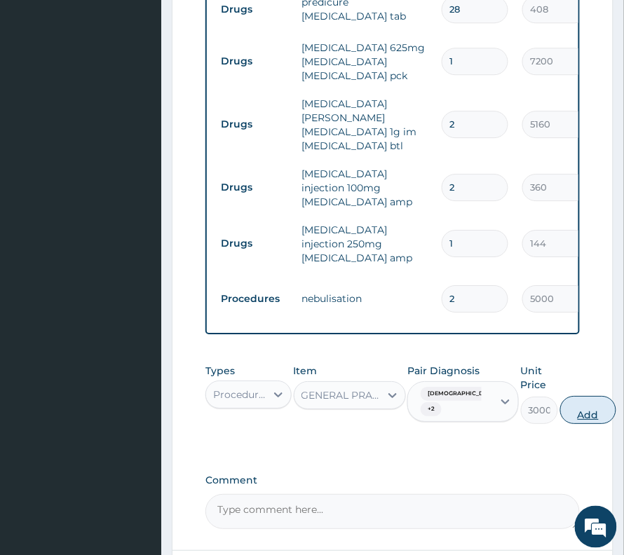
click at [575, 396] on button "Add" at bounding box center [588, 410] width 56 height 28
type input "0"
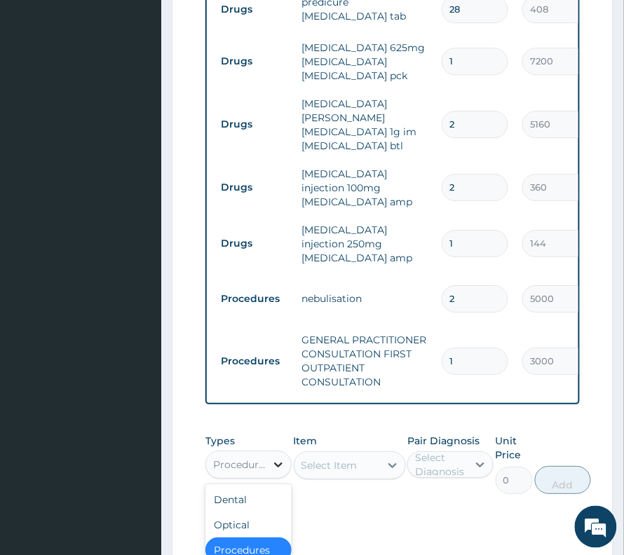
click at [266, 452] on div at bounding box center [278, 464] width 25 height 25
click at [219, 487] on div "Dental" at bounding box center [248, 499] width 86 height 25
click at [374, 451] on div "Select Item" at bounding box center [350, 465] width 112 height 28
click at [255, 453] on div "Dental" at bounding box center [236, 464] width 60 height 22
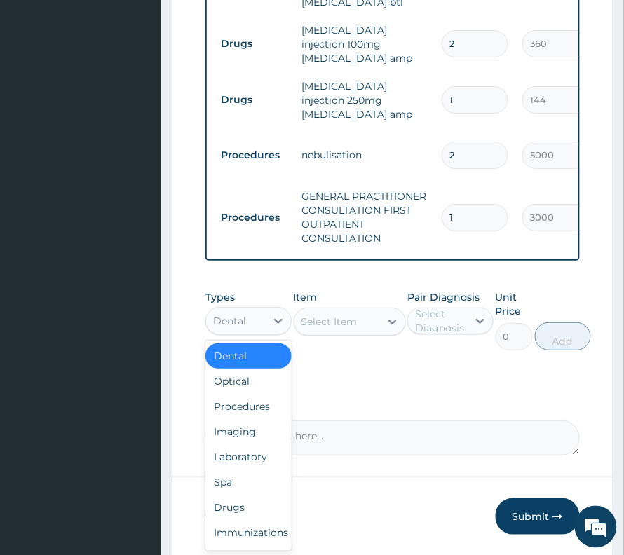
scroll to position [827, 0]
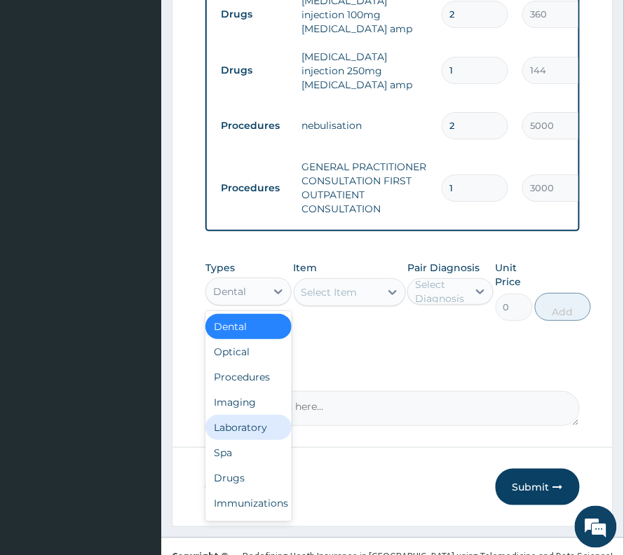
click at [242, 415] on div "Laboratory" at bounding box center [248, 427] width 86 height 25
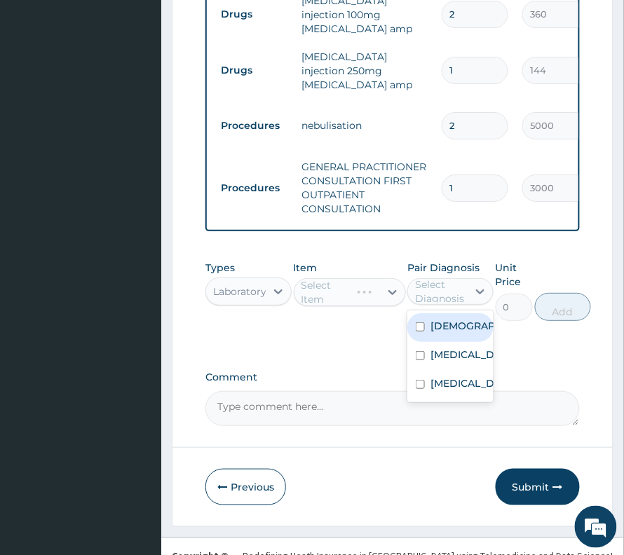
click at [455, 278] on div "Select Diagnosis" at bounding box center [440, 292] width 51 height 28
click at [449, 310] on div "Asthma Sepsis Upper respiratory infection" at bounding box center [450, 356] width 86 height 92
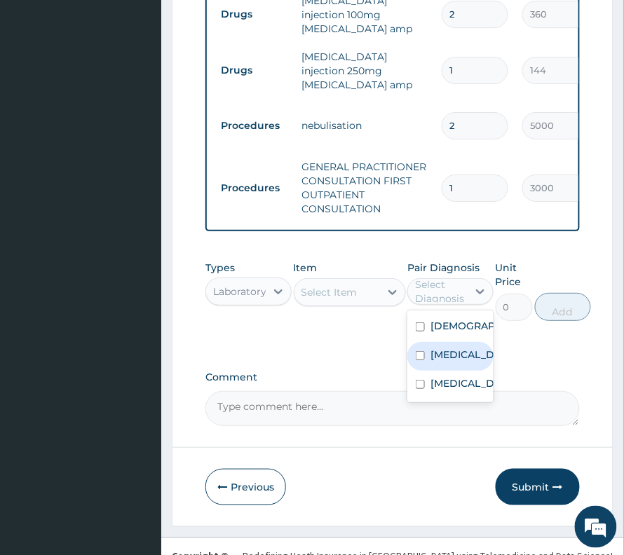
click at [435, 348] on label "[MEDICAL_DATA]" at bounding box center [464, 355] width 69 height 14
checkbox input "true"
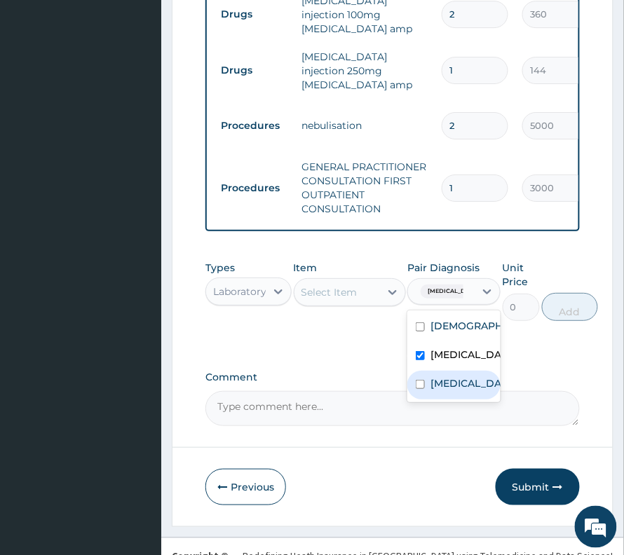
click at [463, 376] on label "Upper respiratory infection" at bounding box center [468, 383] width 76 height 14
checkbox input "true"
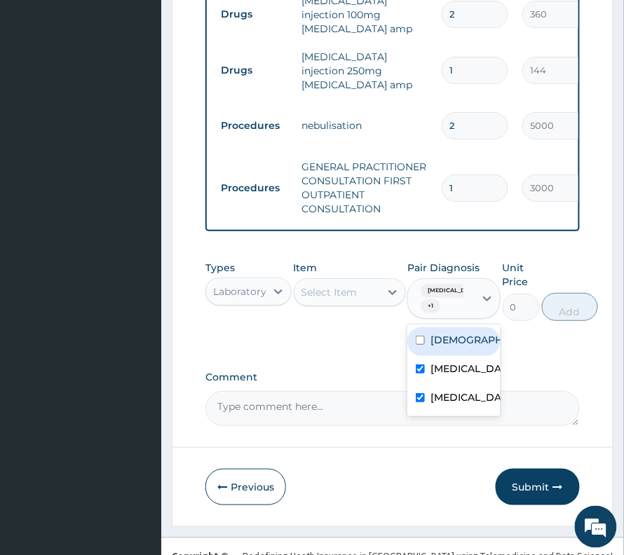
click at [315, 285] on div "Select Item" at bounding box center [329, 292] width 56 height 14
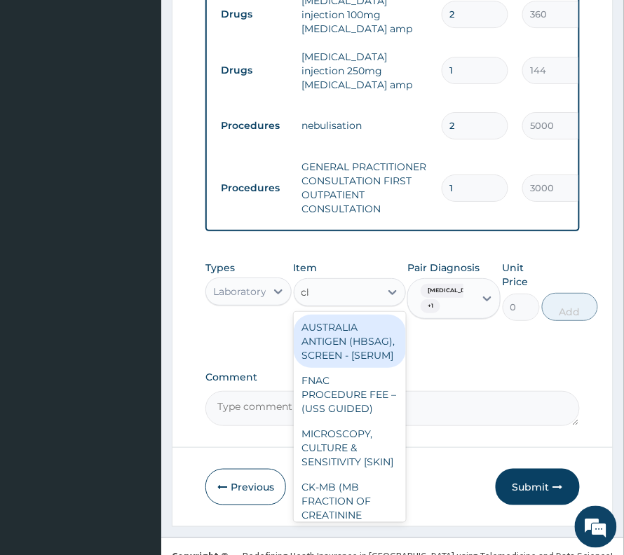
type input "cbc"
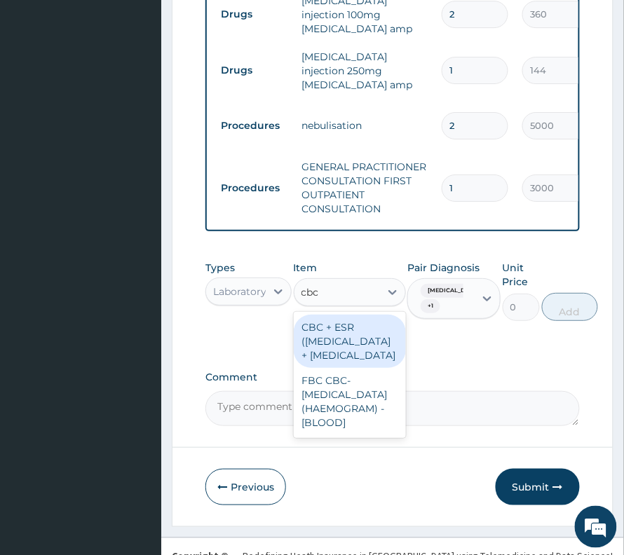
click at [391, 421] on div "FBC CBC-COMPLETE BLOOD COUNT (HAEMOGRAM) - [BLOOD]" at bounding box center [350, 401] width 112 height 67
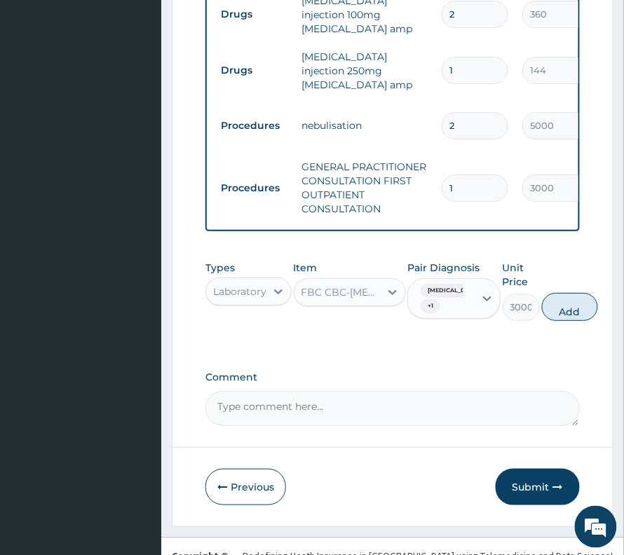
click at [567, 293] on button "Add" at bounding box center [570, 307] width 56 height 28
type input "0"
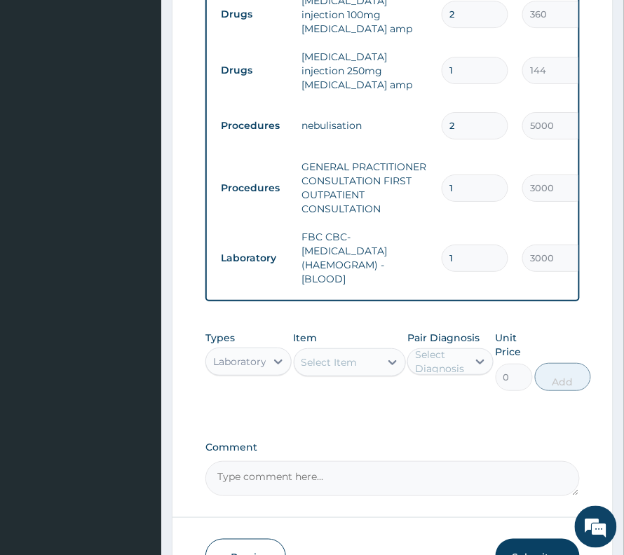
click at [352, 355] on div "Select Item" at bounding box center [329, 362] width 56 height 14
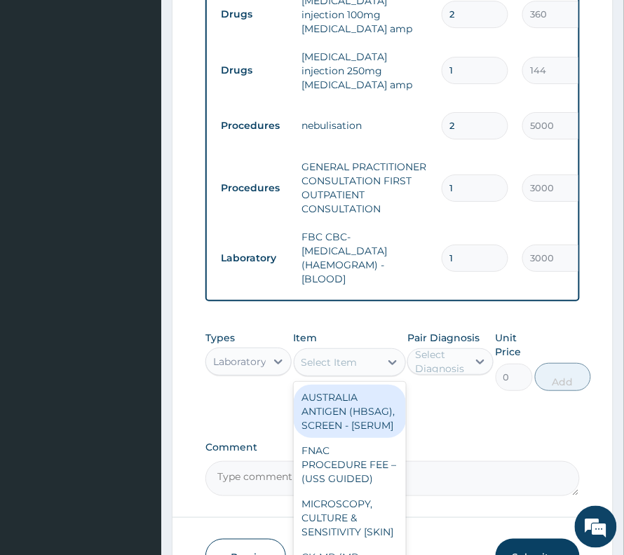
type input "t"
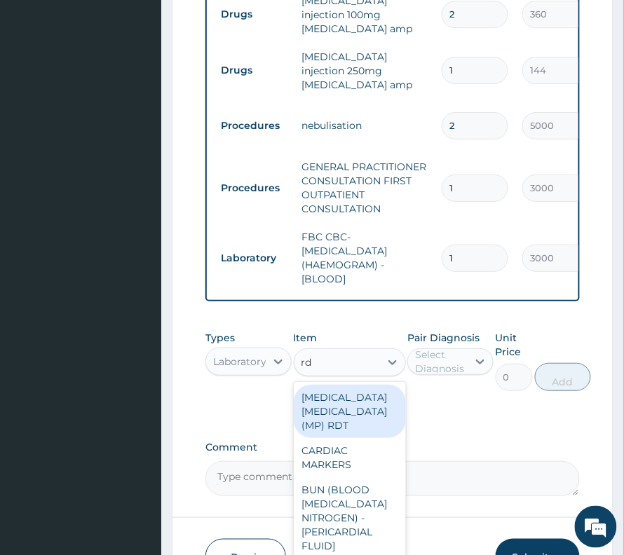
type input "rdt"
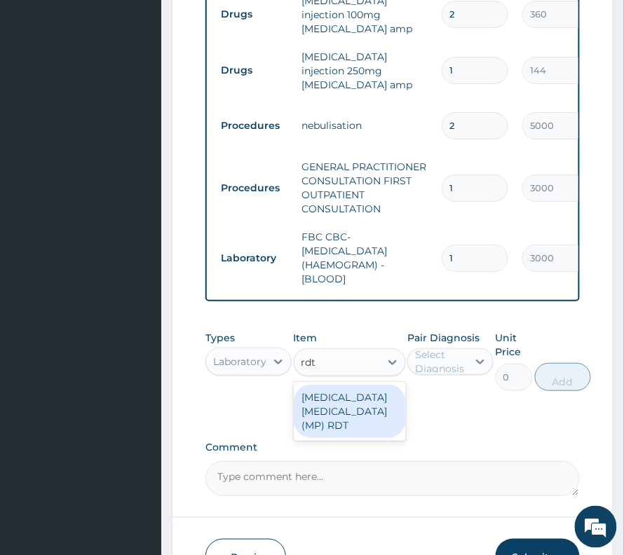
click at [351, 385] on div "MALARIA PARASITE (MP) RDT" at bounding box center [350, 411] width 112 height 53
type input "1500"
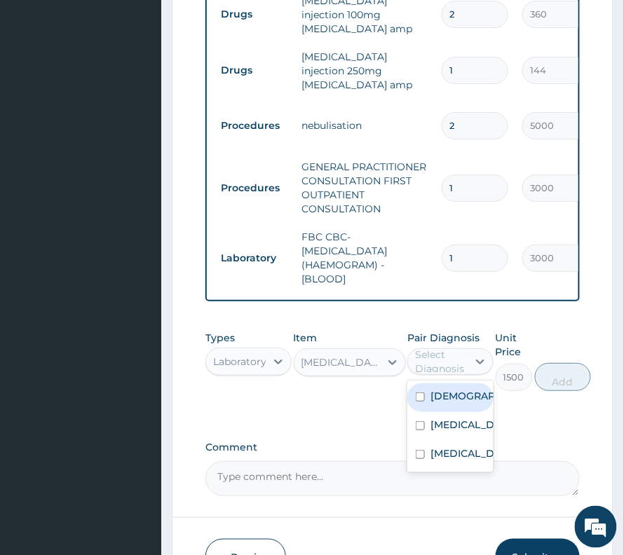
drag, startPoint x: 455, startPoint y: 329, endPoint x: 449, endPoint y: 405, distance: 76.6
click at [454, 348] on div "Select Diagnosis" at bounding box center [440, 362] width 51 height 28
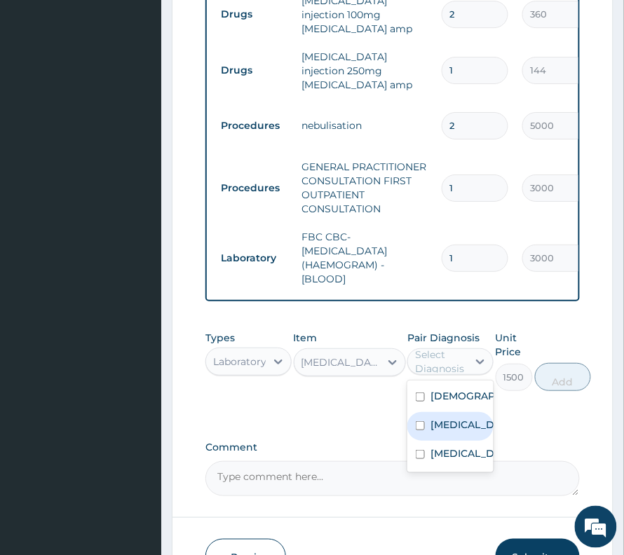
drag, startPoint x: 451, startPoint y: 442, endPoint x: 453, endPoint y: 387, distance: 54.7
click at [453, 388] on div "Asthma Sepsis Upper respiratory infection" at bounding box center [450, 427] width 86 height 92
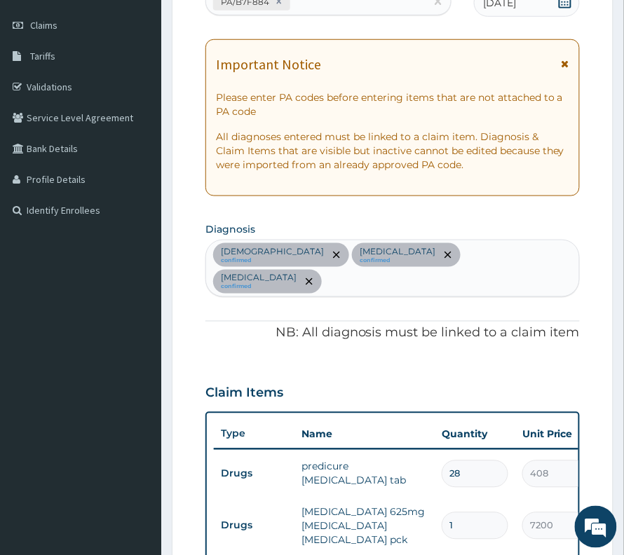
scroll to position [172, 0]
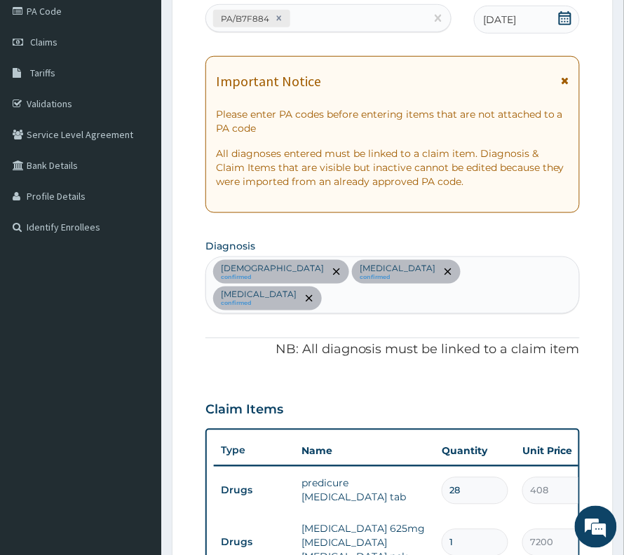
click at [519, 283] on div "Asthma confirmed Sepsis confirmed Upper respiratory infection confirmed" at bounding box center [392, 285] width 373 height 56
type input "complic"
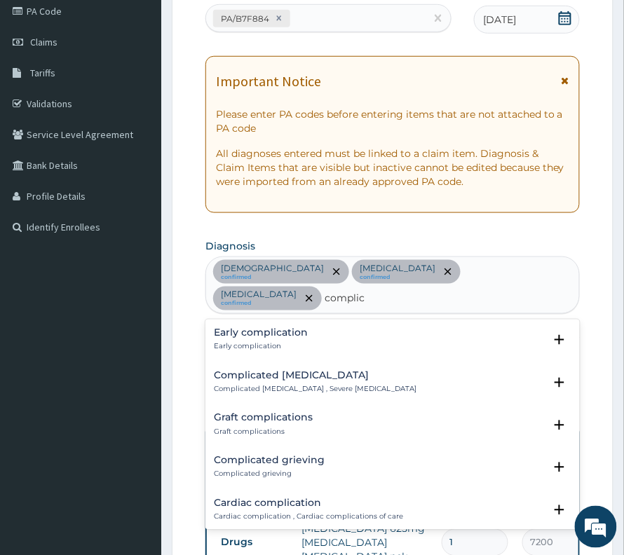
click at [326, 371] on div "Complicated malaria Complicated malaria , Severe malaria Select Status (Query c…" at bounding box center [392, 387] width 357 height 32
click at [326, 371] on h4 "Complicated malaria" at bounding box center [315, 376] width 203 height 11
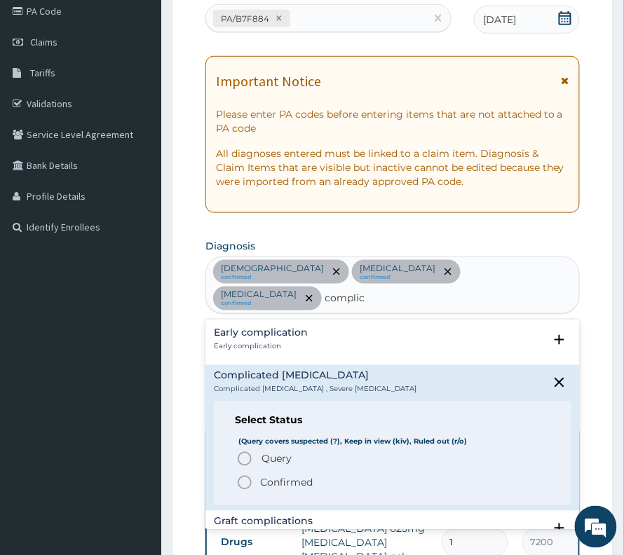
click at [295, 474] on span "Confirmed" at bounding box center [393, 482] width 314 height 17
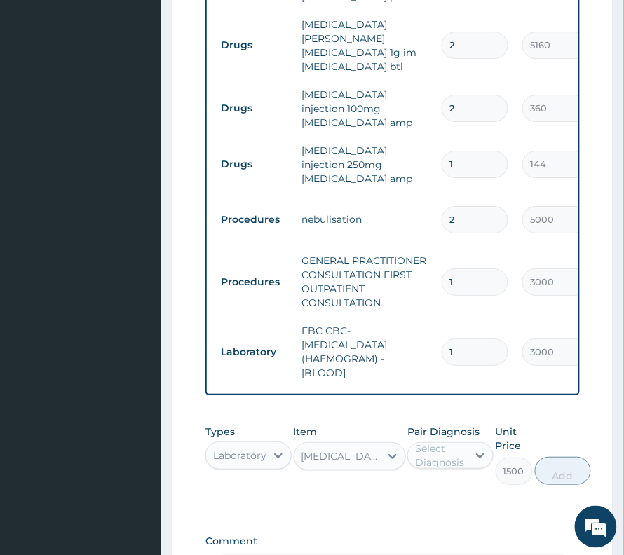
scroll to position [827, 0]
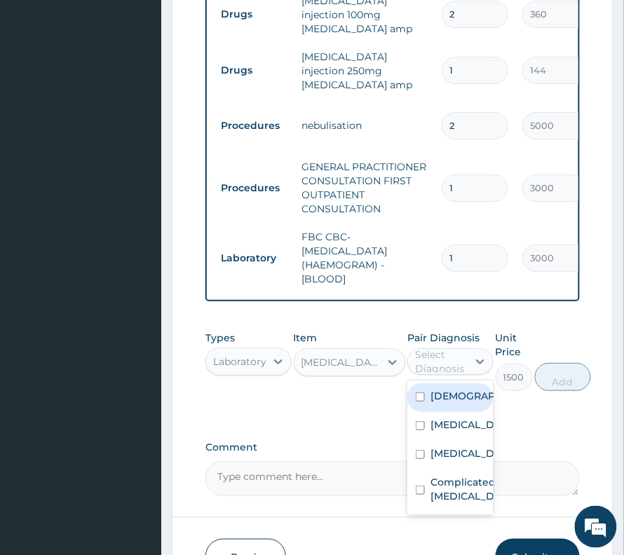
click at [424, 359] on div "Select Diagnosis" at bounding box center [440, 362] width 51 height 28
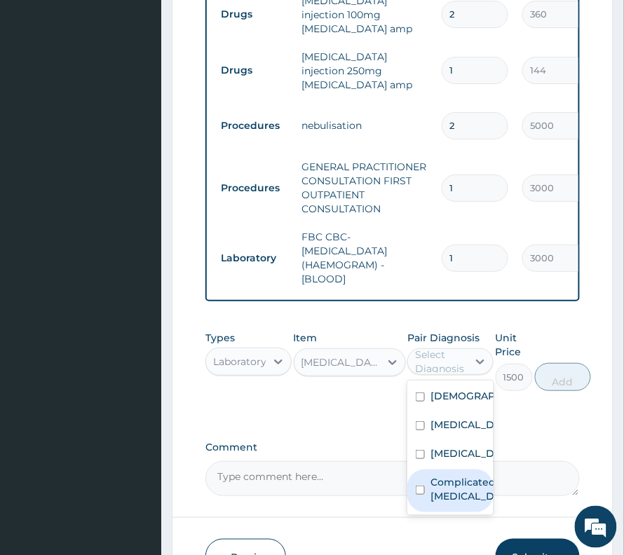
drag, startPoint x: 454, startPoint y: 500, endPoint x: 528, endPoint y: 426, distance: 104.6
click at [457, 498] on label "Complicated malaria" at bounding box center [464, 489] width 69 height 28
checkbox input "true"
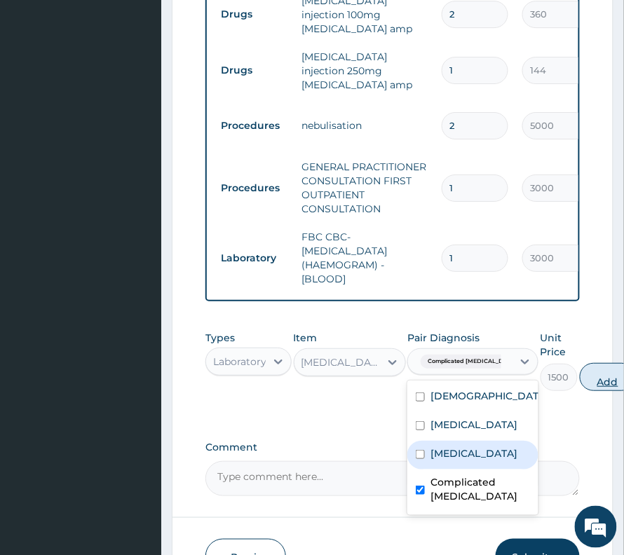
click at [587, 371] on button "Add" at bounding box center [608, 377] width 56 height 28
type input "0"
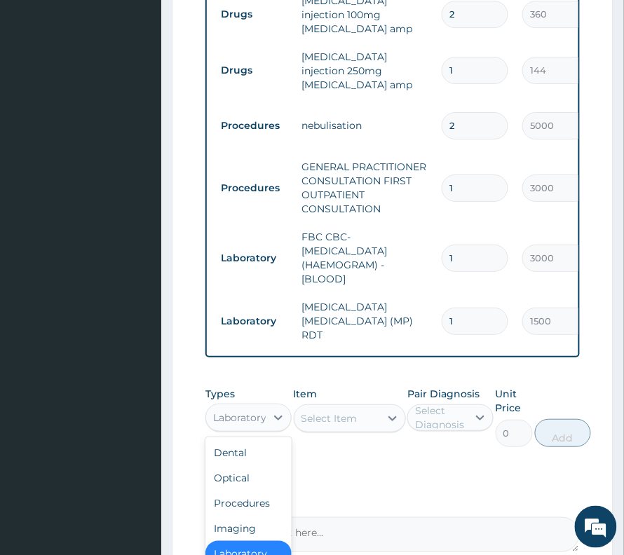
click at [239, 411] on div "Laboratory" at bounding box center [239, 418] width 53 height 14
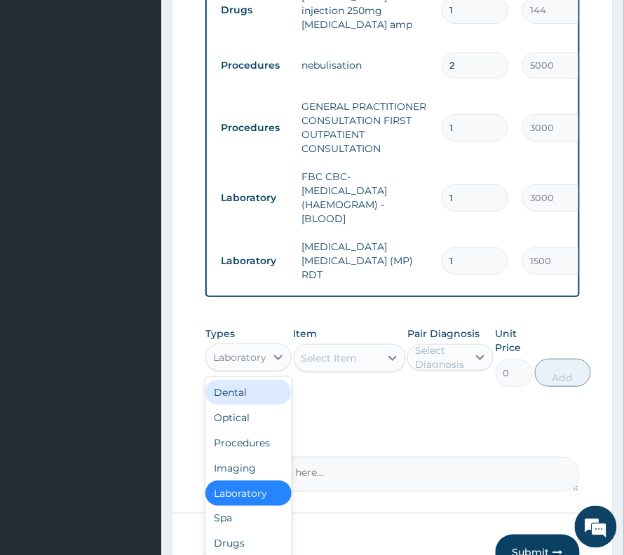
scroll to position [920, 0]
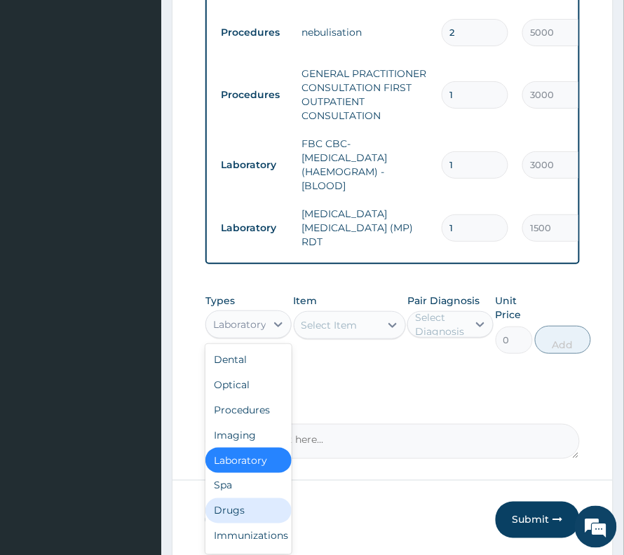
click at [241, 498] on div "Drugs" at bounding box center [248, 510] width 86 height 25
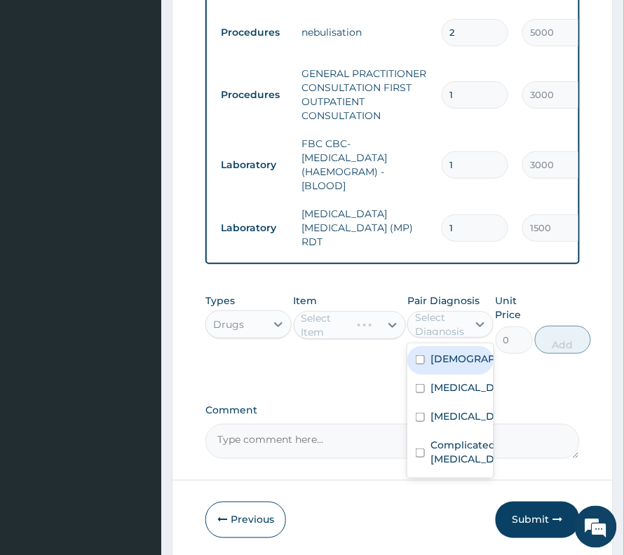
click at [421, 312] on div "Select Diagnosis" at bounding box center [440, 324] width 51 height 28
click at [458, 385] on div "[MEDICAL_DATA]" at bounding box center [450, 389] width 86 height 29
checkbox input "true"
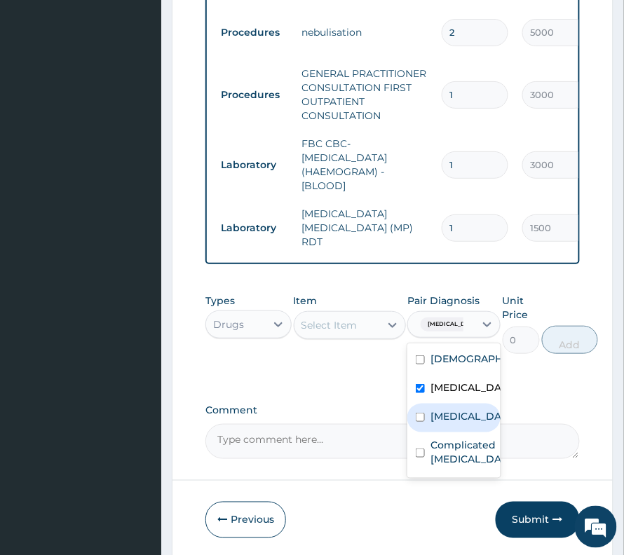
click at [458, 409] on label "Upper respiratory infection" at bounding box center [468, 416] width 76 height 14
checkbox input "true"
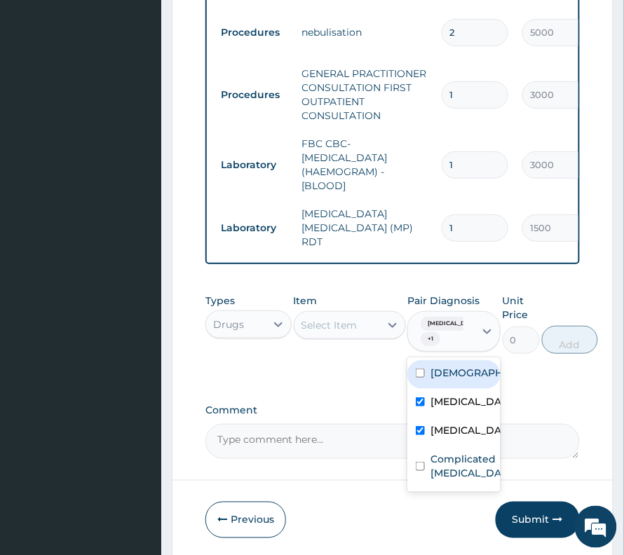
click at [370, 314] on div "Select Item" at bounding box center [336, 325] width 85 height 22
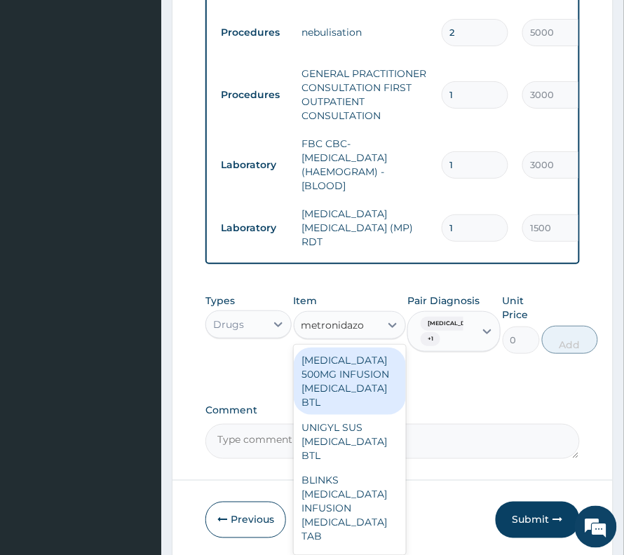
type input "metronidazol"
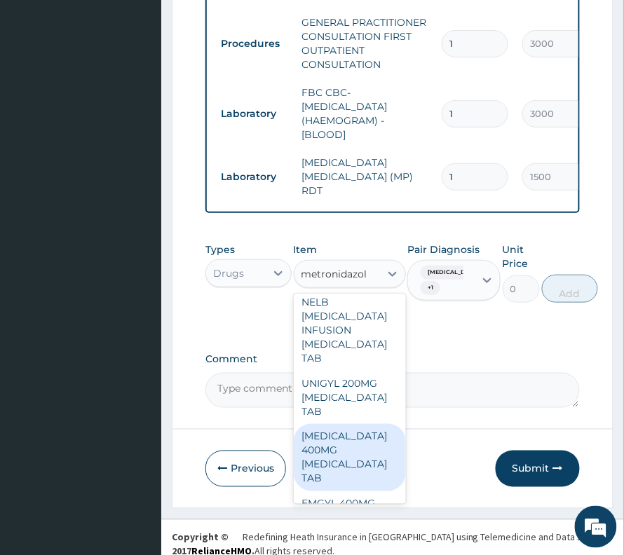
scroll to position [841, 0]
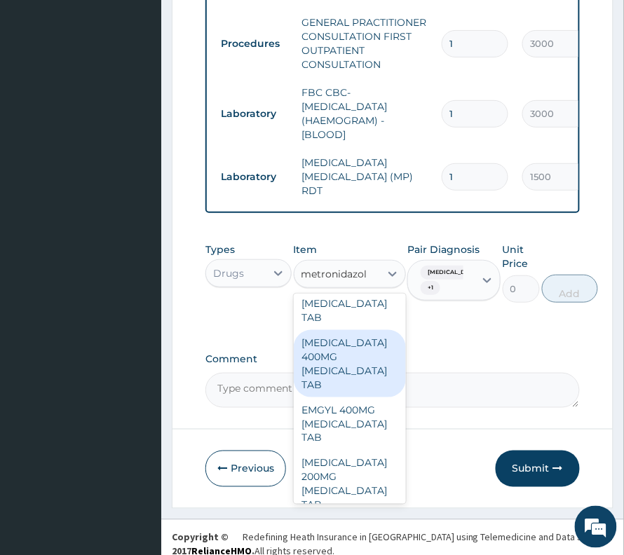
click at [329, 373] on div "[MEDICAL_DATA] 400MG [MEDICAL_DATA] TAB" at bounding box center [350, 363] width 112 height 67
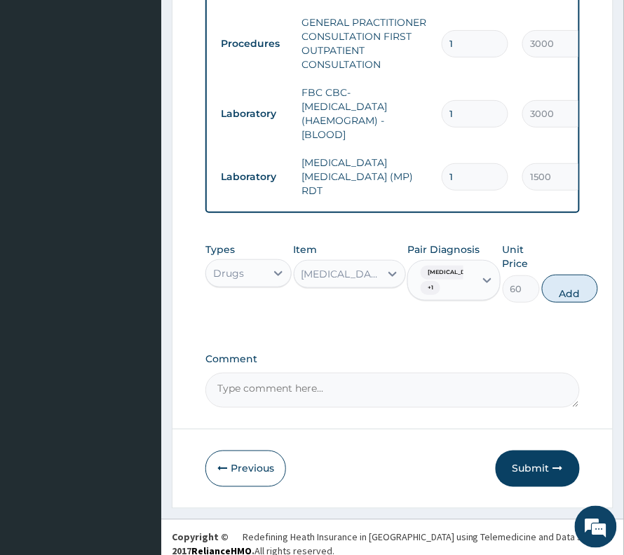
click at [548, 289] on div "Types Drugs Item METRONIDAZOLE 400MG METRONIDAZOLE TAB Pair Diagnosis Sepsis + …" at bounding box center [392, 272] width 374 height 74
click at [573, 275] on button "Add" at bounding box center [570, 289] width 56 height 28
type input "0"
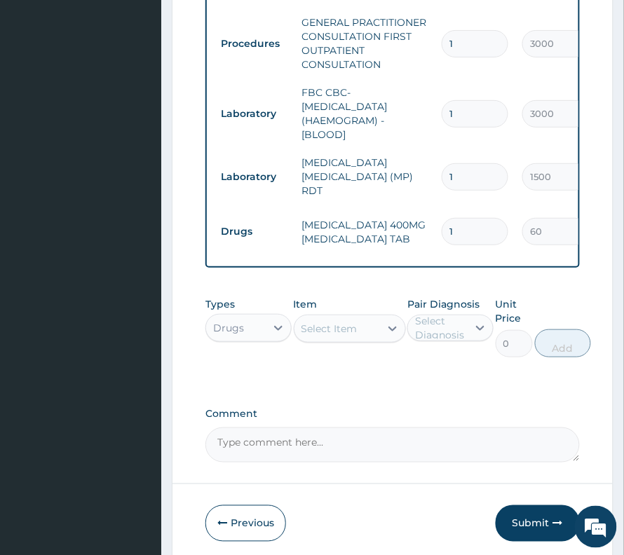
click at [446, 218] on input "1" at bounding box center [475, 231] width 67 height 27
type input "21"
type input "1260.00"
type input "21"
click at [303, 322] on div "Select Item" at bounding box center [329, 329] width 56 height 14
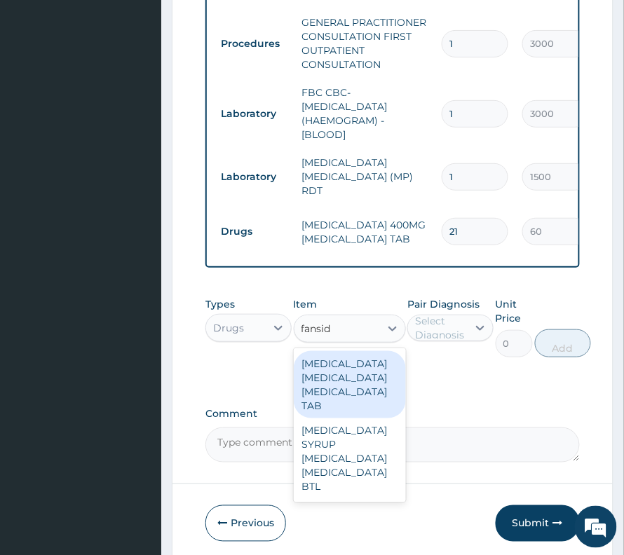
type input "fansida"
click at [357, 374] on div "[MEDICAL_DATA] [MEDICAL_DATA] [MEDICAL_DATA] TAB" at bounding box center [350, 384] width 112 height 67
type input "360"
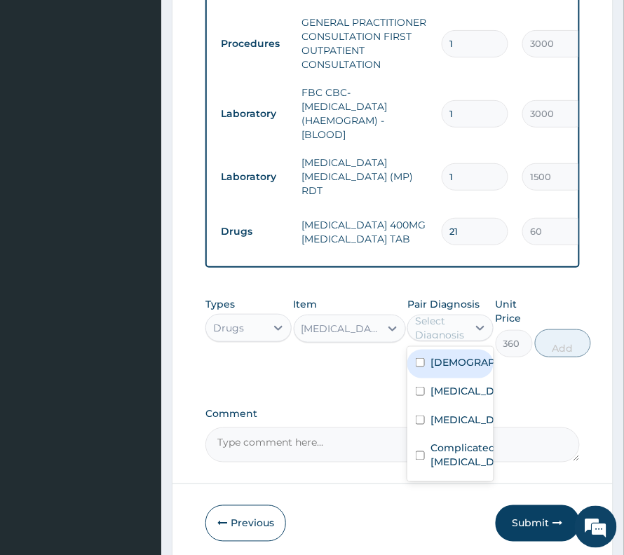
click at [421, 326] on div "Select Diagnosis" at bounding box center [450, 328] width 86 height 27
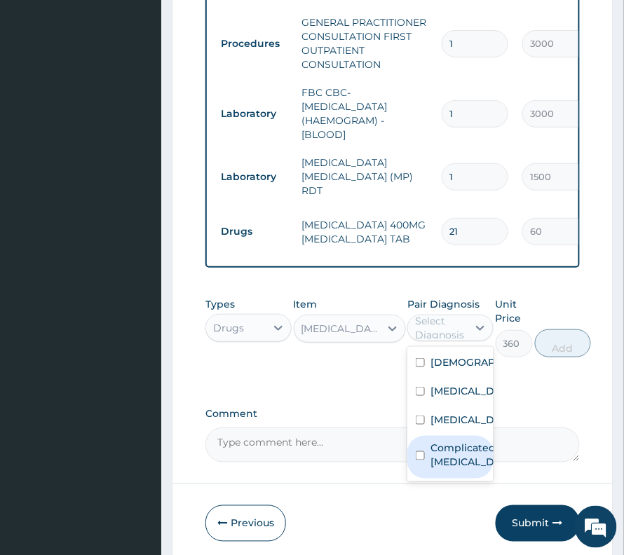
click at [446, 466] on label "Complicated malaria" at bounding box center [464, 456] width 69 height 28
checkbox input "true"
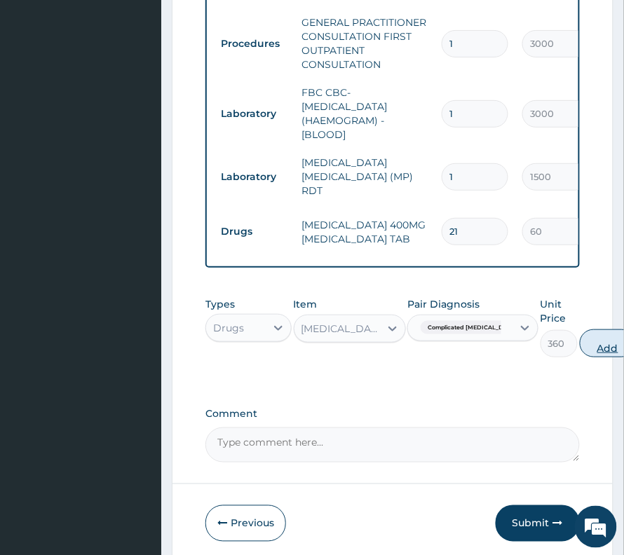
click at [587, 329] on button "Add" at bounding box center [608, 343] width 56 height 28
type input "0"
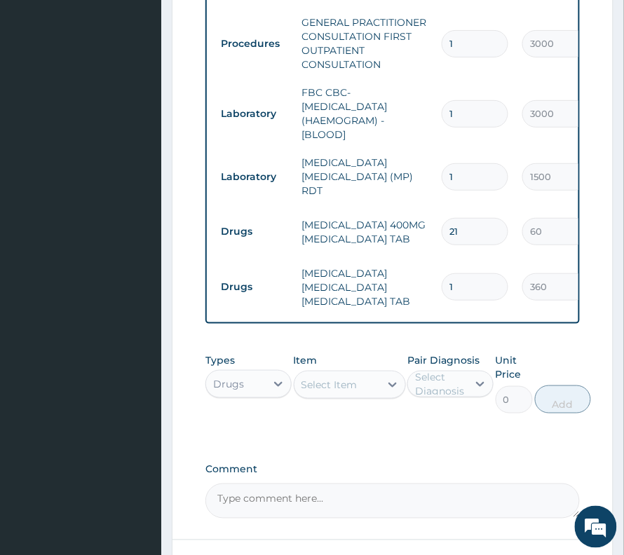
click at [356, 385] on div "Select Item" at bounding box center [350, 385] width 112 height 28
click at [354, 378] on div "Select Item" at bounding box center [329, 385] width 56 height 14
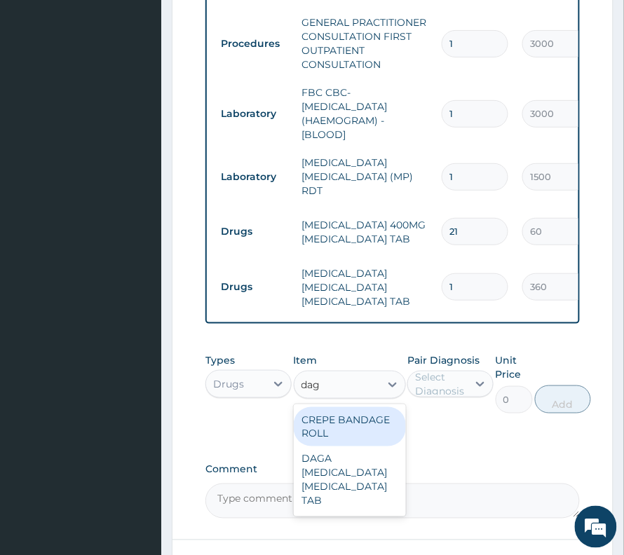
type input "daga"
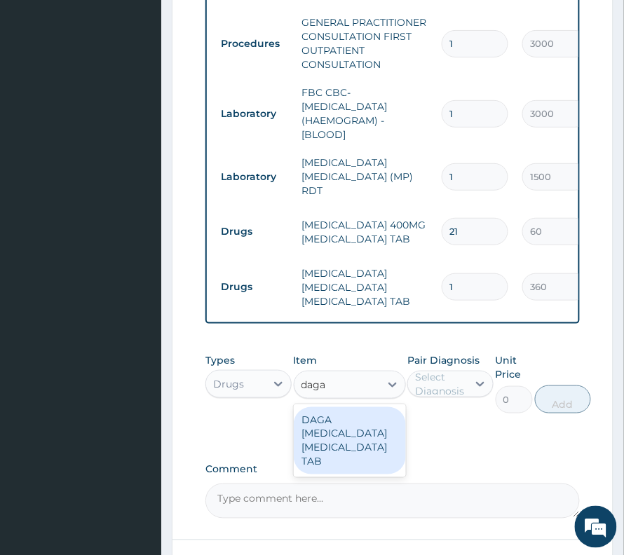
click at [315, 407] on div "DAGA [MEDICAL_DATA] [MEDICAL_DATA] TAB" at bounding box center [350, 440] width 112 height 67
type input "24"
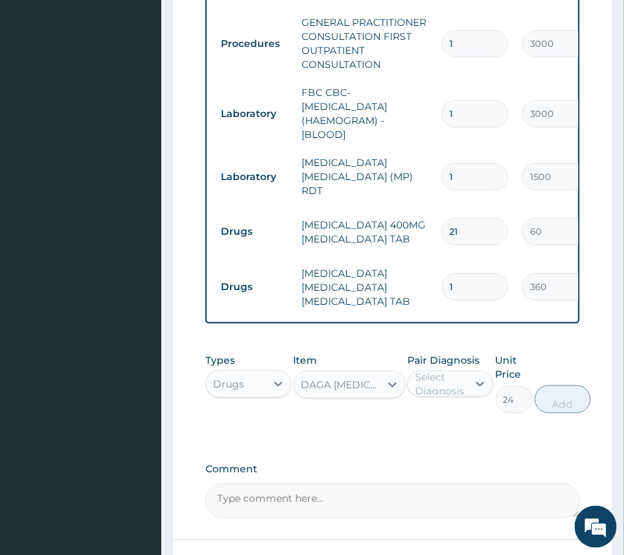
click at [435, 353] on label "Pair Diagnosis" at bounding box center [443, 360] width 72 height 14
click at [446, 371] on div "Select Diagnosis" at bounding box center [440, 384] width 51 height 28
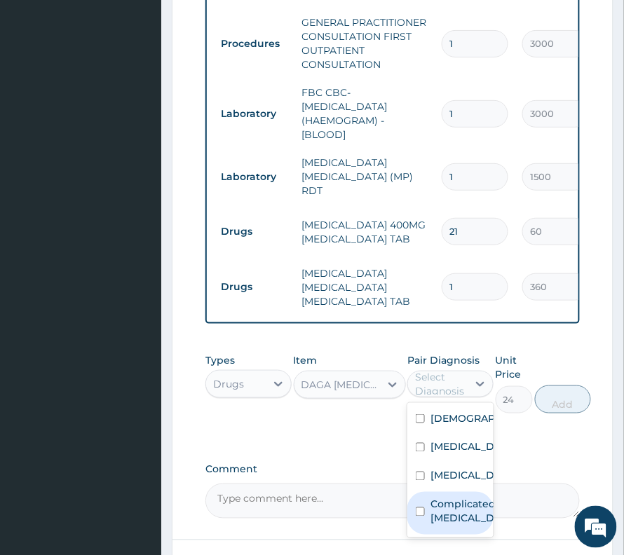
click at [446, 517] on label "Complicated malaria" at bounding box center [464, 512] width 69 height 28
checkbox input "true"
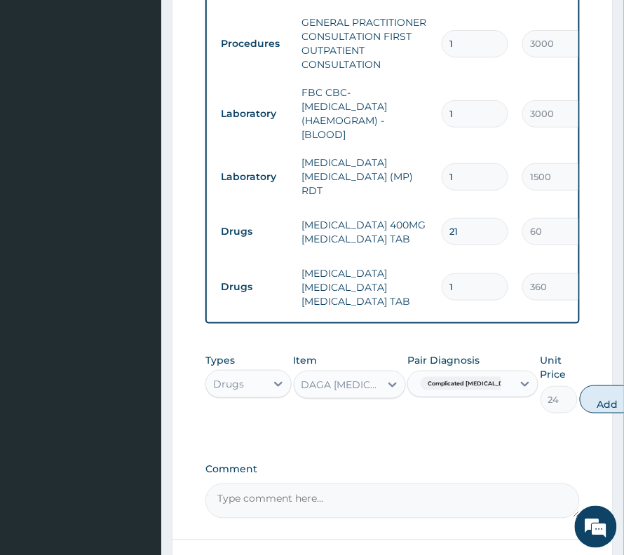
click at [580, 394] on button "Add" at bounding box center [608, 399] width 56 height 28
type input "0"
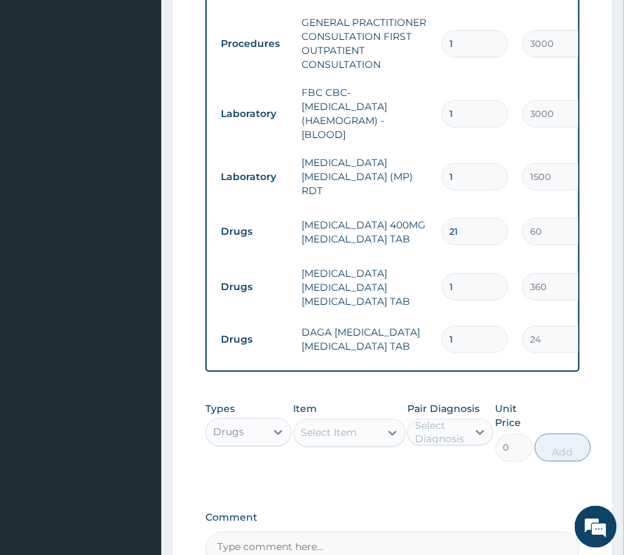
type input "18"
type input "432.00"
type input "18"
click at [331, 430] on div "Select Item" at bounding box center [336, 433] width 85 height 22
click at [343, 426] on div "Select Item" at bounding box center [329, 433] width 56 height 14
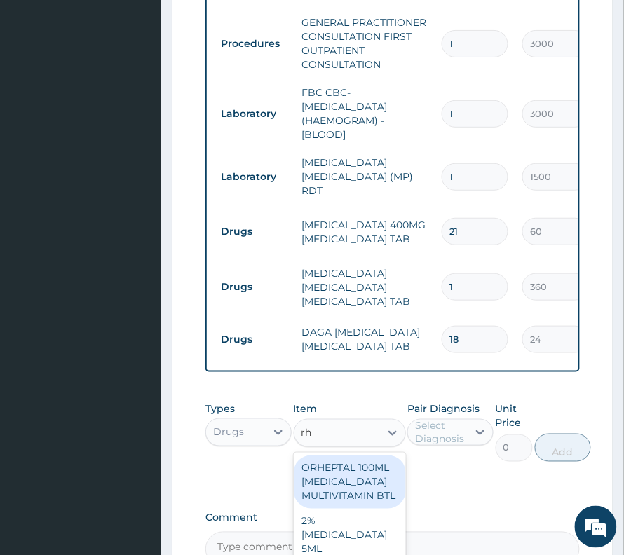
type input "r"
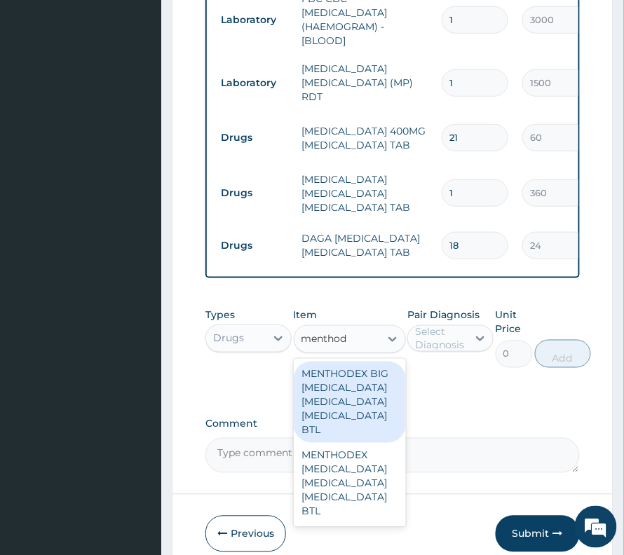
scroll to position [0, 0]
type input "menthode"
click at [351, 396] on div "MENTHODEX BIG [MEDICAL_DATA] [MEDICAL_DATA] [MEDICAL_DATA] BTL" at bounding box center [350, 402] width 112 height 81
type input "1980"
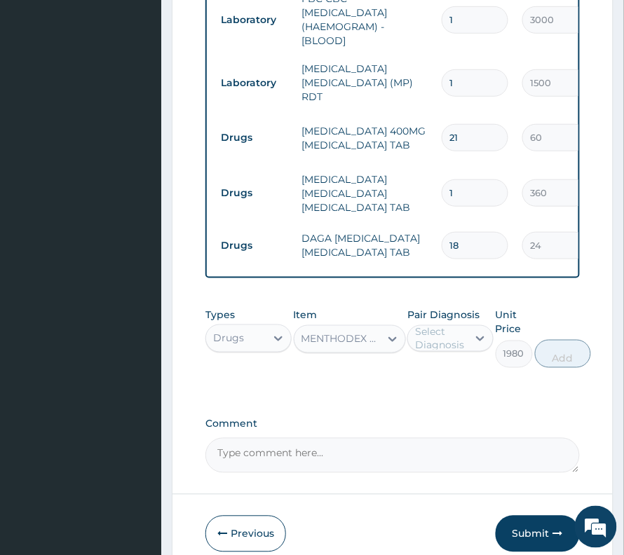
click at [455, 329] on div "Select Diagnosis" at bounding box center [440, 338] width 51 height 28
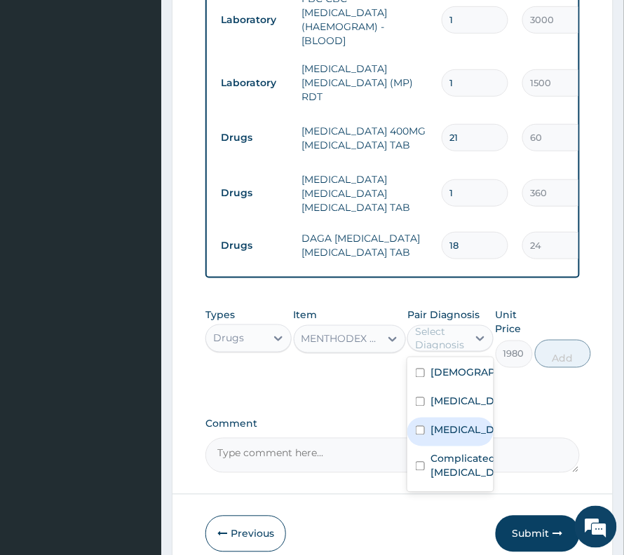
click at [441, 437] on label "Upper respiratory infection" at bounding box center [464, 430] width 69 height 14
checkbox input "true"
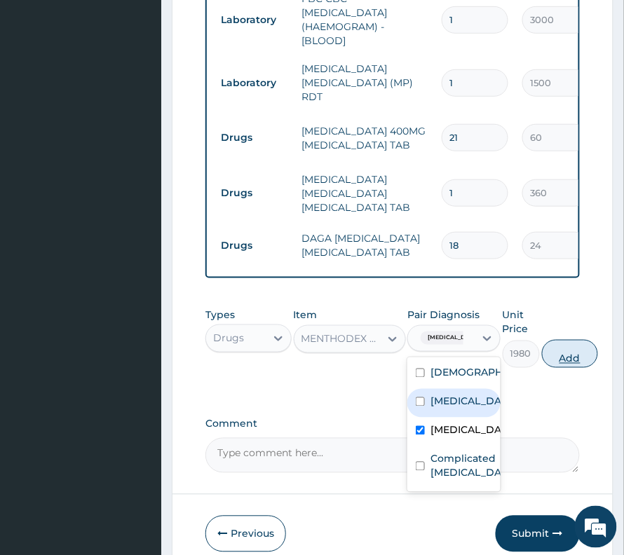
click at [598, 340] on button "Add" at bounding box center [570, 354] width 56 height 28
type input "0"
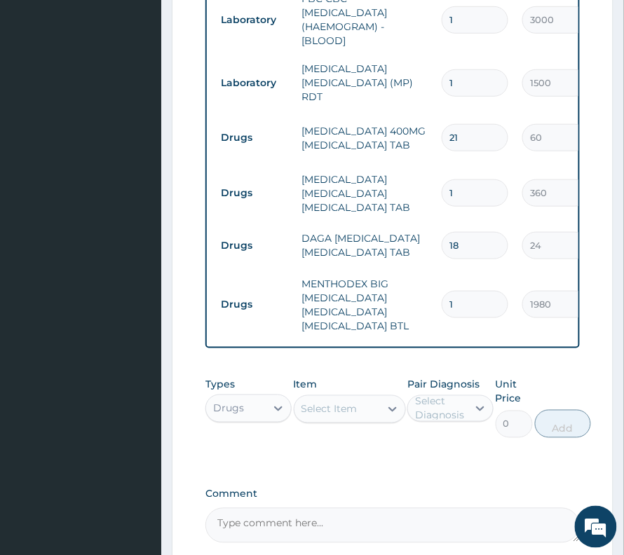
click at [325, 398] on div "Select Item" at bounding box center [336, 409] width 85 height 22
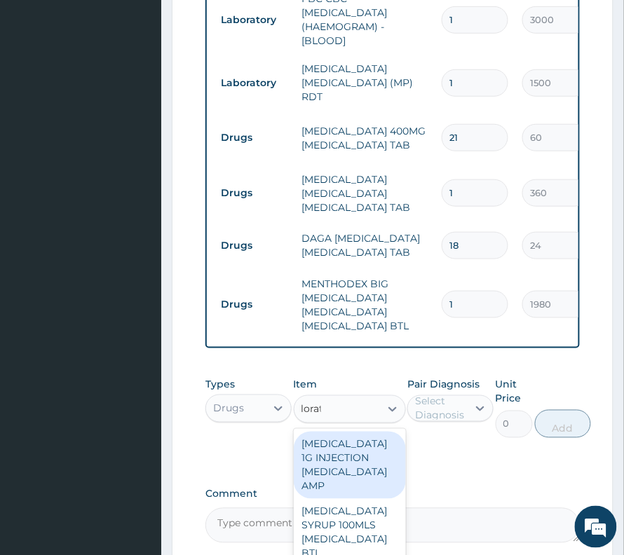
type input "lorata"
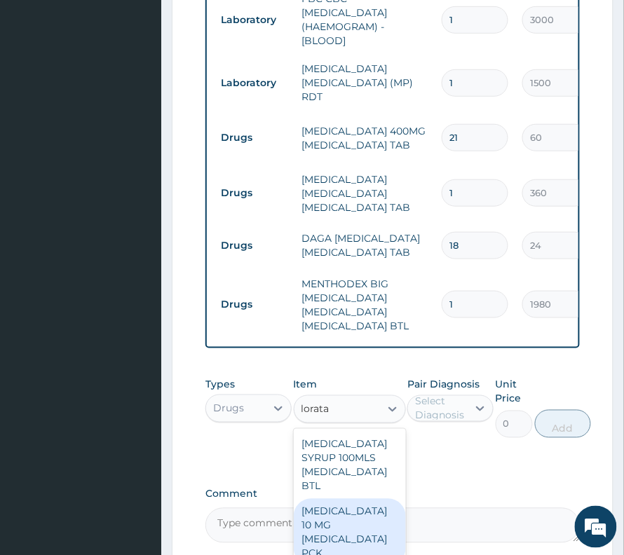
click at [334, 499] on div "[MEDICAL_DATA] 10 MG [MEDICAL_DATA] PCK" at bounding box center [350, 532] width 112 height 67
type input "840"
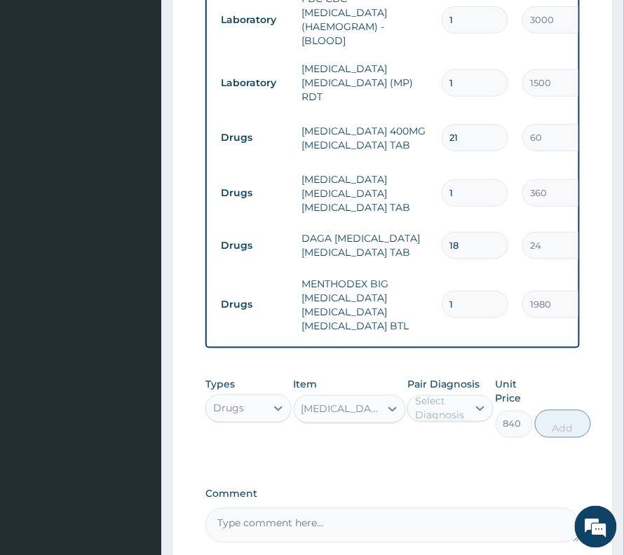
click at [450, 401] on div "Select Diagnosis" at bounding box center [440, 409] width 51 height 28
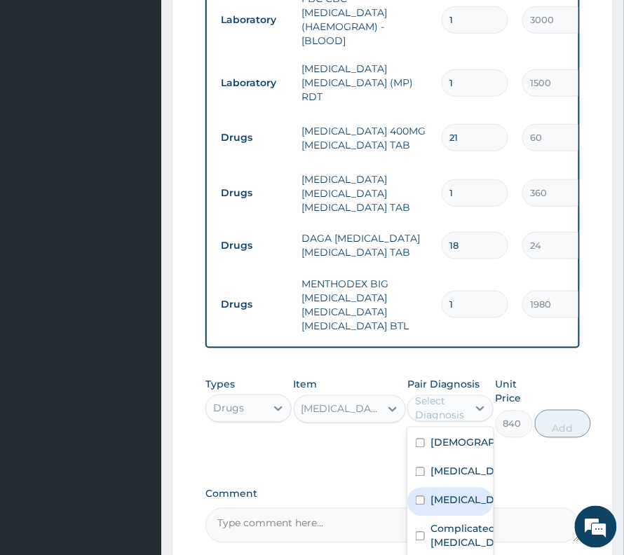
click at [446, 507] on label "Upper respiratory infection" at bounding box center [464, 500] width 69 height 14
checkbox input "true"
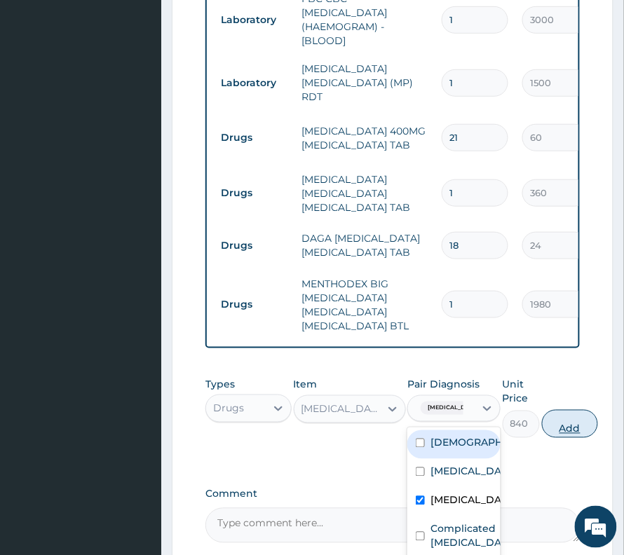
click at [594, 410] on button "Add" at bounding box center [570, 424] width 56 height 28
type input "0"
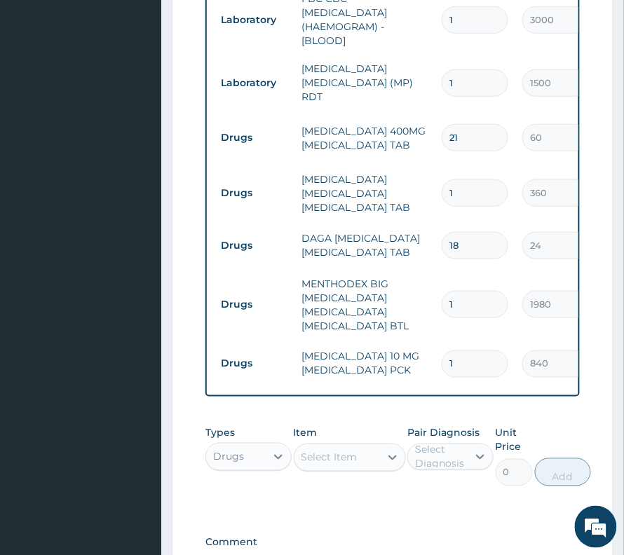
click at [339, 457] on div "Select Item" at bounding box center [350, 458] width 112 height 28
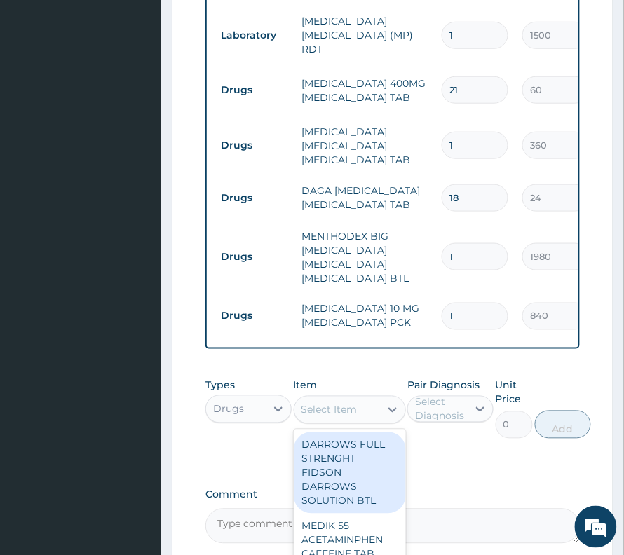
scroll to position [1158, 0]
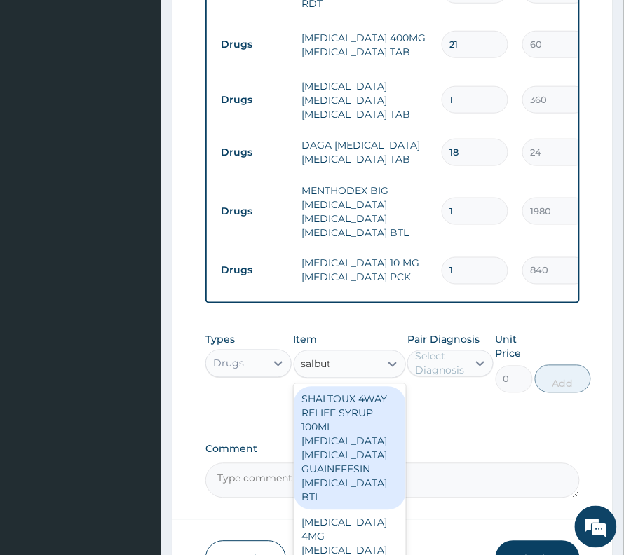
type input "salbuta"
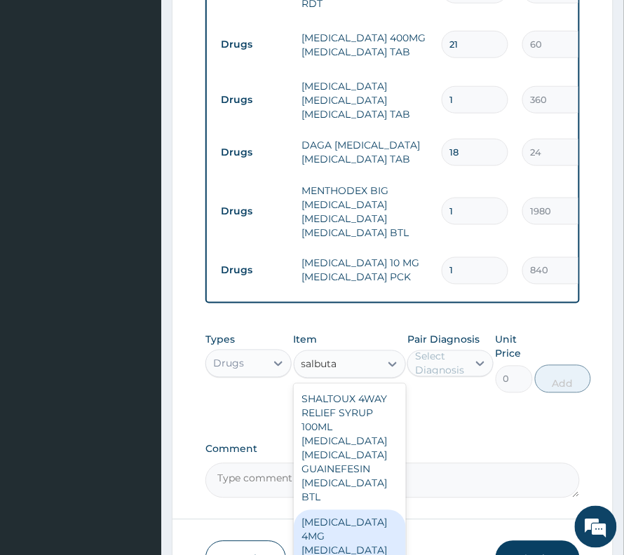
click at [349, 521] on div "[MEDICAL_DATA] 4MG [MEDICAL_DATA] TAB" at bounding box center [350, 543] width 112 height 67
type input "12"
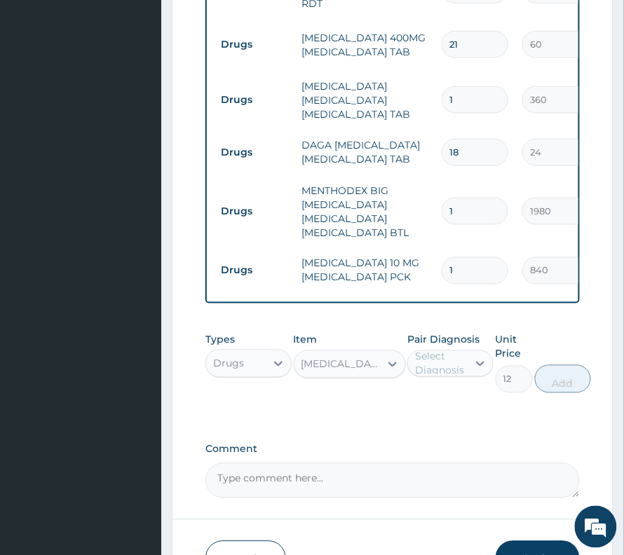
click at [472, 333] on label "Pair Diagnosis" at bounding box center [443, 340] width 72 height 14
click at [460, 333] on label "Pair Diagnosis" at bounding box center [443, 340] width 72 height 14
click at [451, 350] on div "Select Diagnosis" at bounding box center [440, 364] width 51 height 28
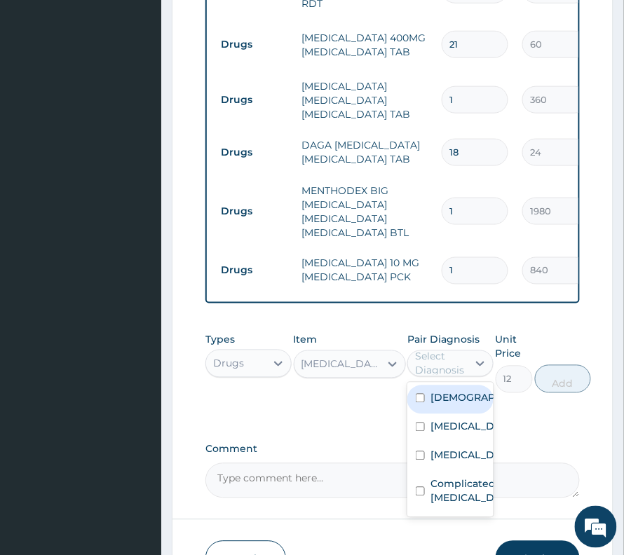
click at [454, 391] on label "Asthma" at bounding box center [464, 398] width 69 height 14
checkbox input "true"
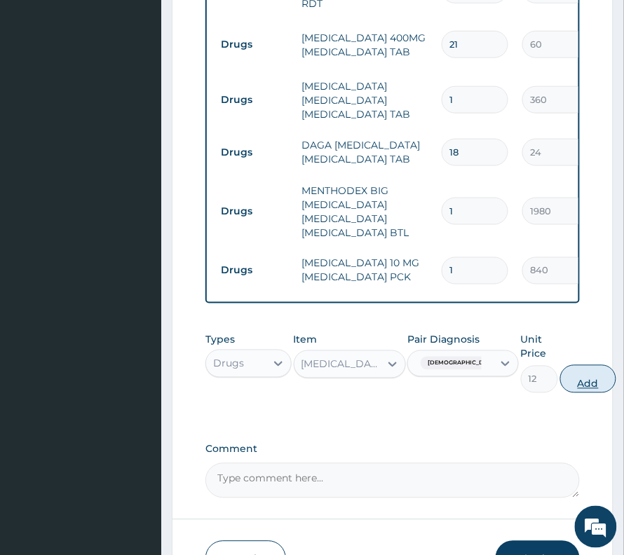
click at [584, 365] on button "Add" at bounding box center [588, 379] width 56 height 28
type input "0"
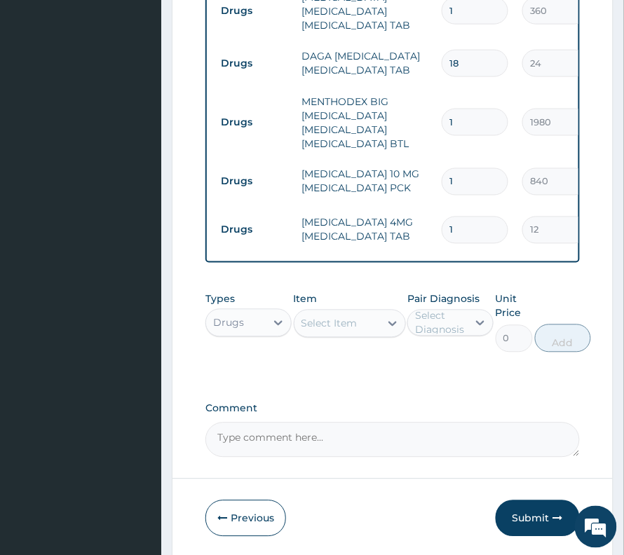
scroll to position [1252, 0]
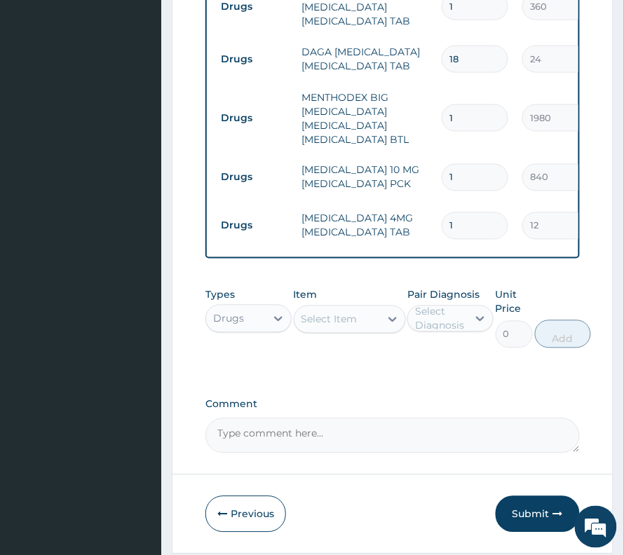
type input "14"
type input "168.00"
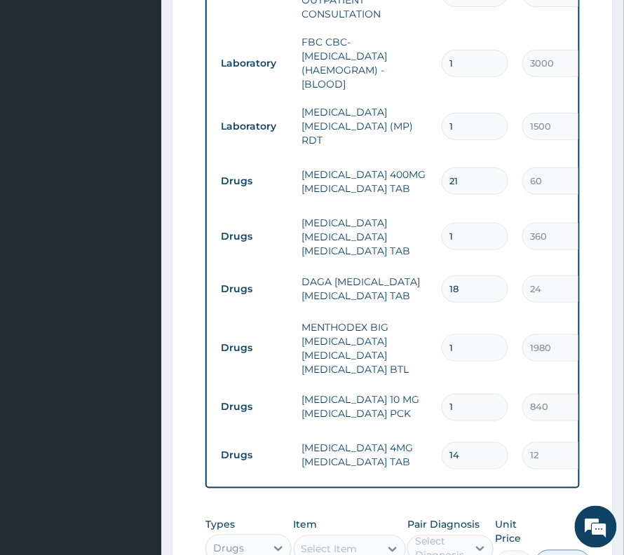
scroll to position [1065, 0]
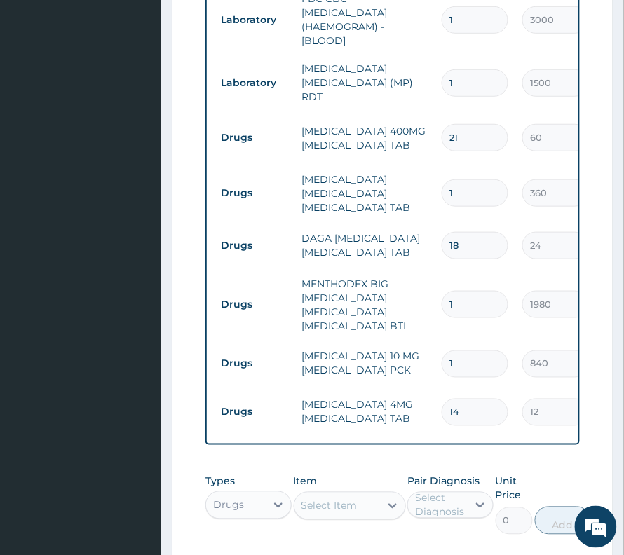
type input "14"
drag, startPoint x: 452, startPoint y: 172, endPoint x: 427, endPoint y: 186, distance: 28.6
click at [427, 186] on tr "Drugs FANSIDAR SULPHADOXINE PYRIMETHAMINE TAB 1 360 360.00 Complicated malaria …" at bounding box center [557, 193] width 687 height 56
type input "3"
type input "1080.00"
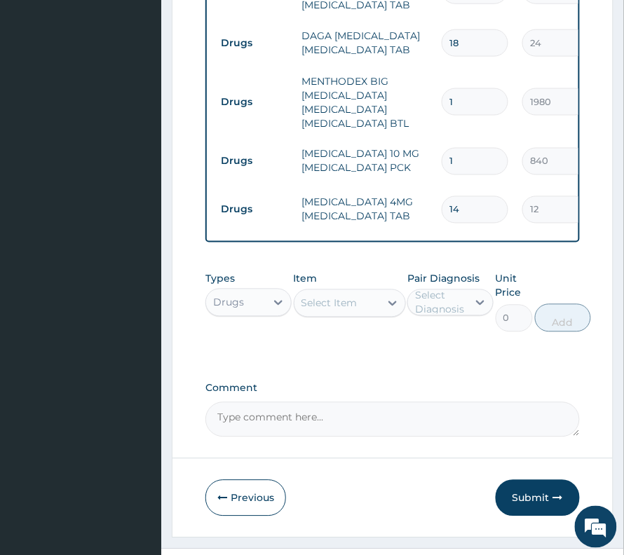
scroll to position [1299, 0]
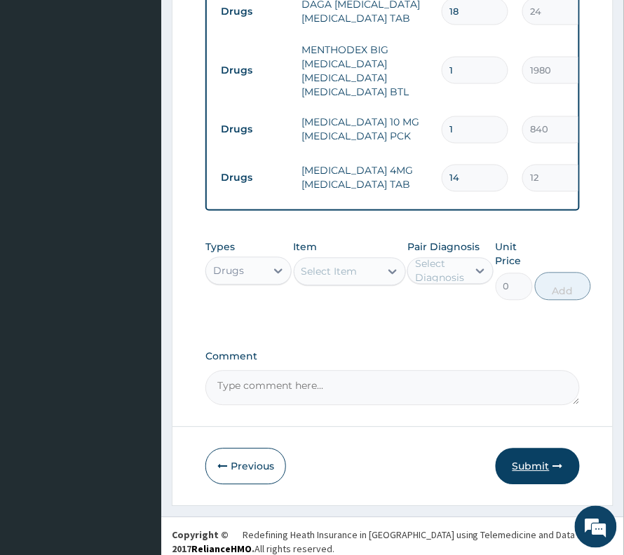
type input "3"
click at [561, 462] on icon "button" at bounding box center [558, 467] width 10 height 10
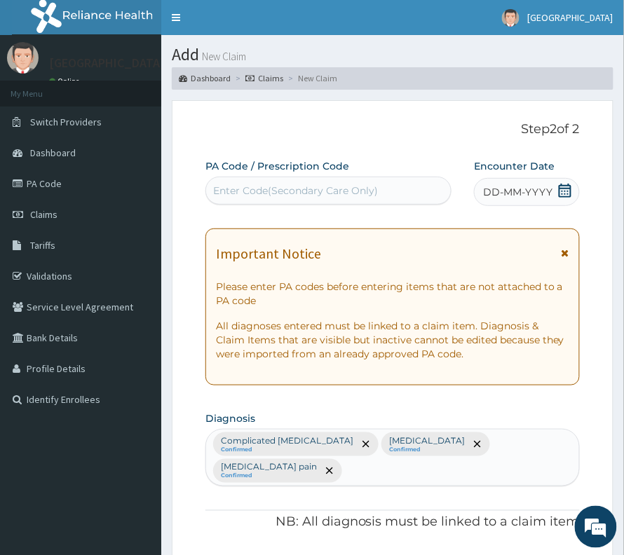
click at [310, 194] on div "Enter Code(Secondary Care Only)" at bounding box center [295, 191] width 165 height 14
paste input "PA/DBB2C0"
type input "PA/DBB2C0"
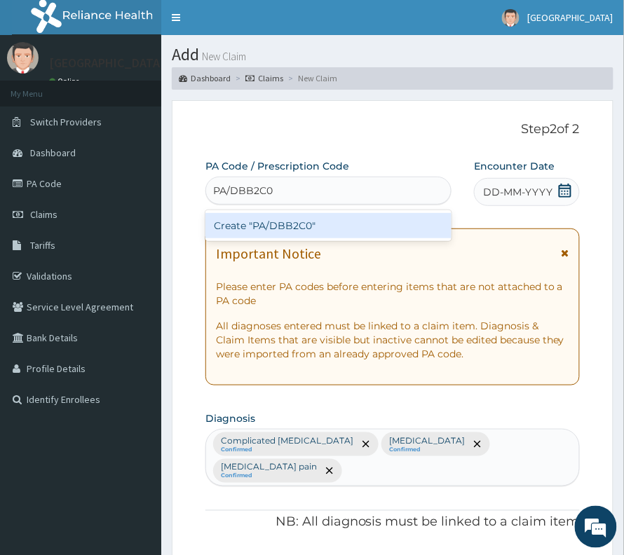
click at [303, 219] on div "Create "PA/DBB2C0"" at bounding box center [328, 225] width 246 height 25
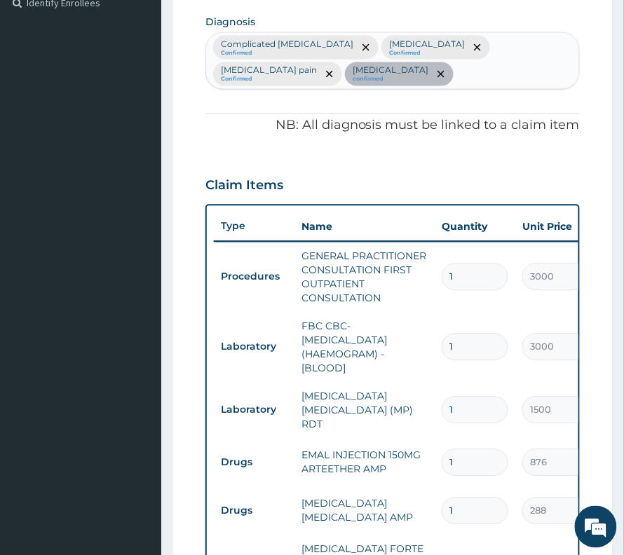
scroll to position [365, 0]
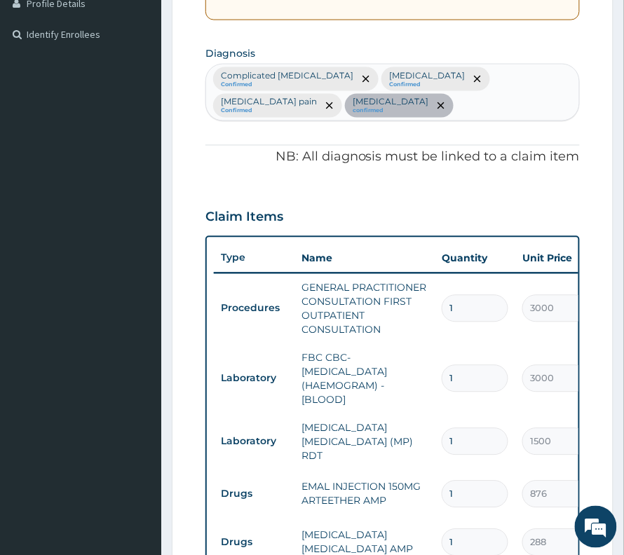
drag, startPoint x: 378, startPoint y: 399, endPoint x: 385, endPoint y: 393, distance: 9.0
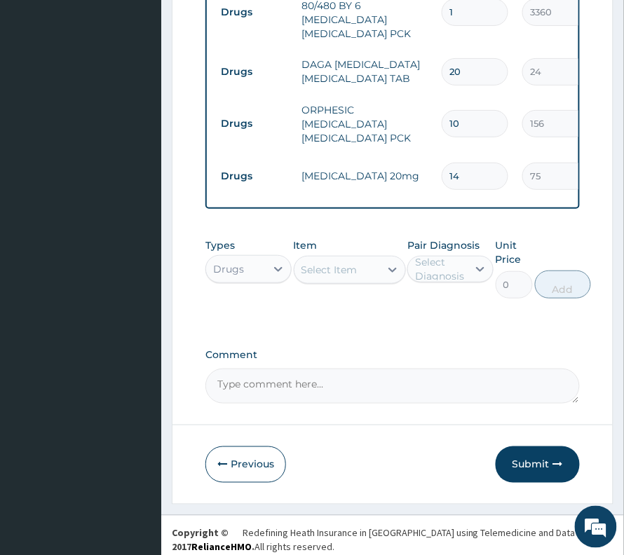
scroll to position [959, 0]
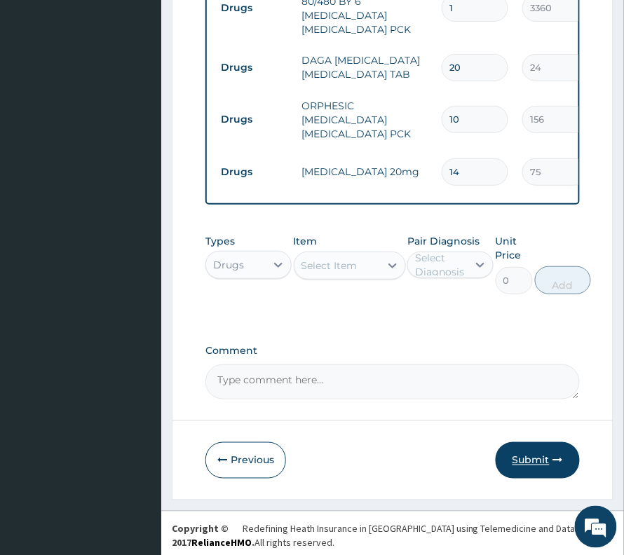
click at [533, 444] on button "Submit" at bounding box center [537, 460] width 84 height 36
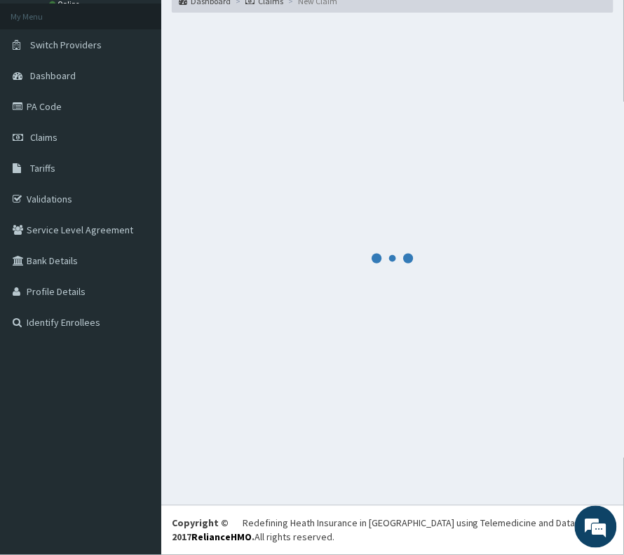
scroll to position [77, 0]
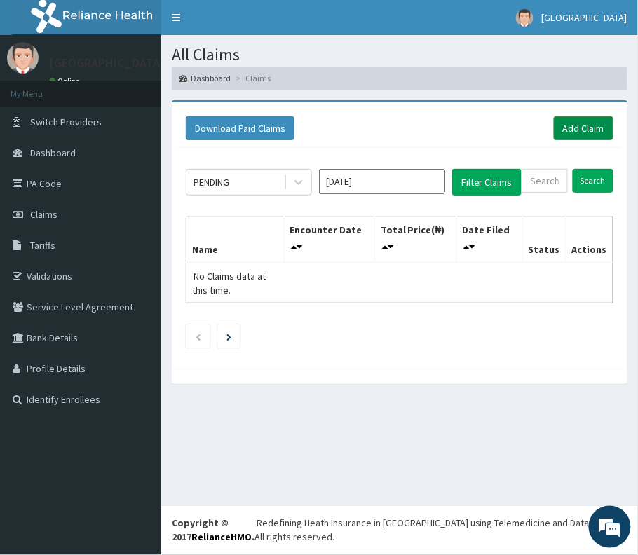
drag, startPoint x: 0, startPoint y: 0, endPoint x: 594, endPoint y: 133, distance: 609.0
click at [594, 133] on link "Add Claim" at bounding box center [584, 128] width 60 height 24
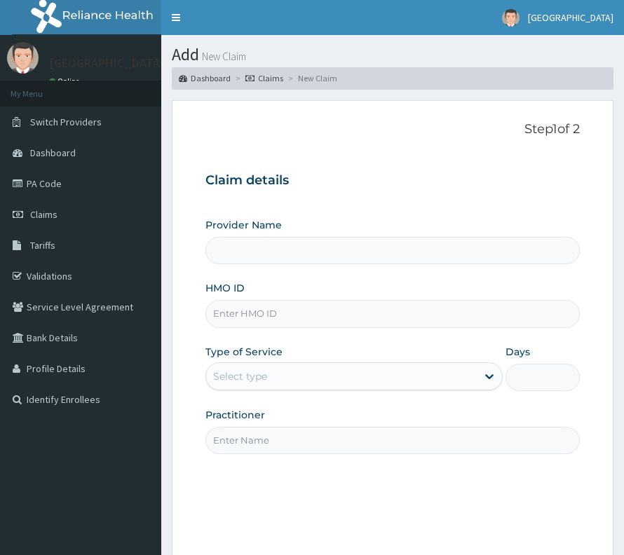
type input "[GEOGRAPHIC_DATA]"
type input "PA/DBB2C0"
click at [275, 390] on div "Select type" at bounding box center [353, 376] width 297 height 28
click at [284, 379] on div "Select type" at bounding box center [341, 376] width 271 height 22
click at [306, 380] on div "Select type" at bounding box center [341, 376] width 271 height 22
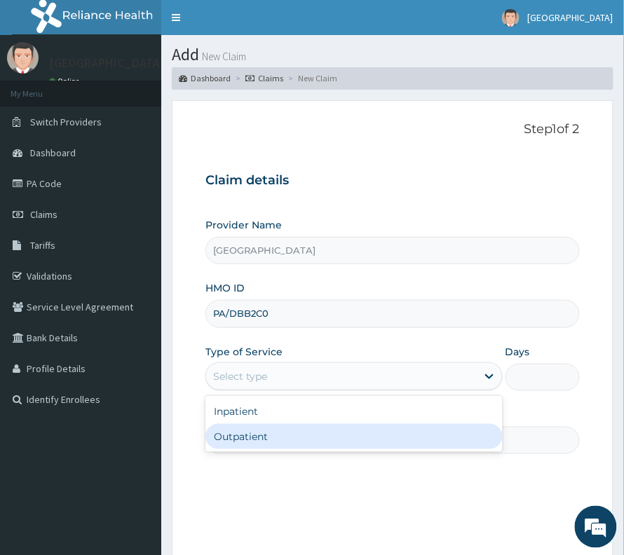
click at [258, 429] on div "Outpatient" at bounding box center [353, 436] width 297 height 25
type input "1"
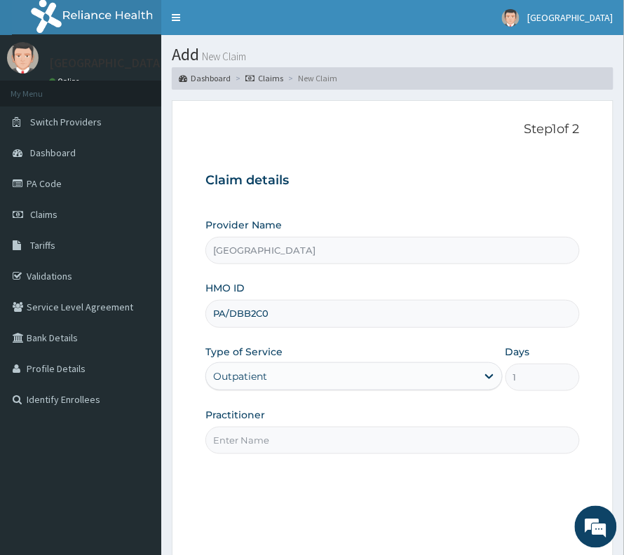
click at [259, 438] on input "Practitioner" at bounding box center [392, 440] width 374 height 27
type input "[PERSON_NAME]"
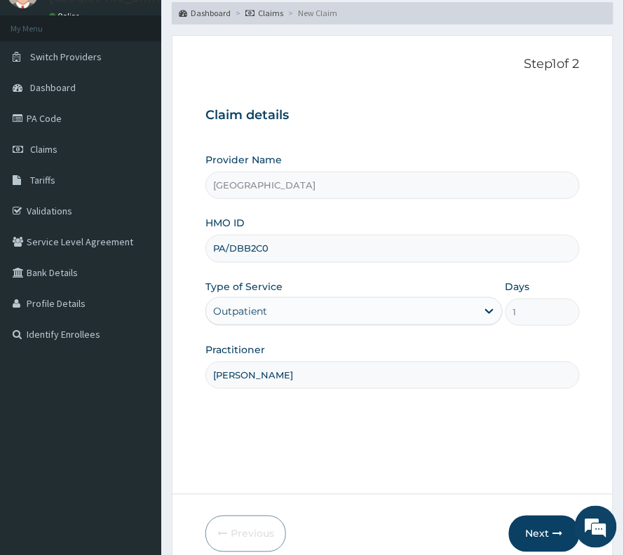
scroll to position [144, 0]
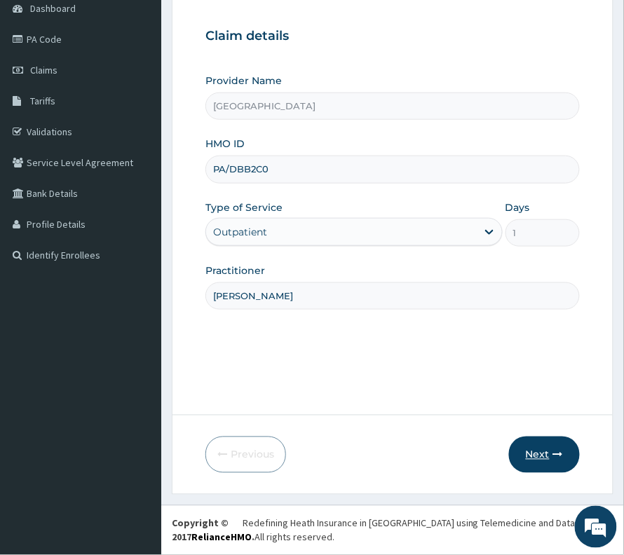
click at [527, 456] on button "Next" at bounding box center [544, 455] width 71 height 36
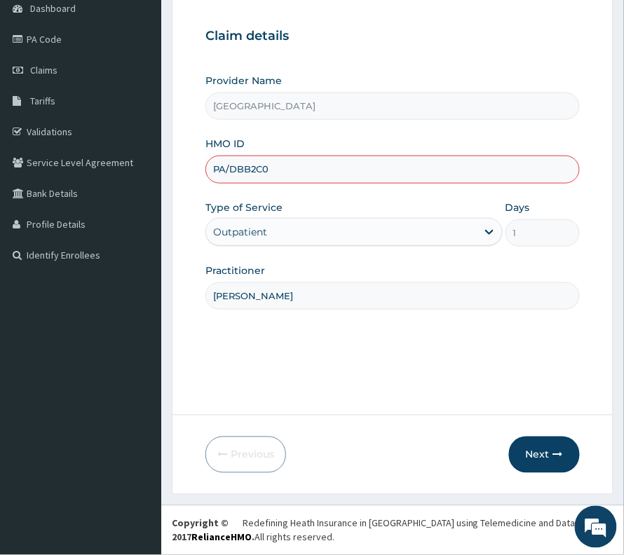
click at [245, 169] on input "PA/DBB2C0" at bounding box center [392, 169] width 374 height 27
paste input "KPV/10020/A"
type input "KPV/10020/A"
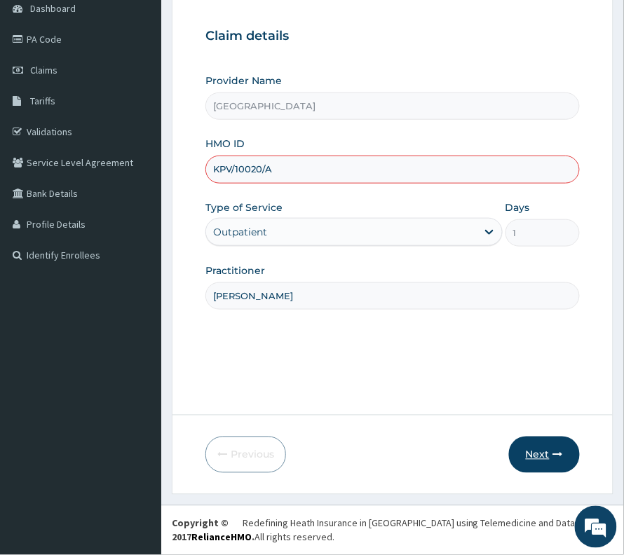
click at [556, 452] on icon "button" at bounding box center [558, 455] width 10 height 10
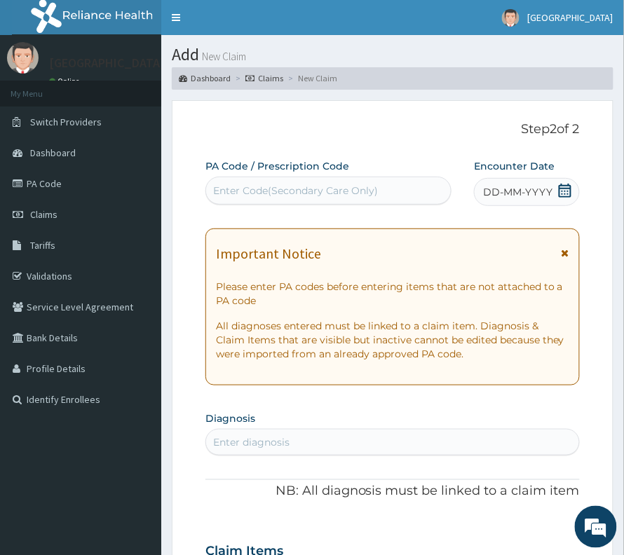
click at [327, 206] on div "PA Code / Prescription Code Enter Code(Secondary Care Only)" at bounding box center [328, 182] width 246 height 47
click at [331, 191] on div "Enter Code(Secondary Care Only)" at bounding box center [295, 191] width 165 height 14
paste input "PA/13EA11"
type input "PA/13EA11"
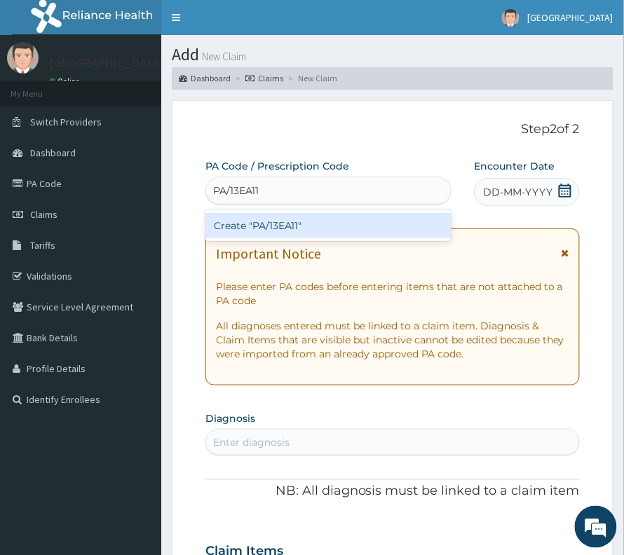
click at [282, 227] on div "Create "PA/13EA11"" at bounding box center [328, 225] width 246 height 25
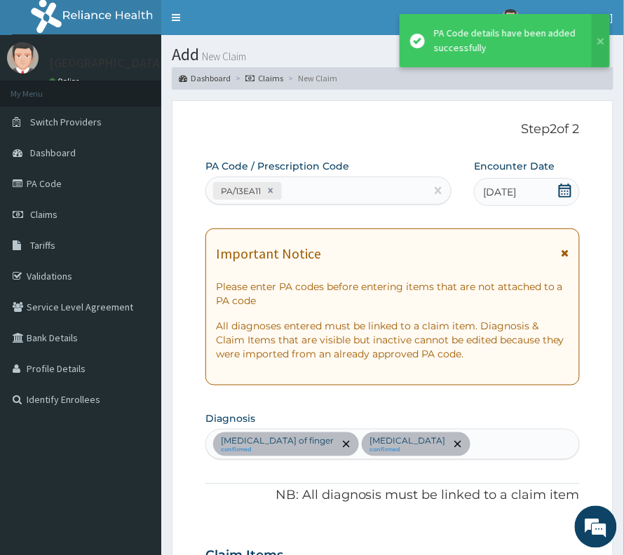
scroll to position [516, 0]
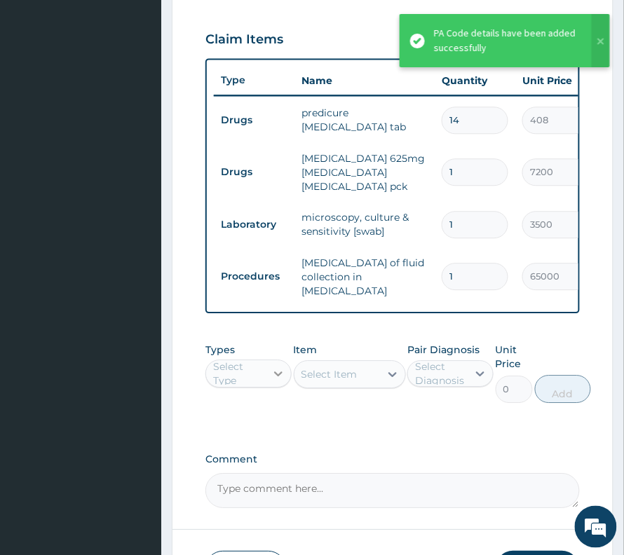
click at [267, 386] on div at bounding box center [278, 373] width 25 height 25
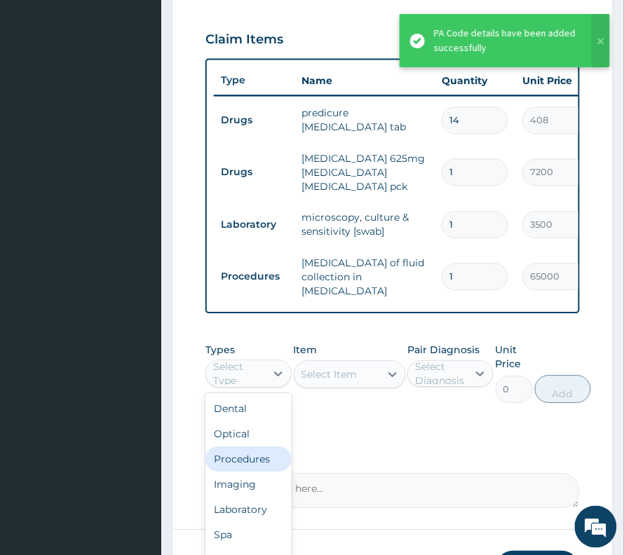
drag, startPoint x: 251, startPoint y: 474, endPoint x: 285, endPoint y: 439, distance: 48.6
click at [252, 472] on div "Procedures" at bounding box center [248, 458] width 86 height 25
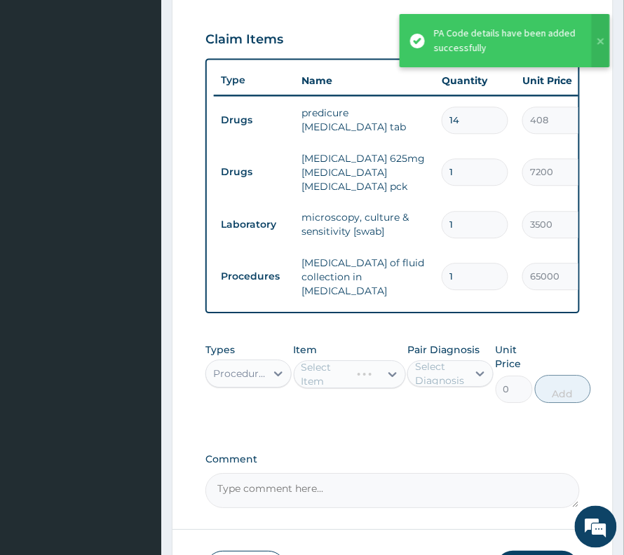
click at [412, 385] on div "Select Diagnosis" at bounding box center [438, 373] width 60 height 22
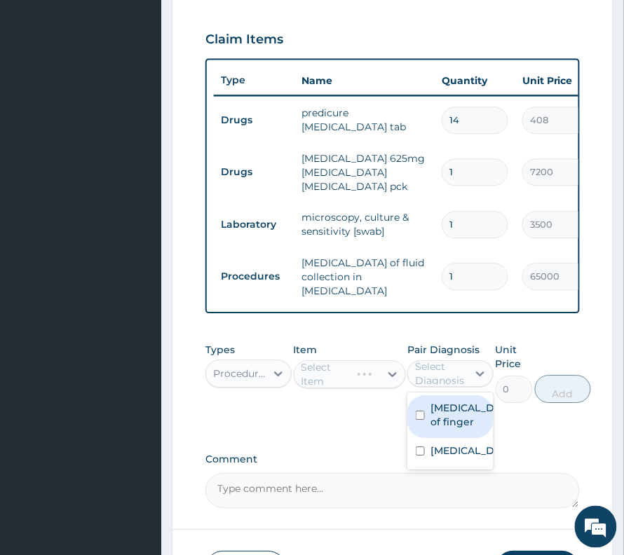
click at [446, 426] on label "[MEDICAL_DATA] of finger" at bounding box center [464, 415] width 69 height 28
checkbox input "true"
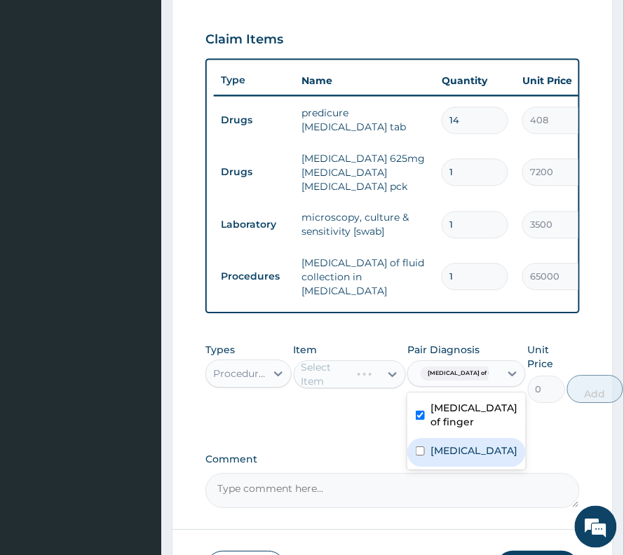
click at [440, 458] on label "[MEDICAL_DATA]" at bounding box center [473, 451] width 87 height 14
checkbox input "true"
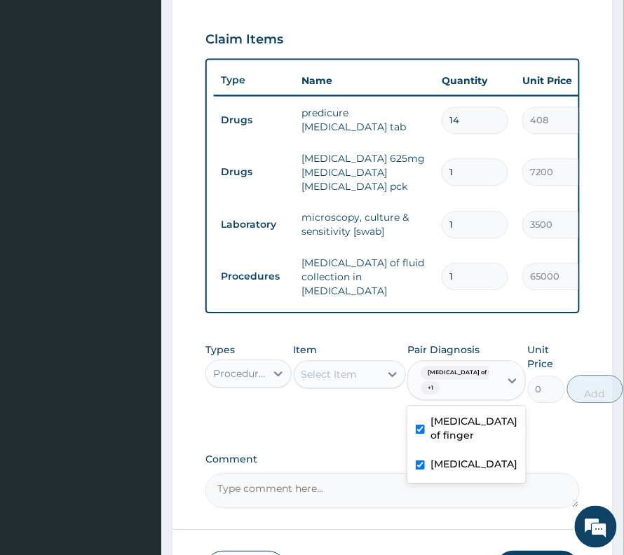
click at [337, 381] on div "Select Item" at bounding box center [329, 374] width 56 height 14
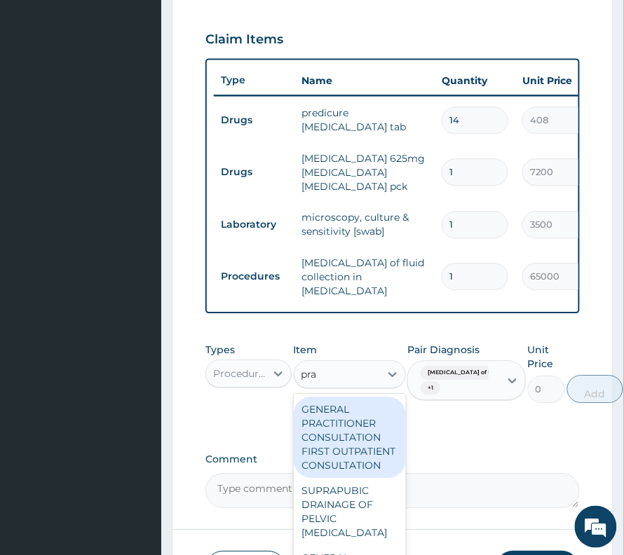
type input "prac"
click at [374, 449] on div "GENERAL PRACTITIONER CONSULTATION FIRST OUTPATIENT CONSULTATION" at bounding box center [350, 437] width 112 height 81
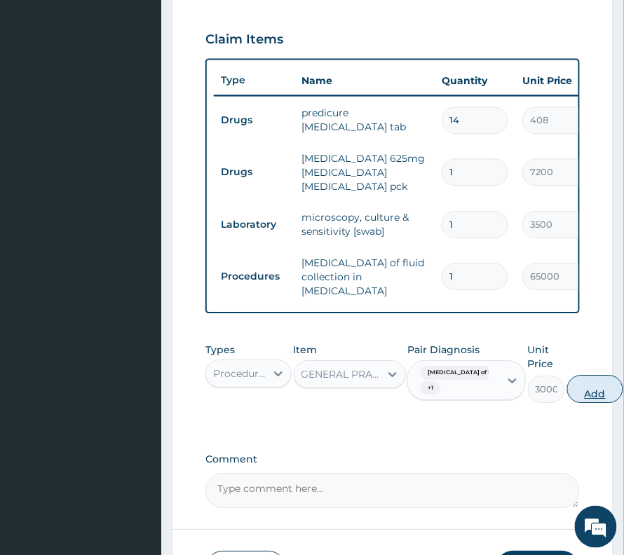
click at [570, 403] on button "Add" at bounding box center [595, 389] width 56 height 28
type input "0"
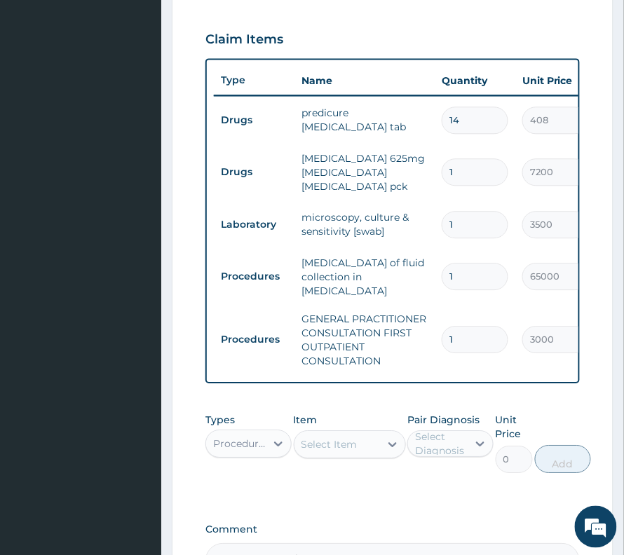
click at [328, 458] on div "Select Item" at bounding box center [350, 444] width 112 height 28
click at [241, 451] on div "Procedures" at bounding box center [240, 444] width 54 height 14
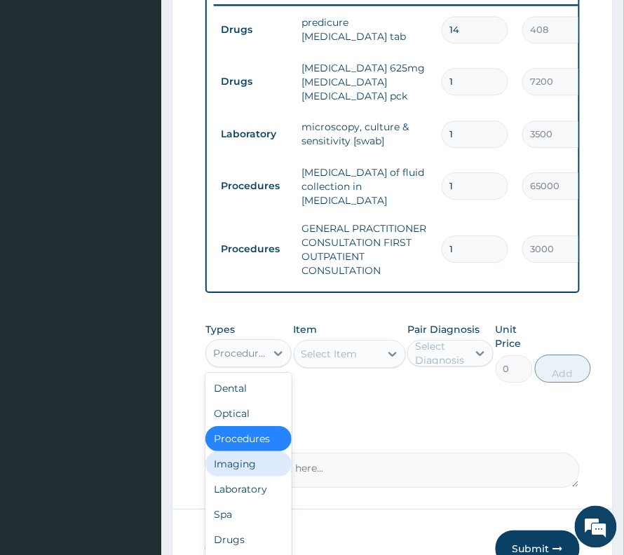
scroll to position [704, 0]
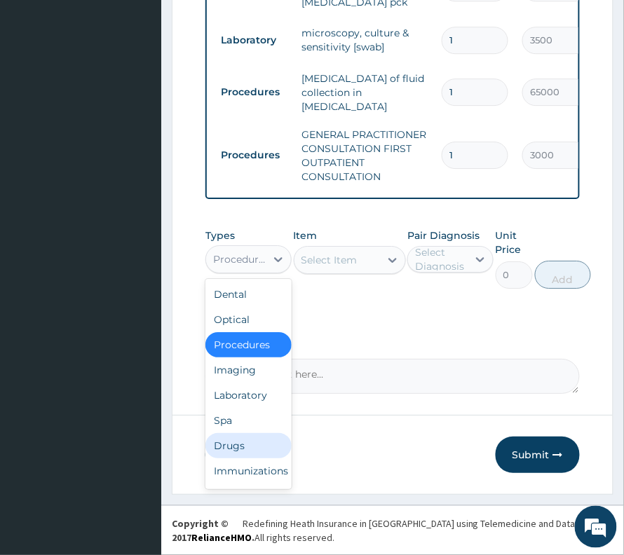
click at [252, 449] on div "Drugs" at bounding box center [248, 445] width 86 height 25
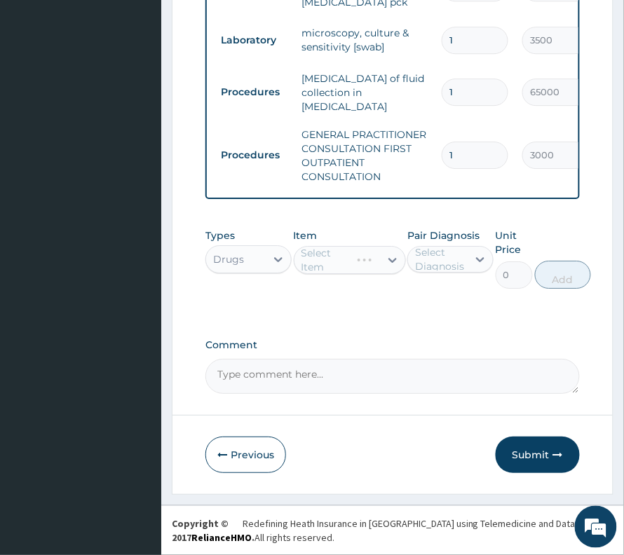
click at [356, 274] on div "Select Item" at bounding box center [350, 260] width 112 height 28
click at [427, 273] on div "Select Diagnosis" at bounding box center [440, 259] width 51 height 28
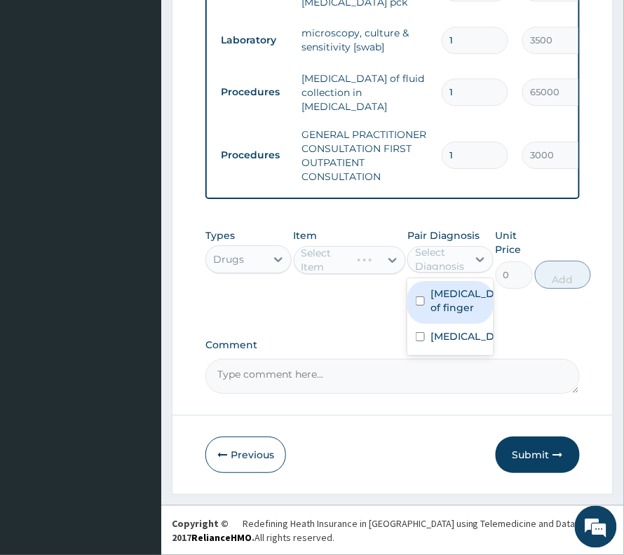
click at [443, 315] on label "[MEDICAL_DATA] of finger" at bounding box center [464, 301] width 69 height 28
checkbox input "true"
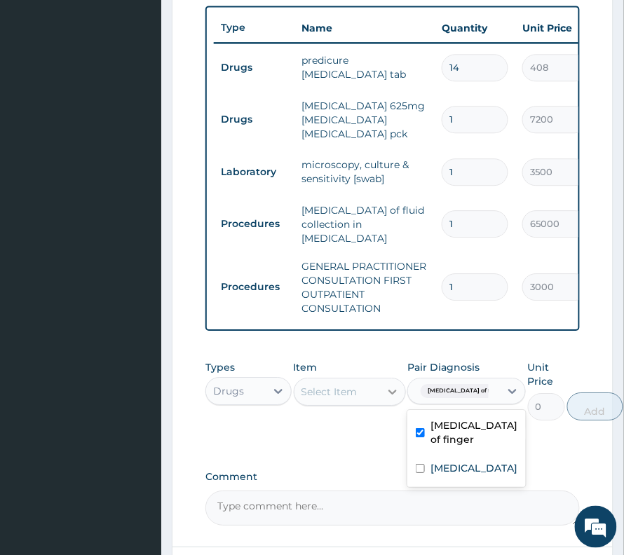
scroll to position [610, 0]
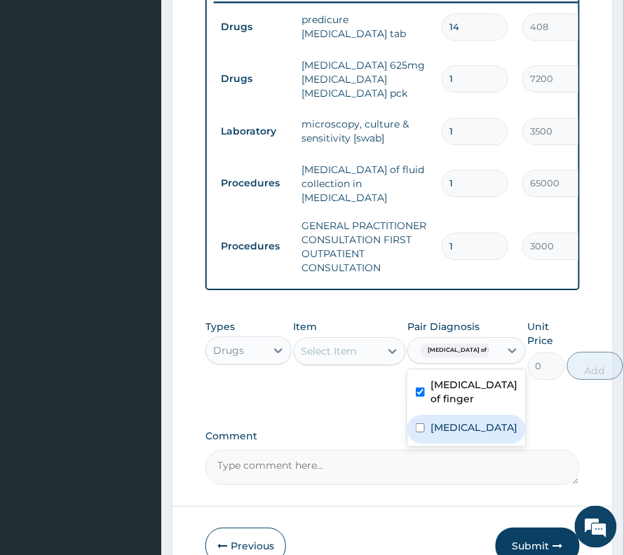
click at [446, 444] on div "[MEDICAL_DATA]" at bounding box center [466, 429] width 118 height 29
checkbox input "true"
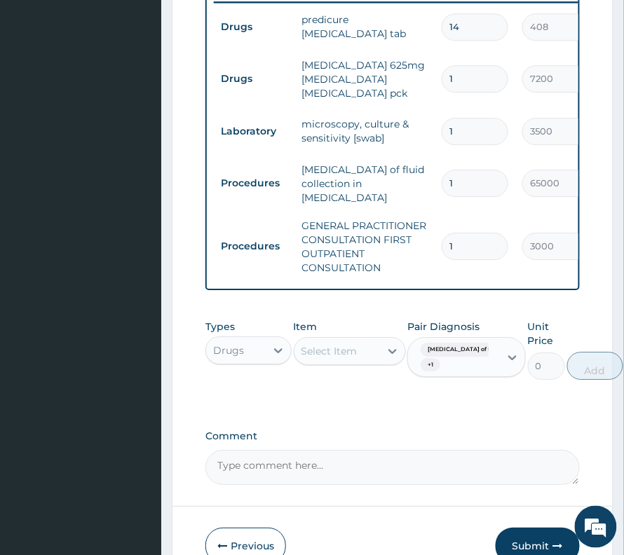
click at [338, 340] on div "Item Select Item" at bounding box center [350, 350] width 112 height 60
click at [334, 358] on div "Select Item" at bounding box center [329, 351] width 56 height 14
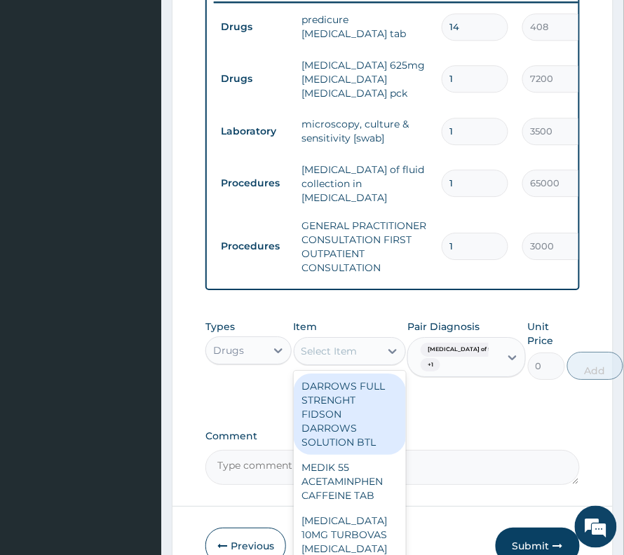
click at [339, 358] on div "Select Item" at bounding box center [329, 351] width 56 height 14
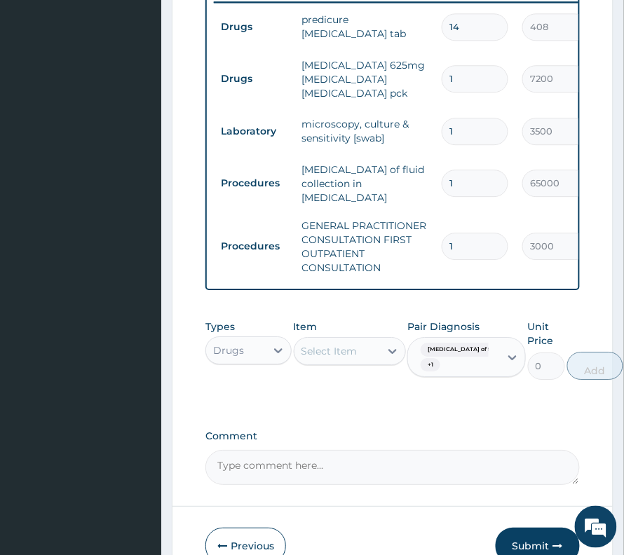
click at [374, 345] on div "Item option GENERAL PRACTITIONER CONSULTATION FIRST OUTPATIENT CONSULTATION, se…" at bounding box center [350, 350] width 112 height 60
click at [363, 362] on div "Select Item" at bounding box center [336, 351] width 85 height 22
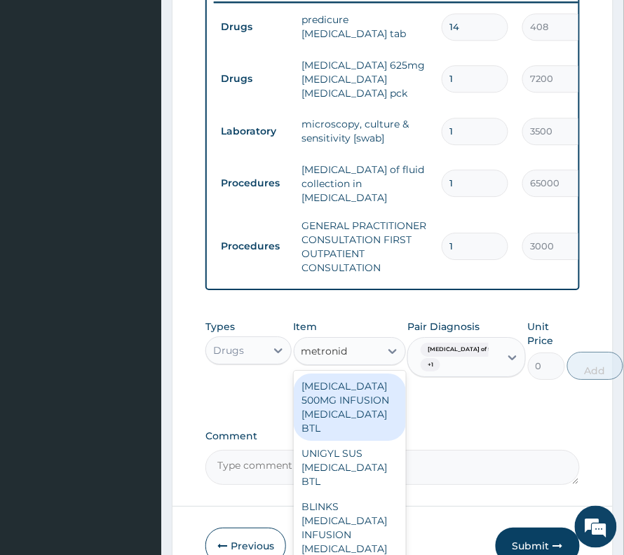
type input "metronida"
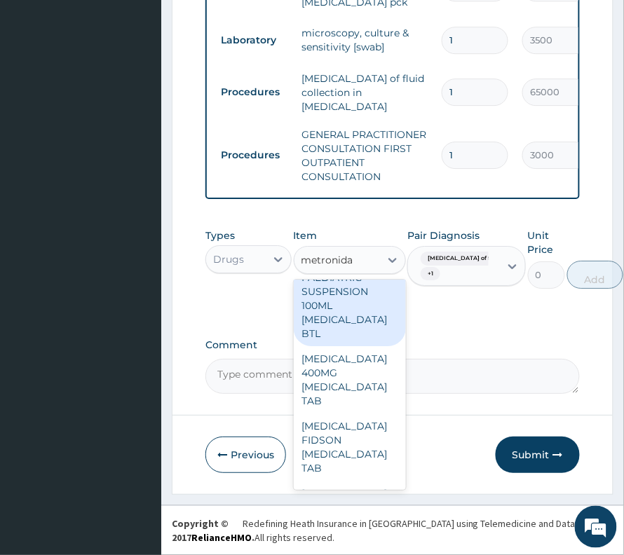
scroll to position [1121, 0]
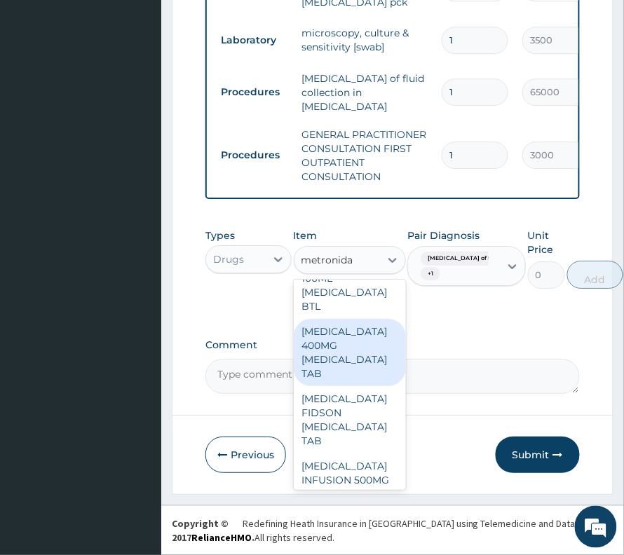
click at [368, 367] on div "[MEDICAL_DATA] 400MG [MEDICAL_DATA] TAB" at bounding box center [350, 352] width 112 height 67
type input "24"
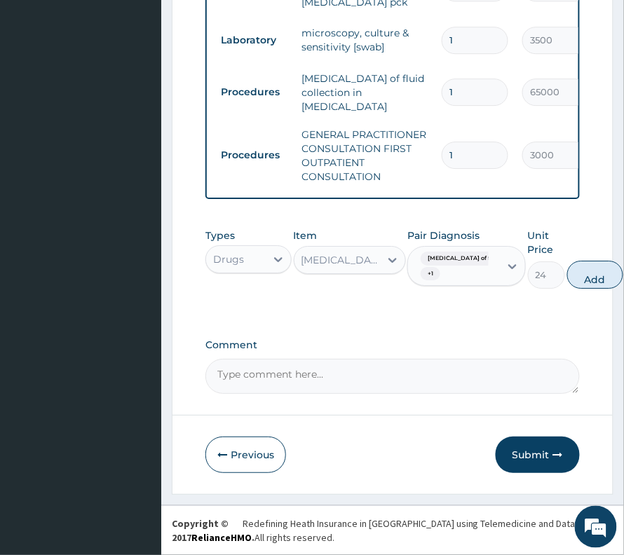
click at [329, 249] on div "[MEDICAL_DATA] 400MG [MEDICAL_DATA] TAB" at bounding box center [336, 260] width 85 height 22
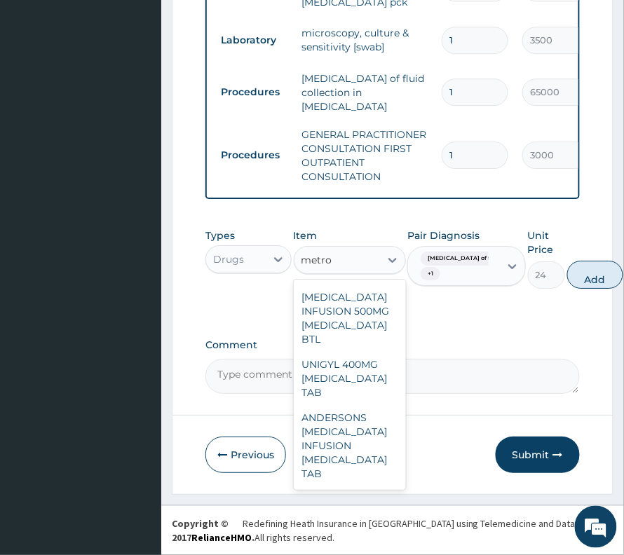
scroll to position [1209, 0]
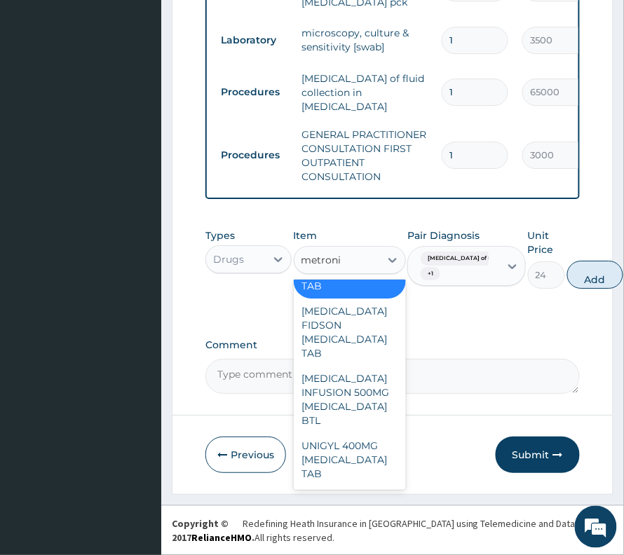
type input "metronid"
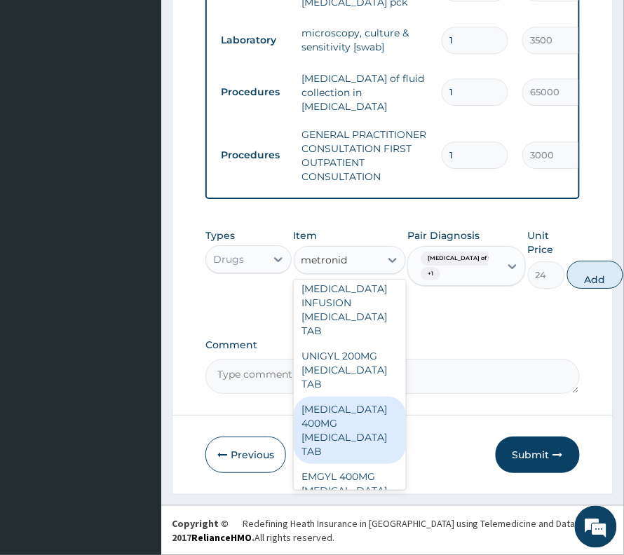
scroll to position [716, 0]
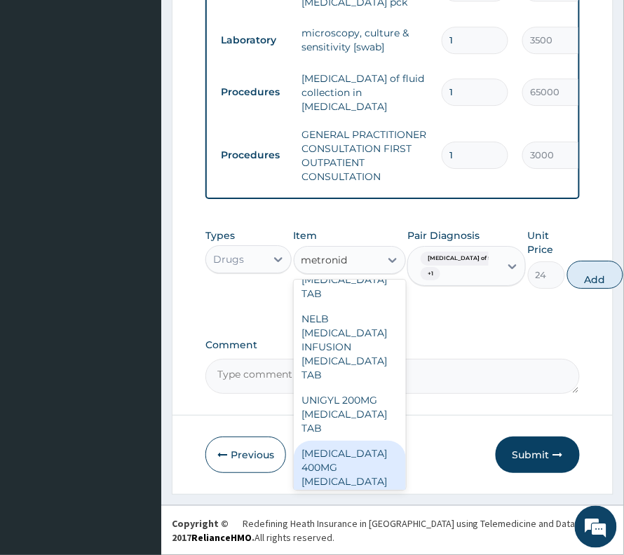
click at [321, 478] on div "[MEDICAL_DATA] 400MG [MEDICAL_DATA] TAB" at bounding box center [350, 474] width 112 height 67
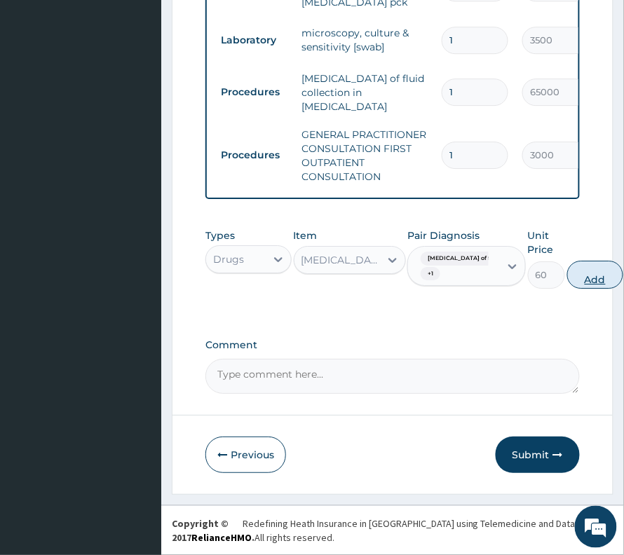
click at [567, 286] on button "Add" at bounding box center [595, 275] width 56 height 28
type input "0"
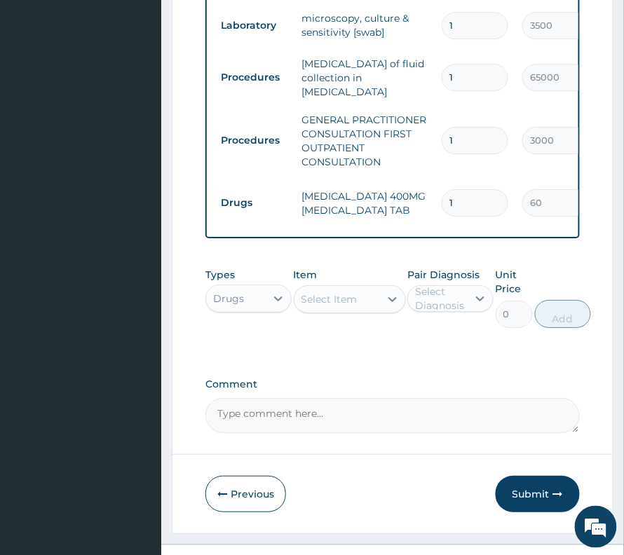
click at [446, 206] on input "1" at bounding box center [475, 202] width 67 height 27
type input "21"
type input "1260.00"
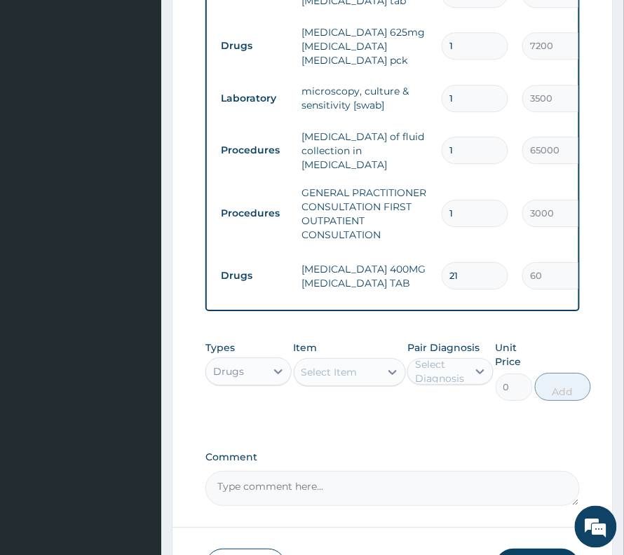
scroll to position [528, 0]
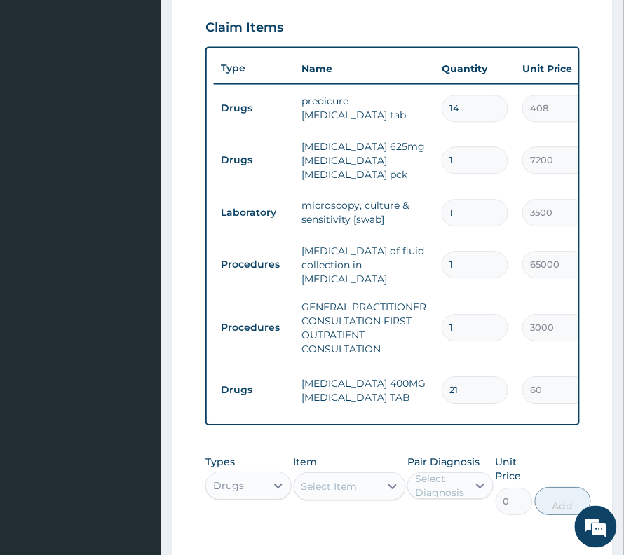
type input "21"
drag, startPoint x: 334, startPoint y: 521, endPoint x: 341, endPoint y: 500, distance: 22.2
click at [341, 502] on div "Item Select Item" at bounding box center [350, 485] width 112 height 60
click at [341, 493] on div "Select Item" at bounding box center [329, 486] width 56 height 14
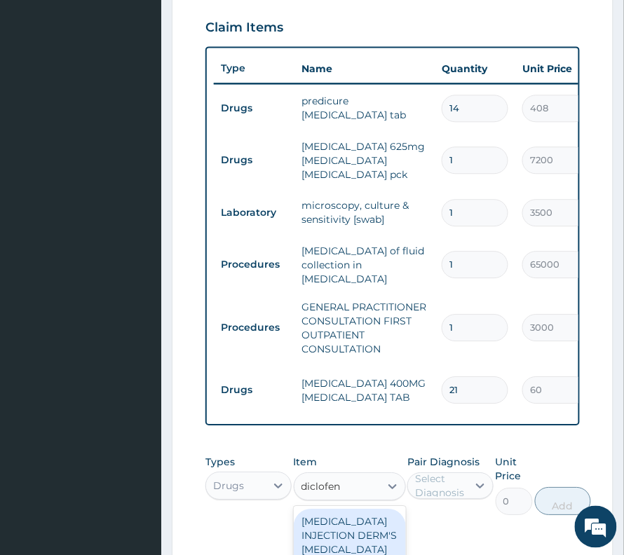
type input "diclofena"
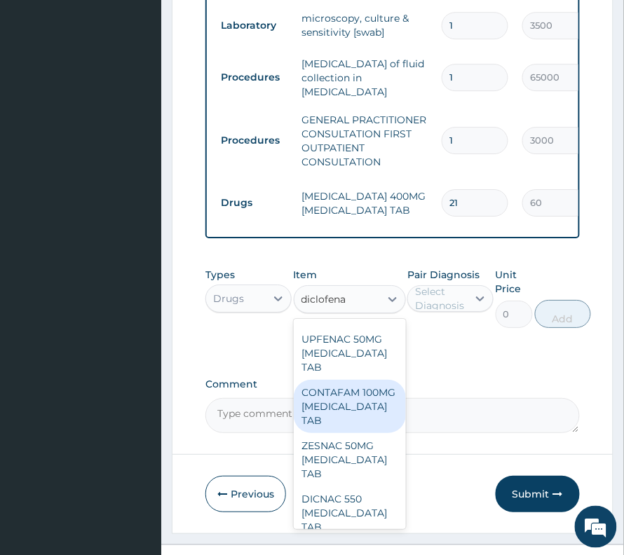
scroll to position [747, 0]
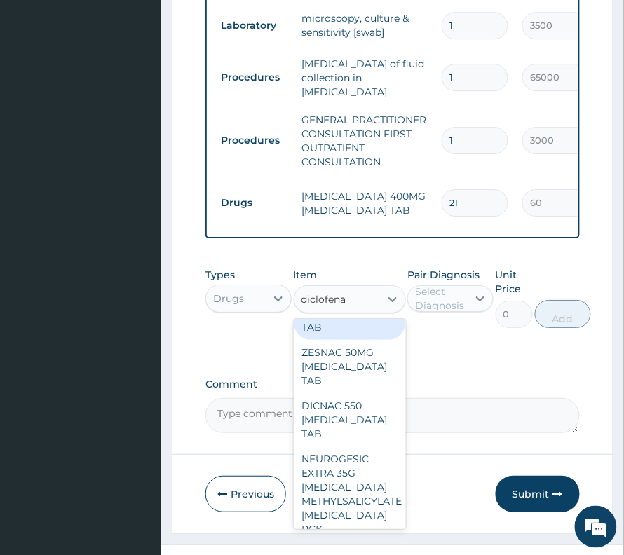
click at [353, 340] on div "CONTAFAM 100MG [MEDICAL_DATA] TAB" at bounding box center [350, 313] width 112 height 53
type input "96"
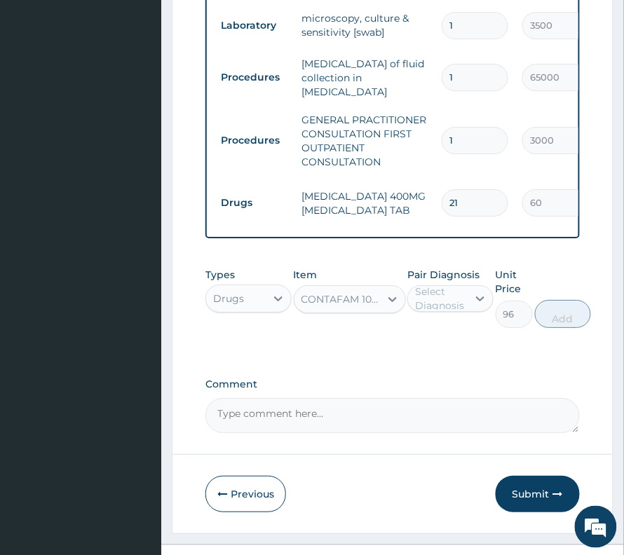
click at [453, 312] on div "Select Diagnosis" at bounding box center [450, 298] width 86 height 27
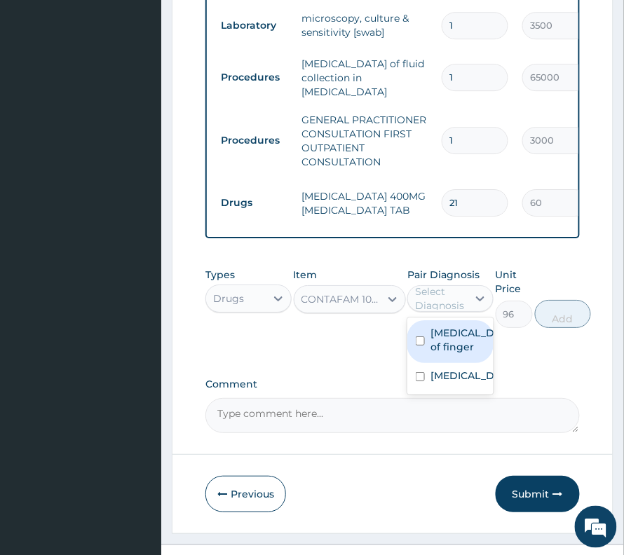
click at [449, 354] on label "[MEDICAL_DATA] of finger" at bounding box center [464, 340] width 69 height 28
checkbox input "true"
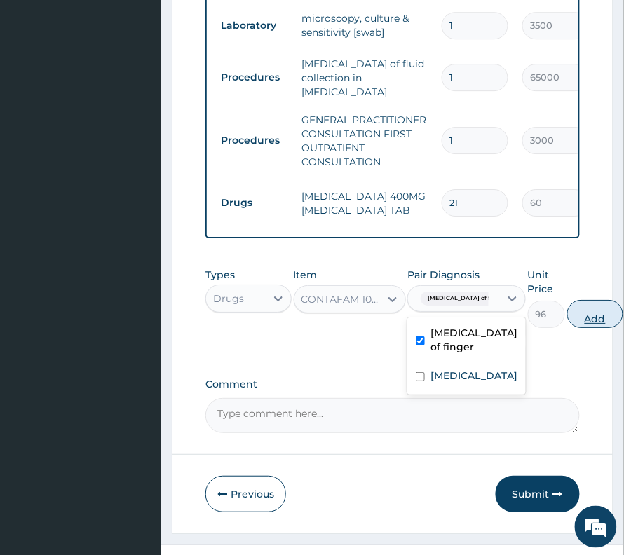
click at [573, 328] on button "Add" at bounding box center [595, 314] width 56 height 28
type input "0"
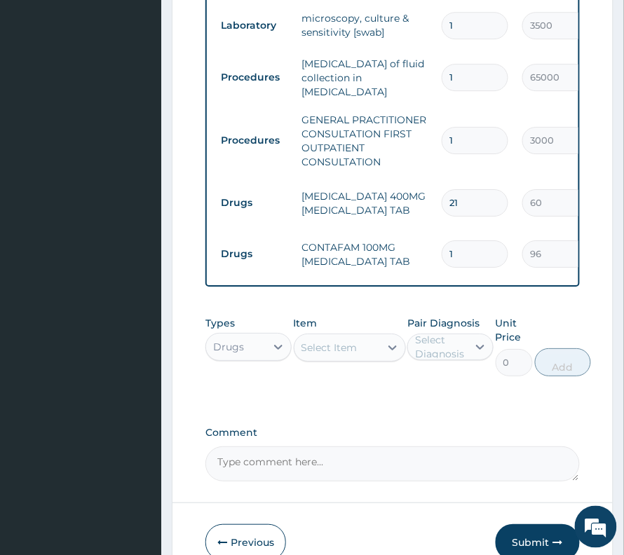
type input "10"
type input "960.00"
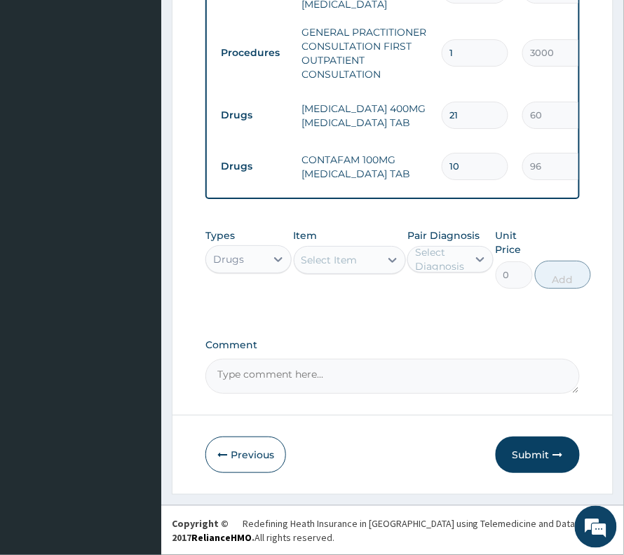
scroll to position [820, 0]
type input "10"
click at [540, 440] on button "Submit" at bounding box center [537, 455] width 84 height 36
